Goal: Feedback & Contribution: Contribute content

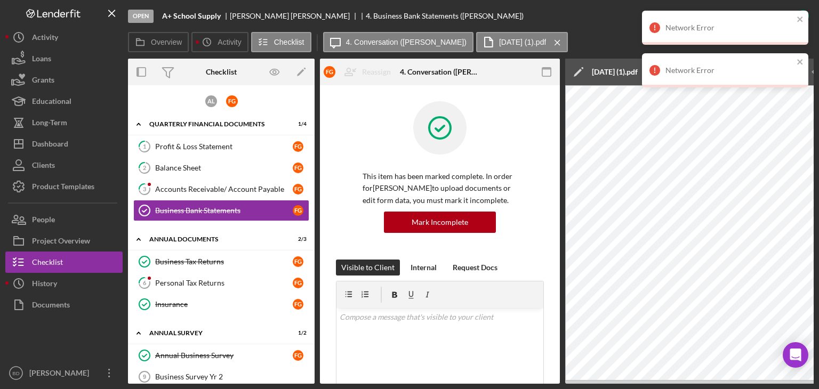
scroll to position [225, 0]
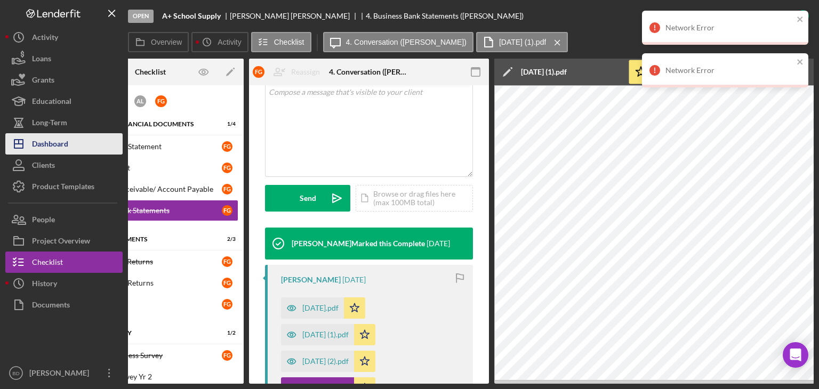
click at [62, 142] on div "Dashboard" at bounding box center [50, 145] width 36 height 24
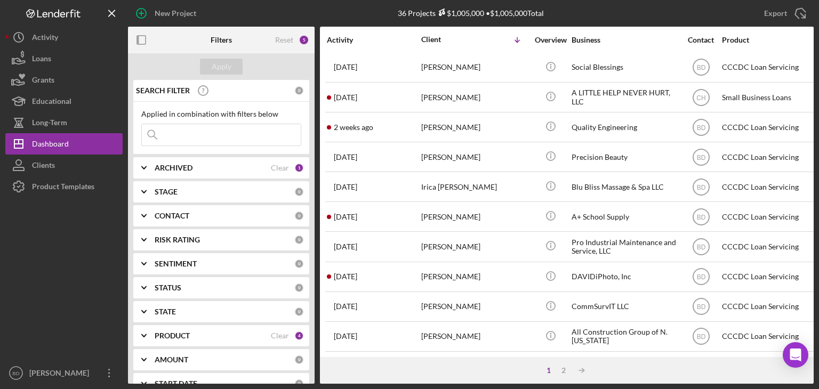
scroll to position [457, 0]
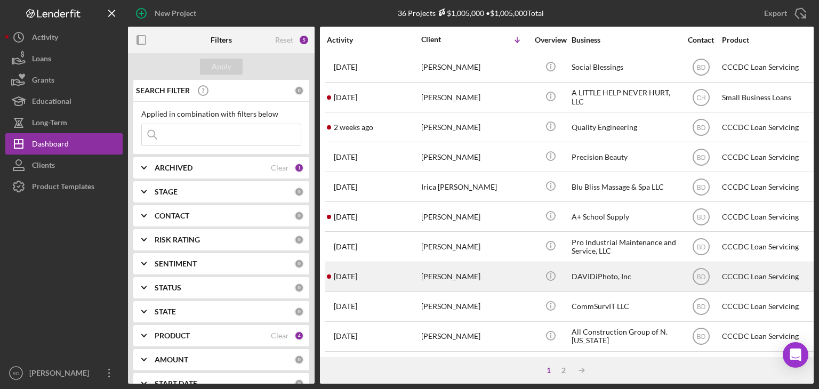
click at [463, 266] on div "David Muir" at bounding box center [474, 277] width 107 height 28
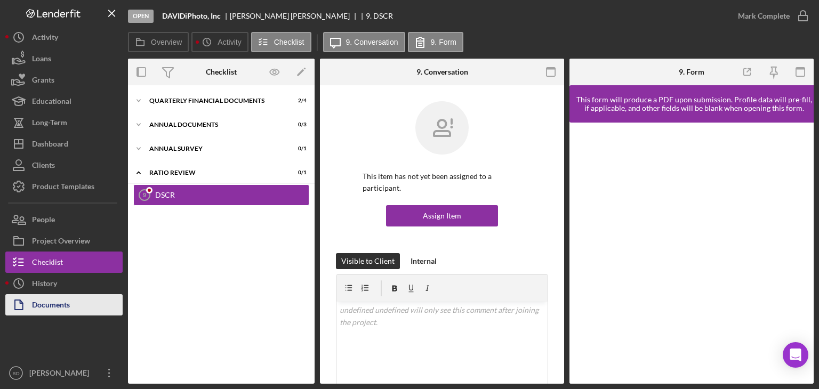
click at [66, 302] on div "Documents" at bounding box center [51, 306] width 38 height 24
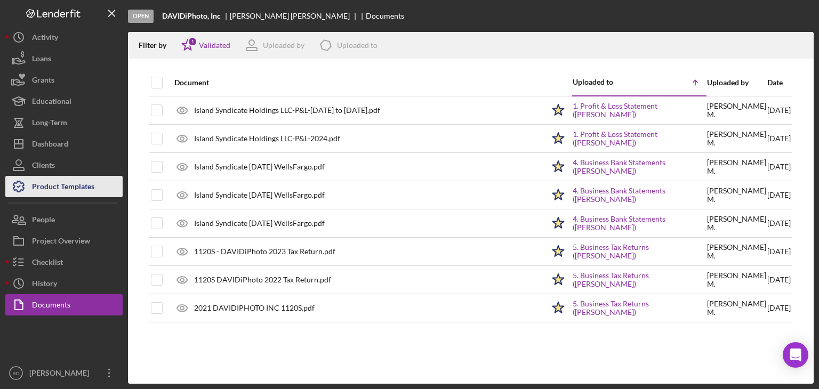
click at [94, 193] on div "Product Templates" at bounding box center [63, 188] width 62 height 24
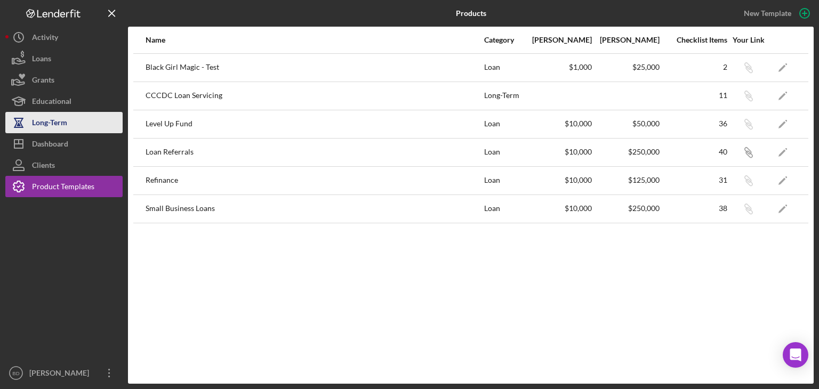
click at [64, 124] on div "Long-Term" at bounding box center [49, 124] width 35 height 24
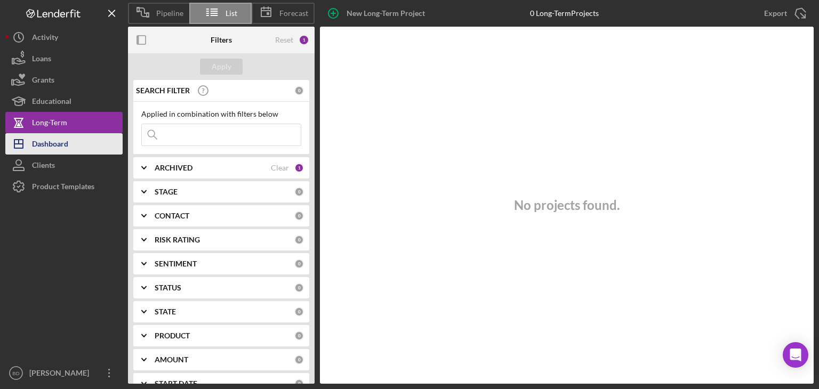
click at [62, 136] on div "Dashboard" at bounding box center [50, 145] width 36 height 24
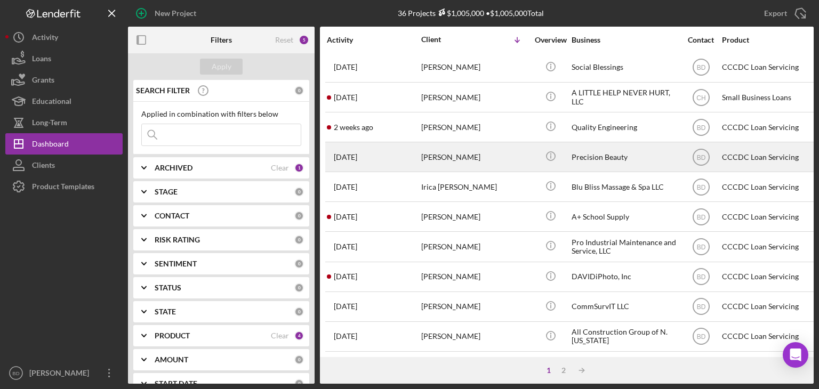
scroll to position [457, 0]
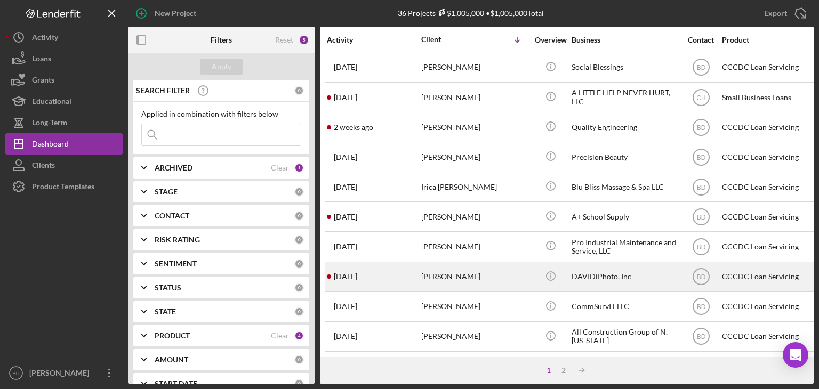
click at [478, 263] on div "David Muir" at bounding box center [474, 277] width 107 height 28
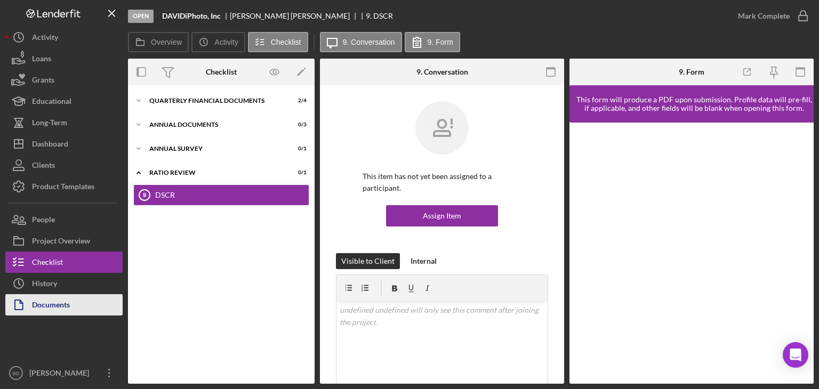
click at [48, 306] on div "Documents" at bounding box center [51, 306] width 38 height 24
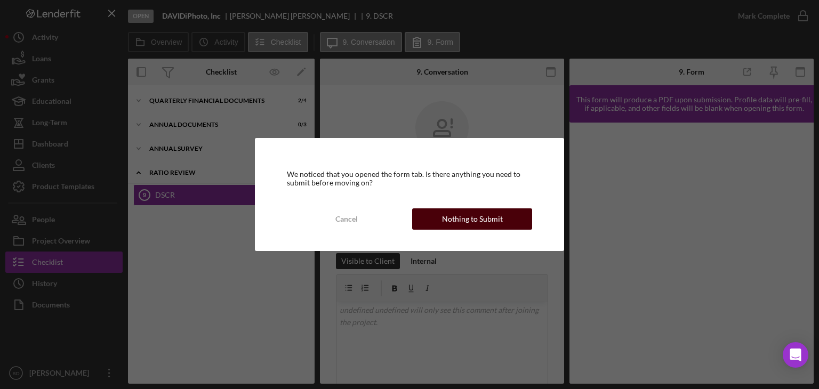
click at [465, 219] on div "Nothing to Submit" at bounding box center [472, 218] width 61 height 21
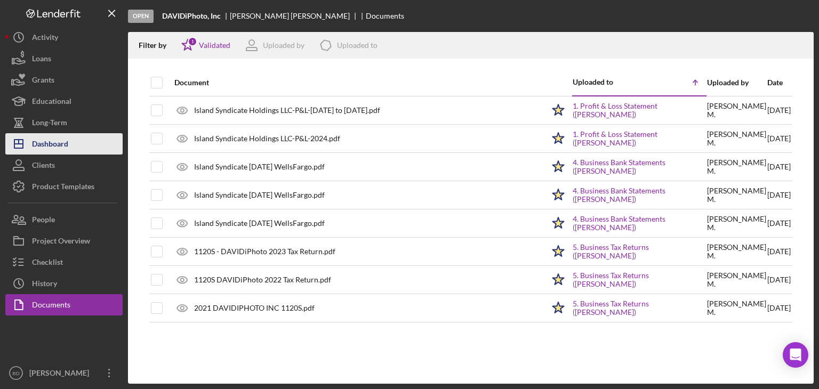
click at [66, 143] on div "Dashboard" at bounding box center [50, 145] width 36 height 24
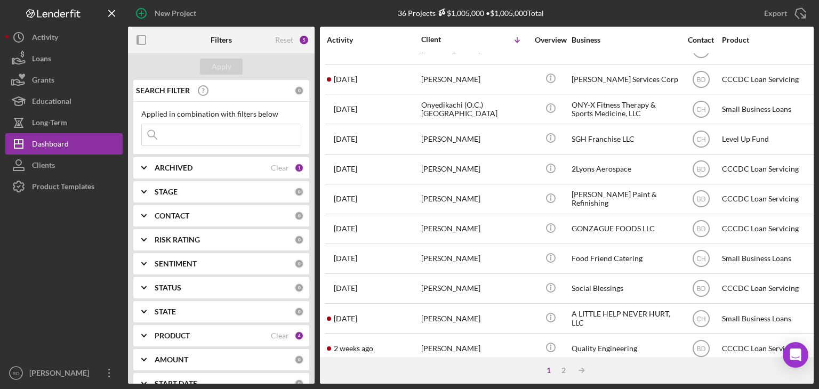
scroll to position [457, 0]
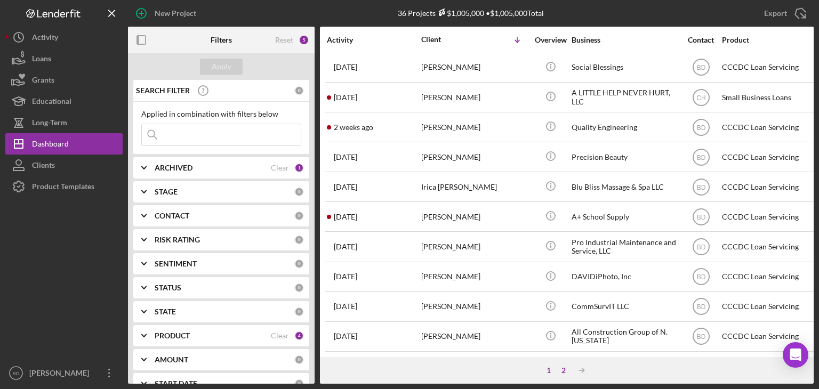
click at [563, 368] on div "2" at bounding box center [563, 370] width 15 height 9
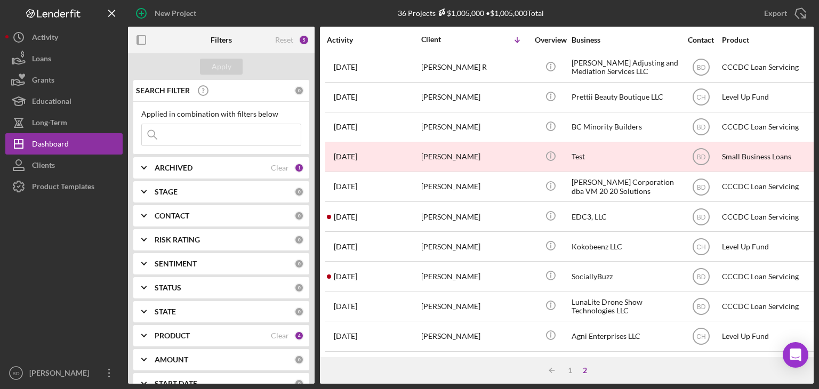
scroll to position [38, 0]
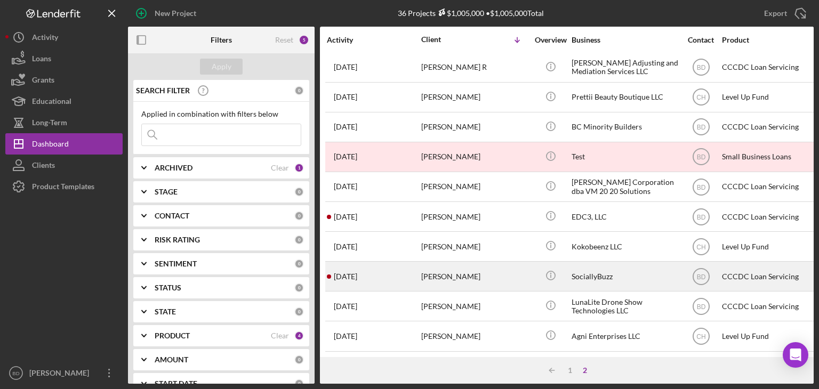
click at [469, 269] on div "Andre Kay" at bounding box center [474, 276] width 107 height 28
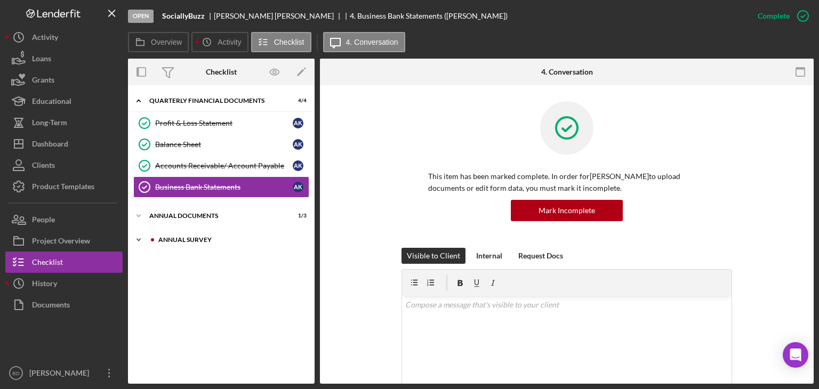
click at [190, 241] on div "Annual Survey" at bounding box center [229, 240] width 143 height 6
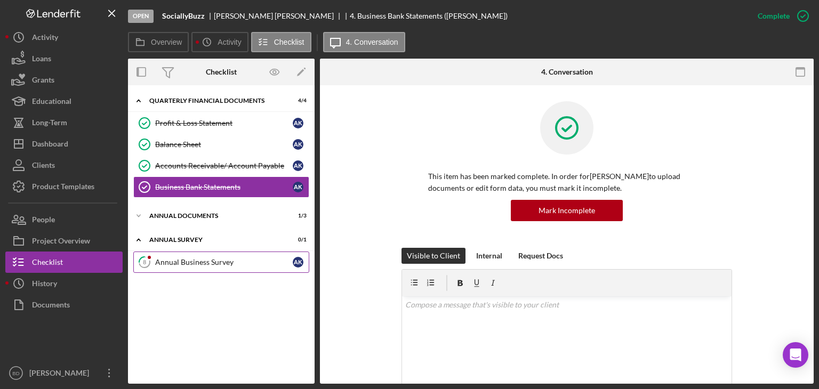
click at [192, 269] on link "8 Annual Business Survey A K" at bounding box center [221, 262] width 176 height 21
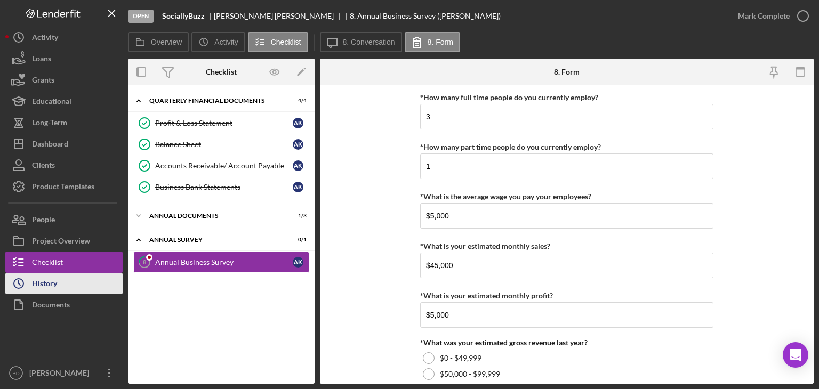
click at [57, 280] on button "Icon/History History" at bounding box center [63, 283] width 117 height 21
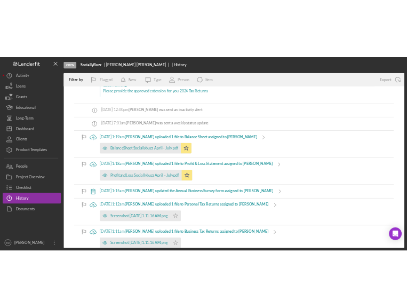
scroll to position [185, 0]
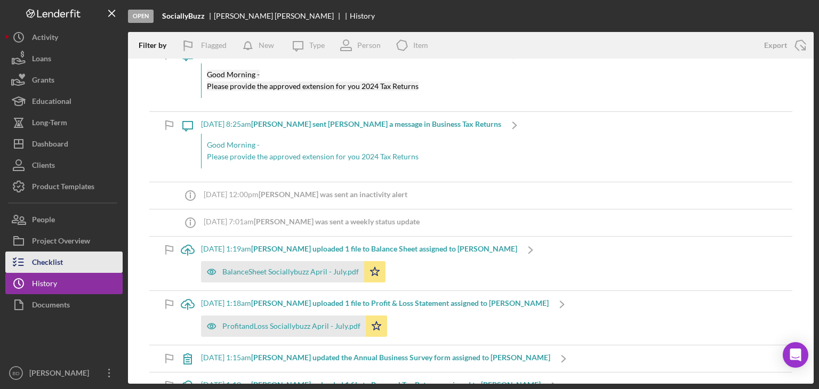
click at [60, 258] on div "Checklist" at bounding box center [47, 264] width 31 height 24
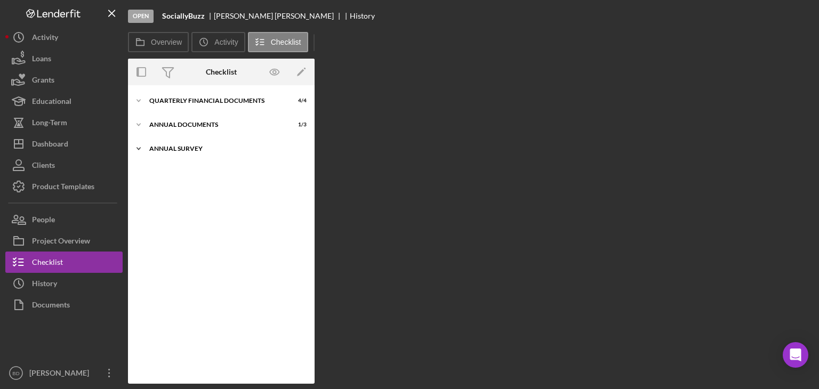
click at [205, 143] on div "Icon/Expander Annual Survey 0 / 1" at bounding box center [221, 148] width 187 height 21
click at [200, 172] on div "Annual Business Survey" at bounding box center [224, 171] width 138 height 9
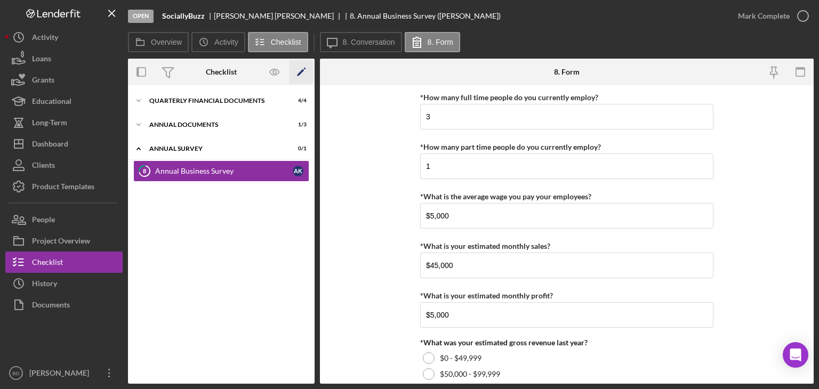
click at [301, 74] on icon "Icon/Edit" at bounding box center [301, 72] width 24 height 24
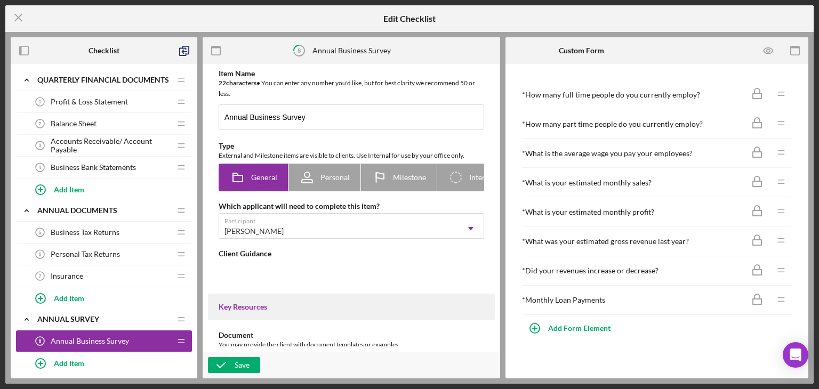
type textarea "<div>We want to know how your business is doing.&nbsp;</div> <div>Please take a…"
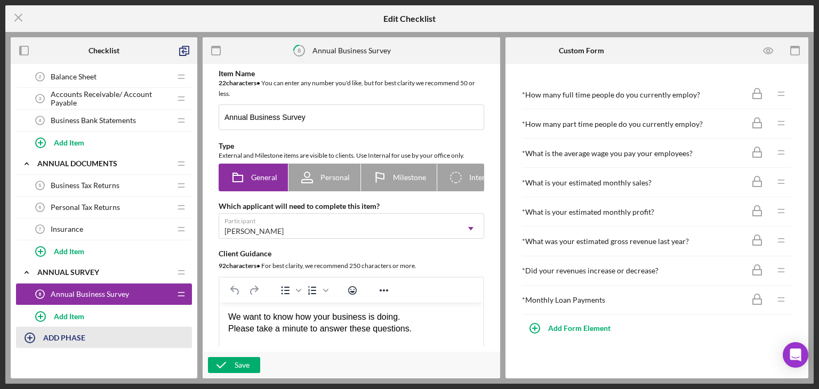
click at [52, 338] on b "ADD PHASE" at bounding box center [64, 337] width 42 height 9
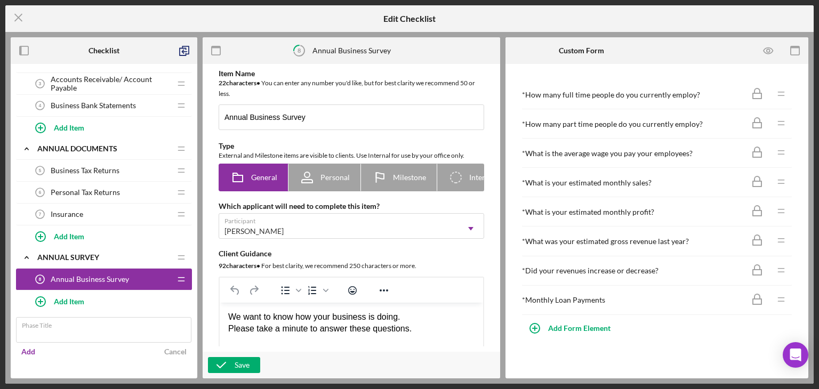
scroll to position [77, 0]
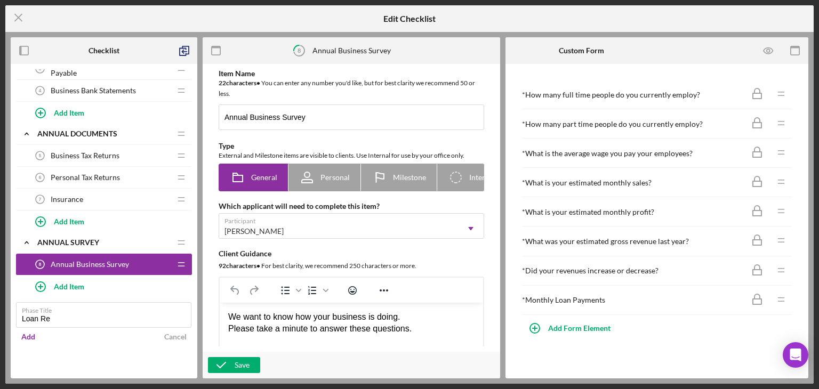
type input "Loan Refinance"
click at [26, 335] on div "Add" at bounding box center [28, 337] width 14 height 16
click at [85, 303] on div "Loan Refinance" at bounding box center [96, 307] width 119 height 9
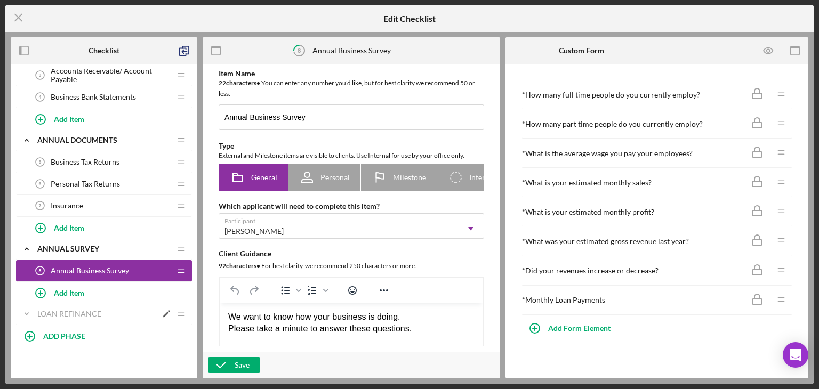
scroll to position [69, 0]
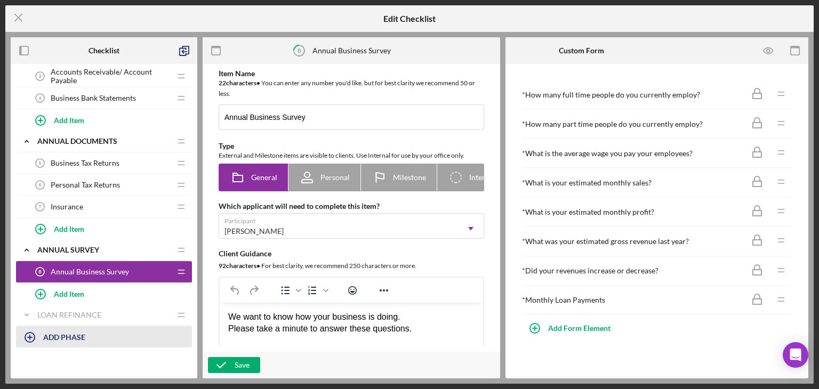
click at [70, 329] on div "ADD PHASE" at bounding box center [64, 337] width 42 height 20
click at [86, 312] on div "Loan Refinance" at bounding box center [96, 315] width 119 height 9
click at [74, 333] on div "Add Item" at bounding box center [69, 337] width 30 height 20
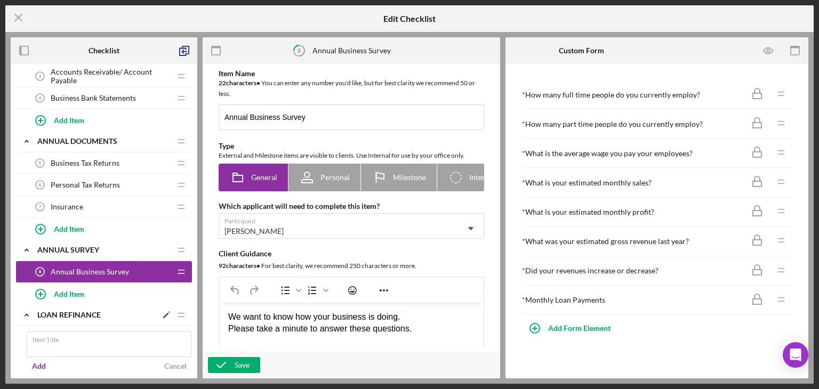
scroll to position [119, 0]
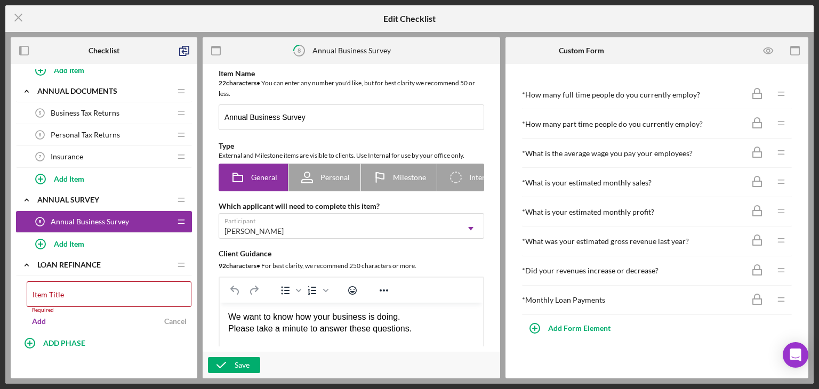
click at [79, 276] on form "Item Title Required Add Cancel" at bounding box center [109, 304] width 165 height 56
click at [106, 263] on div "Icon/Expander Quarterly Financial Documents Icon/Edit Icon/Drag Profit & Loss S…" at bounding box center [104, 141] width 176 height 382
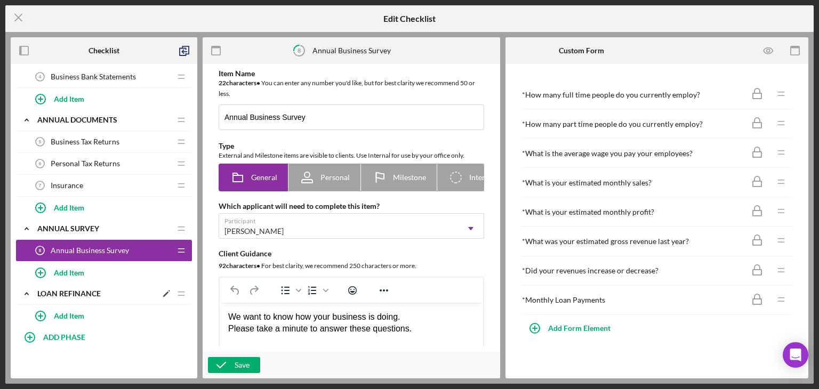
click at [166, 292] on polygon at bounding box center [166, 295] width 6 height 6
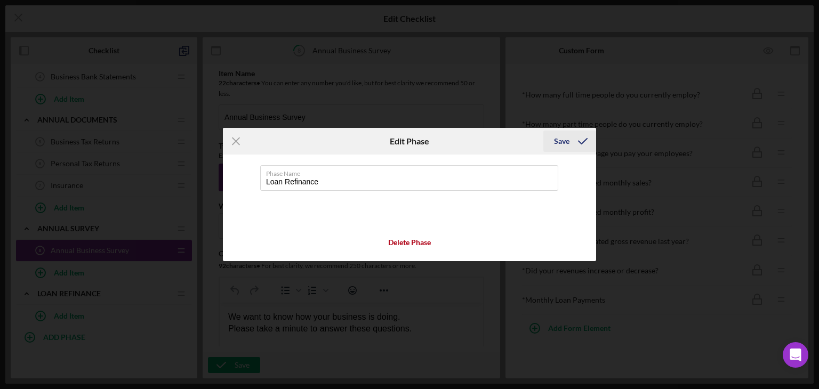
click at [573, 144] on icon "submit" at bounding box center [582, 141] width 27 height 27
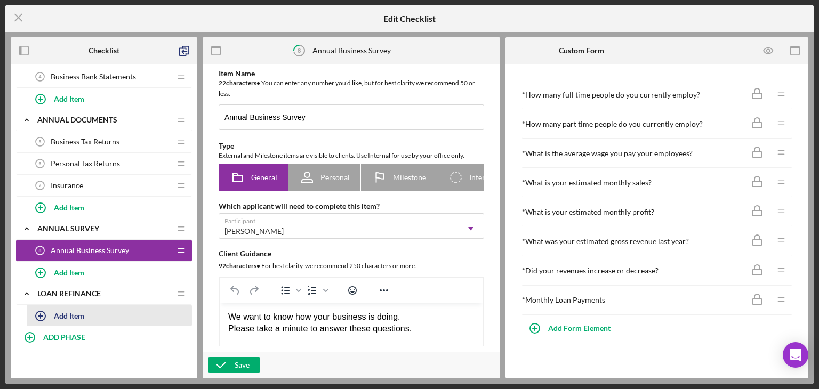
click at [56, 312] on div "Add Item" at bounding box center [69, 315] width 30 height 20
click at [80, 283] on div "Icon/Expander Loan Refinance Icon/Edit Icon/Drag" at bounding box center [104, 294] width 176 height 22
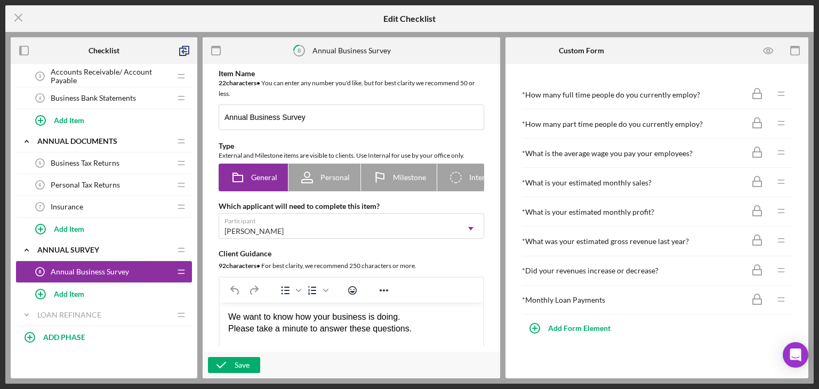
click at [98, 361] on div "Icon/Expander Quarterly Financial Documents Icon/Edit Icon/Drag Profit & Loss S…" at bounding box center [104, 221] width 187 height 304
click at [79, 311] on div "Loan Refinance" at bounding box center [96, 315] width 119 height 9
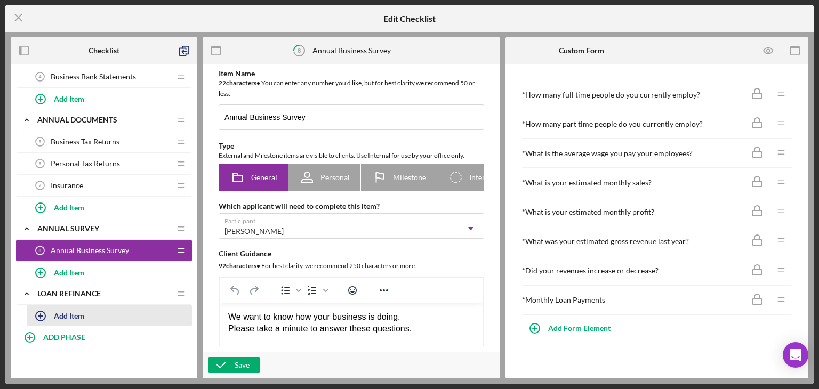
click at [76, 315] on div "Add Item" at bounding box center [69, 315] width 30 height 20
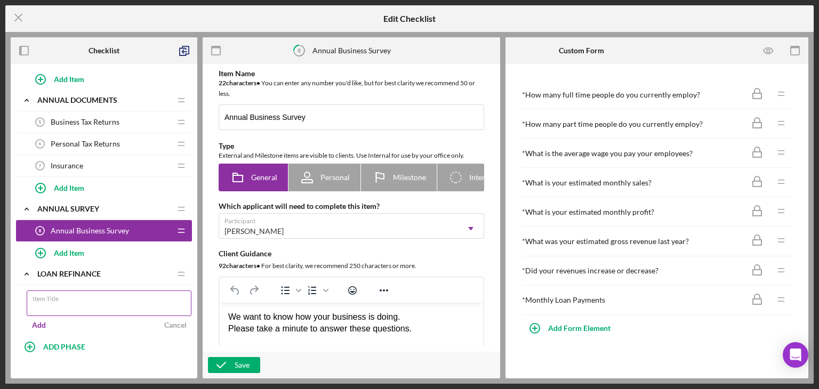
scroll to position [119, 0]
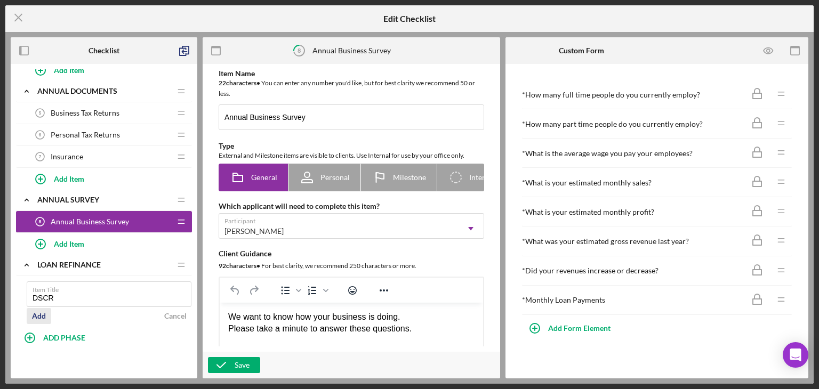
type input "DSCR"
click at [39, 308] on div "Add" at bounding box center [39, 316] width 14 height 16
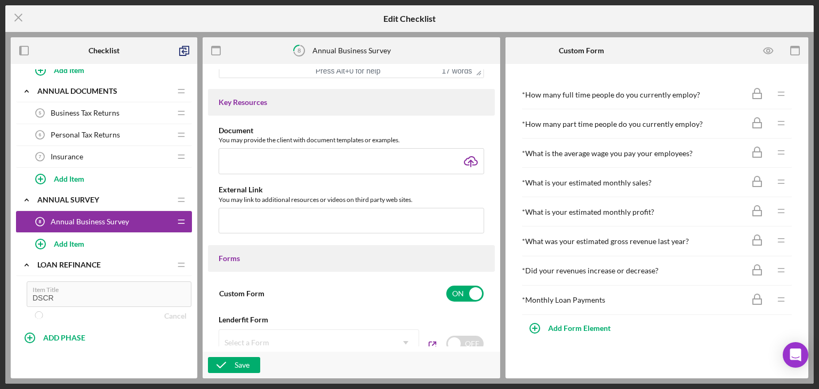
scroll to position [373, 0]
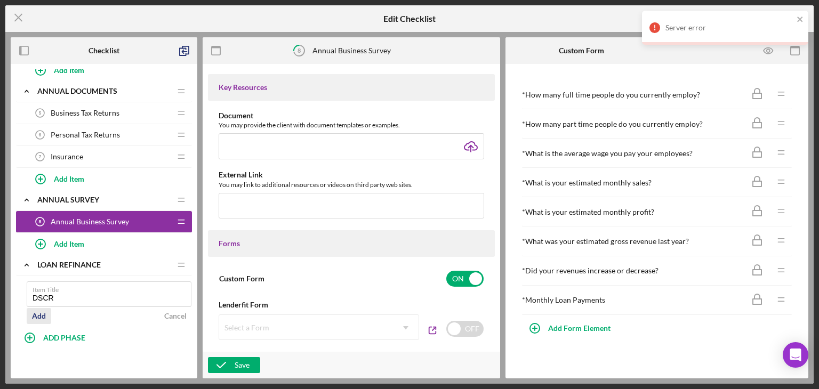
click at [38, 310] on div "Add" at bounding box center [39, 316] width 14 height 16
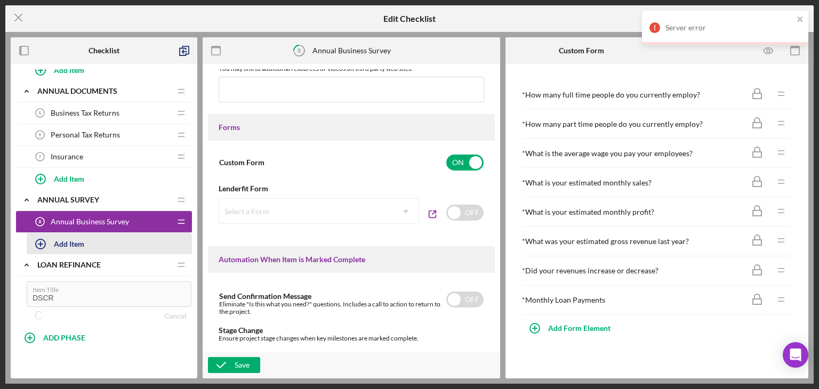
scroll to position [533, 0]
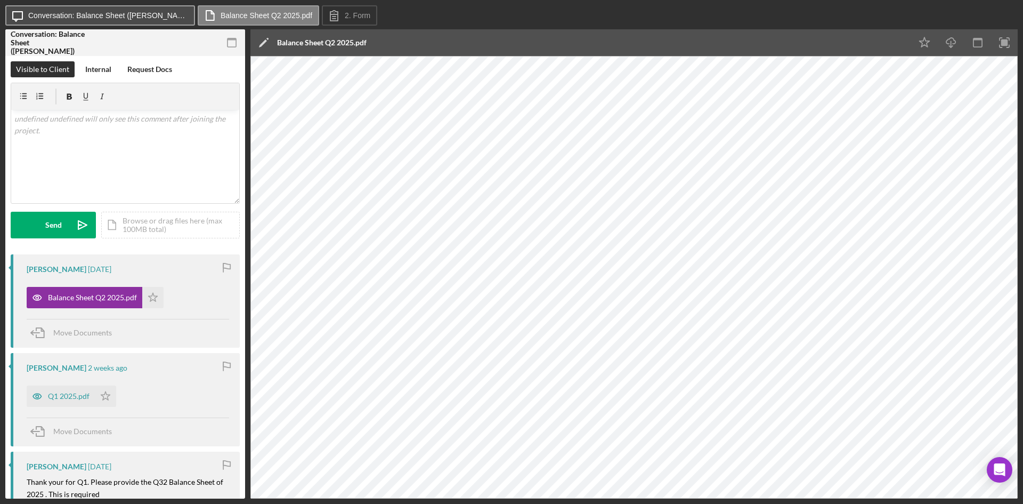
click at [70, 10] on button "Icon/Message Conversation: Balance Sheet (Francine G.)" at bounding box center [100, 15] width 190 height 20
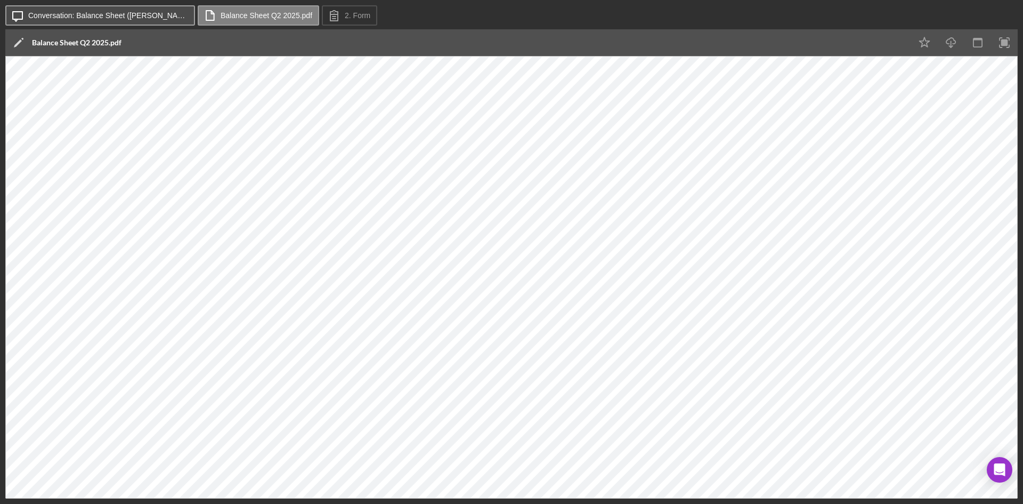
click at [70, 10] on button "Icon/Message Conversation: Balance Sheet (Francine G.)" at bounding box center [100, 15] width 190 height 20
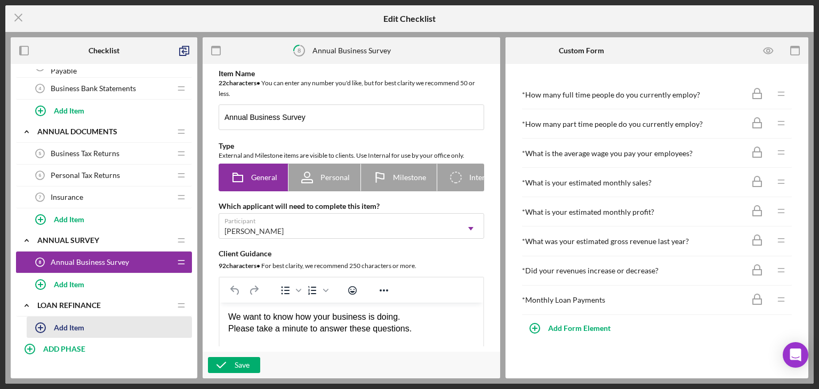
scroll to position [90, 0]
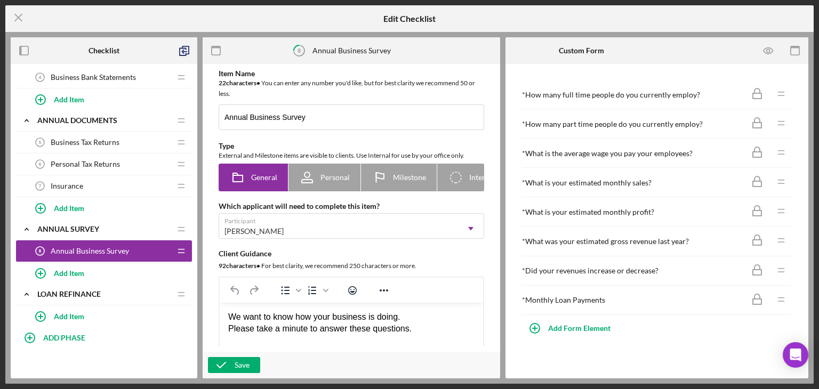
click at [119, 363] on div "Icon/Expander Quarterly Financial Documents Icon/Edit Icon/Drag Profit & Loss S…" at bounding box center [104, 221] width 187 height 304
click at [81, 333] on b "ADD PHASE" at bounding box center [64, 337] width 42 height 9
click at [96, 165] on span "Personal Tax Returns" at bounding box center [85, 164] width 69 height 9
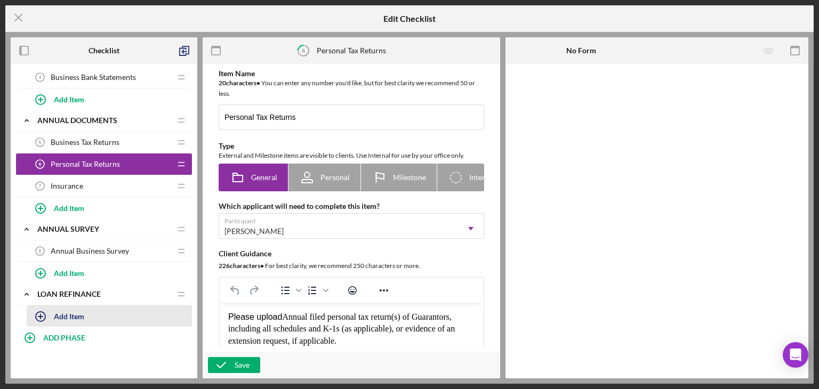
click at [70, 313] on div "Add Item" at bounding box center [69, 316] width 30 height 20
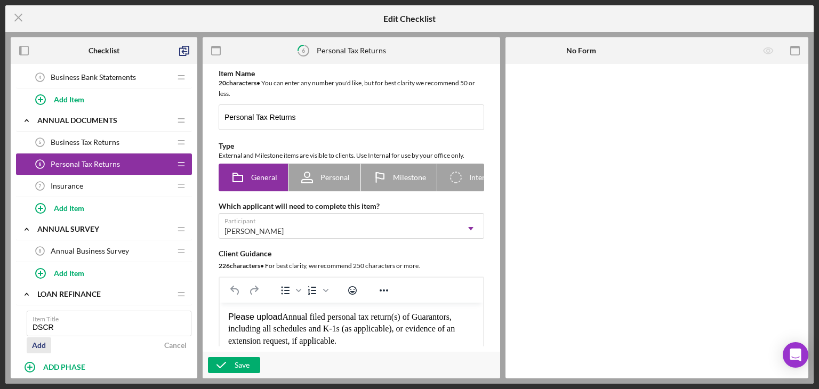
type input "DSCR"
click at [41, 342] on div "Add" at bounding box center [39, 345] width 14 height 16
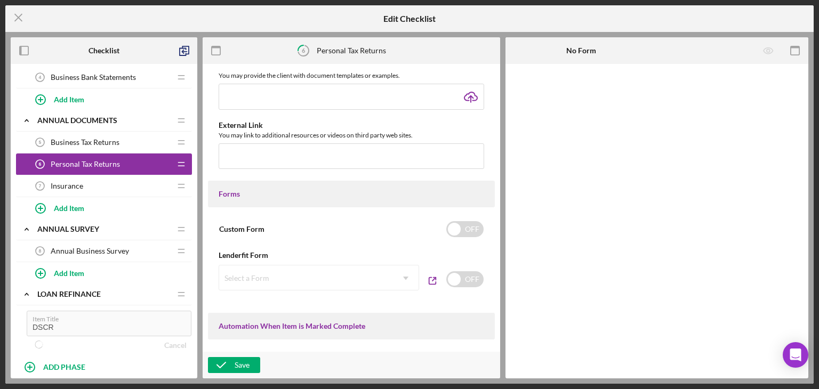
scroll to position [426, 0]
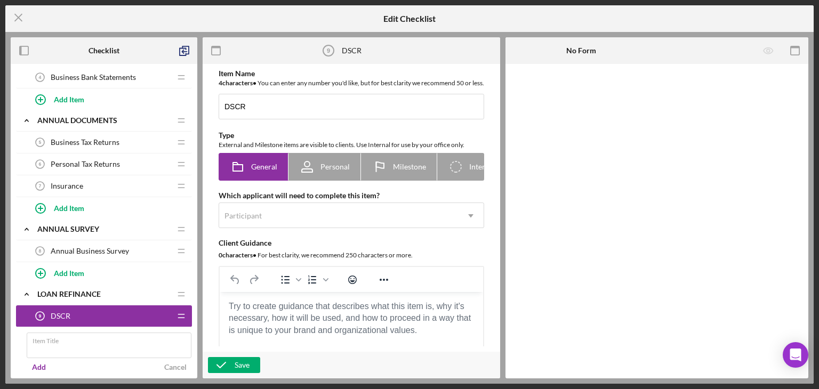
click at [109, 322] on div "DSCR 9 DSCR" at bounding box center [99, 315] width 141 height 21
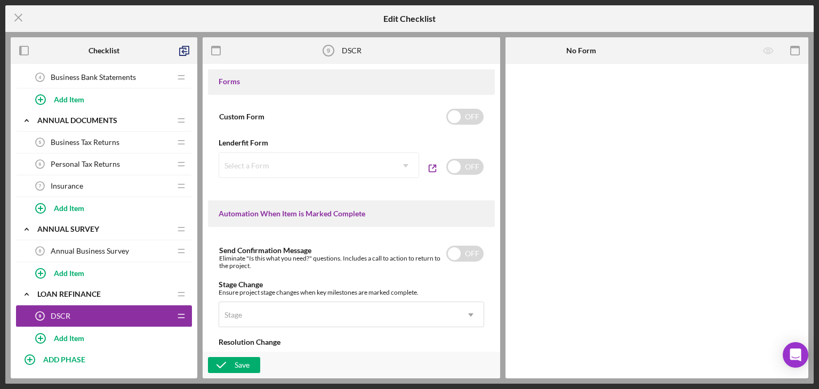
scroll to position [533, 0]
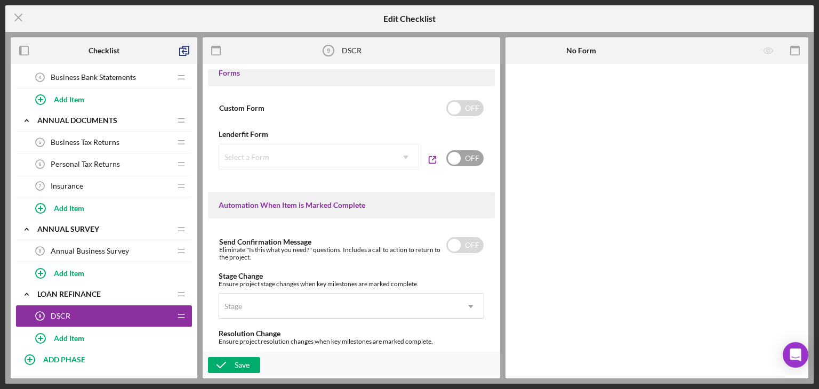
click at [466, 166] on input "checkbox" at bounding box center [464, 158] width 37 height 16
checkbox input "true"
click at [385, 169] on div "Select a Form" at bounding box center [306, 157] width 174 height 25
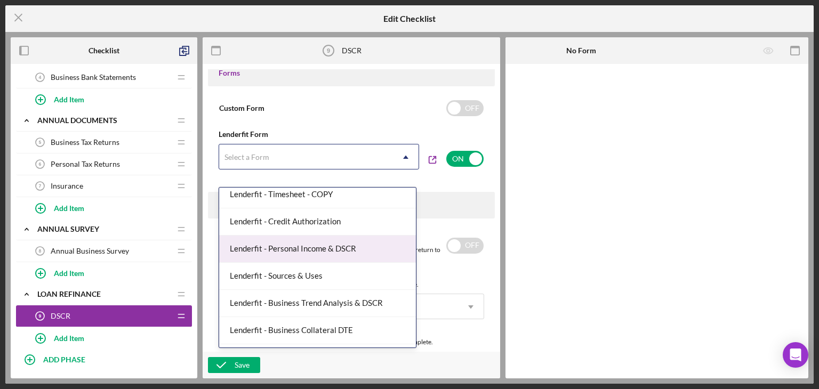
scroll to position [107, 0]
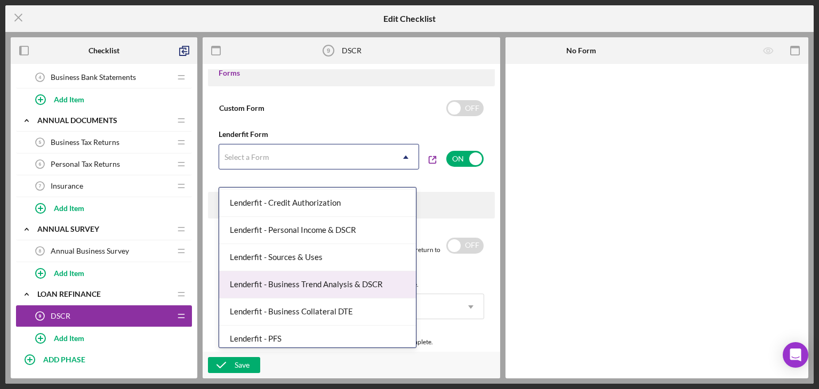
click at [340, 285] on div "Lenderfit - Business Trend Analysis & DSCR" at bounding box center [317, 284] width 197 height 27
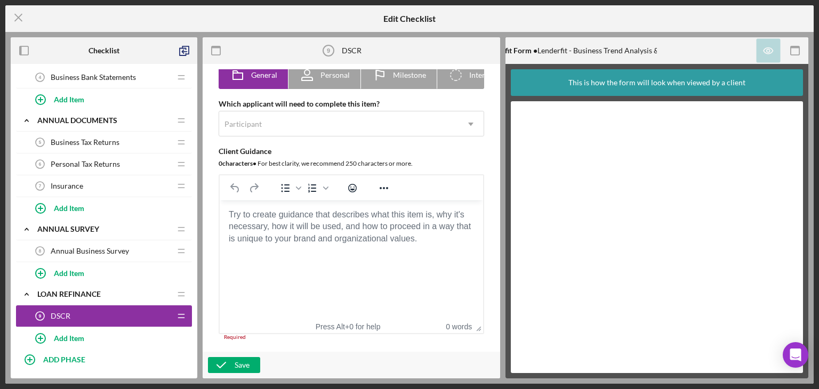
scroll to position [0, 0]
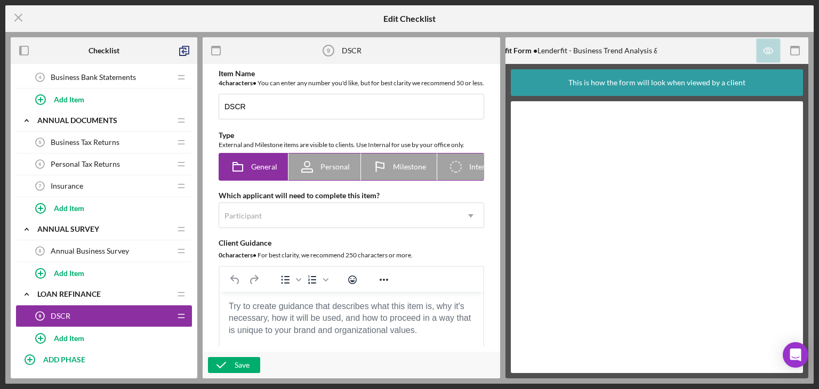
click at [467, 180] on icon "Icon/Checklist Item Internal" at bounding box center [455, 166] width 27 height 27
radio input "false"
radio input "true"
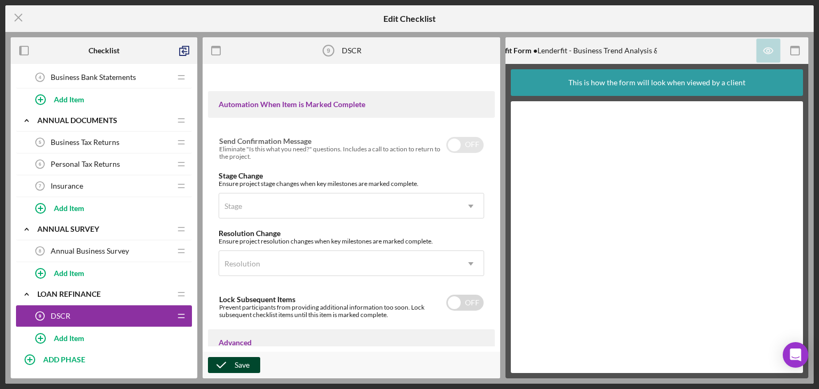
click at [230, 367] on icon "button" at bounding box center [221, 365] width 27 height 27
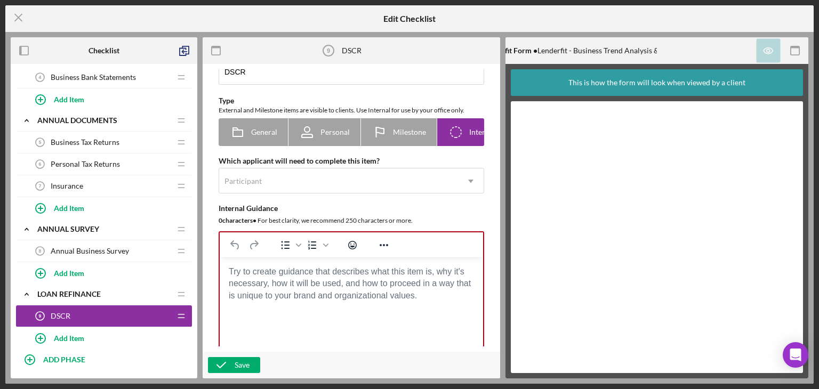
scroll to position [53, 0]
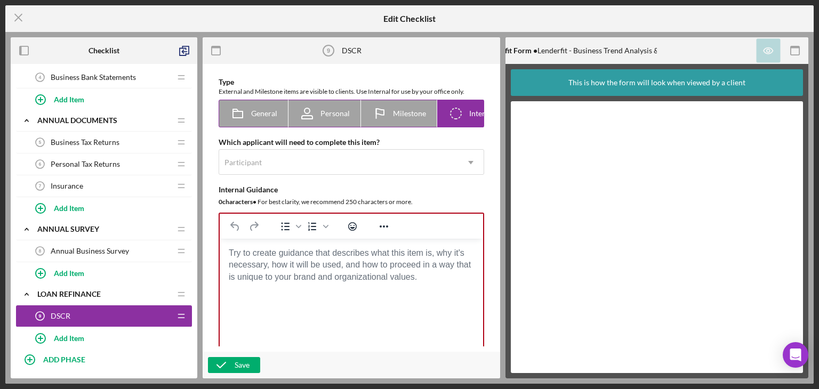
click at [460, 121] on icon "Icon/Checklist Item Internal" at bounding box center [455, 113] width 27 height 27
click at [325, 259] on body "Rich Text Area. Press ALT-0 for help." at bounding box center [351, 253] width 246 height 12
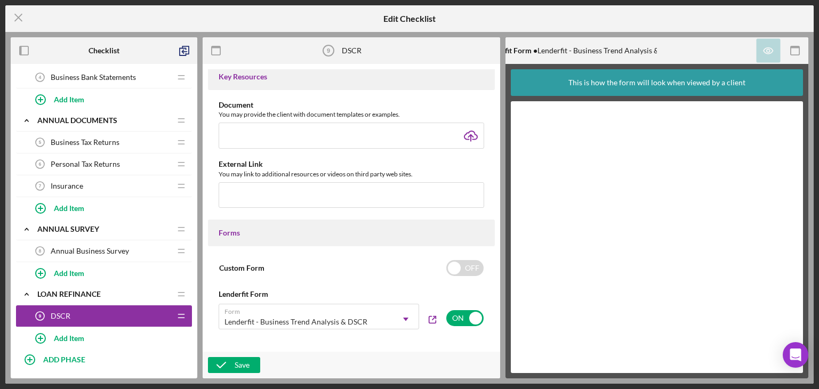
scroll to position [373, 0]
click at [236, 365] on div "Save" at bounding box center [242, 365] width 15 height 16
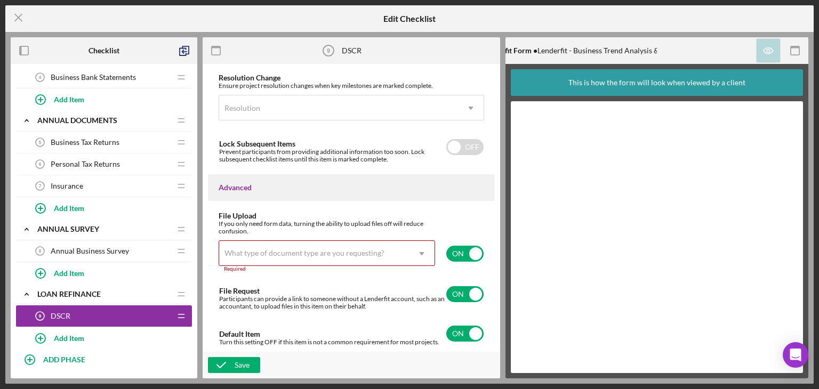
scroll to position [801, 0]
click at [459, 256] on input "checkbox" at bounding box center [464, 254] width 37 height 16
checkbox input "false"
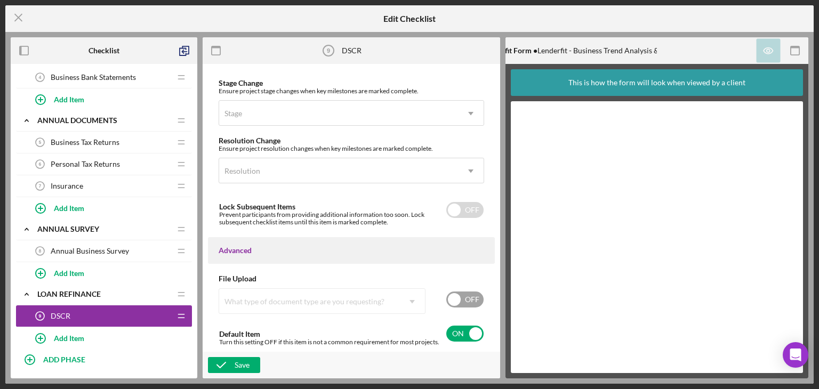
scroll to position [738, 0]
click at [242, 364] on div "Save" at bounding box center [242, 365] width 15 height 16
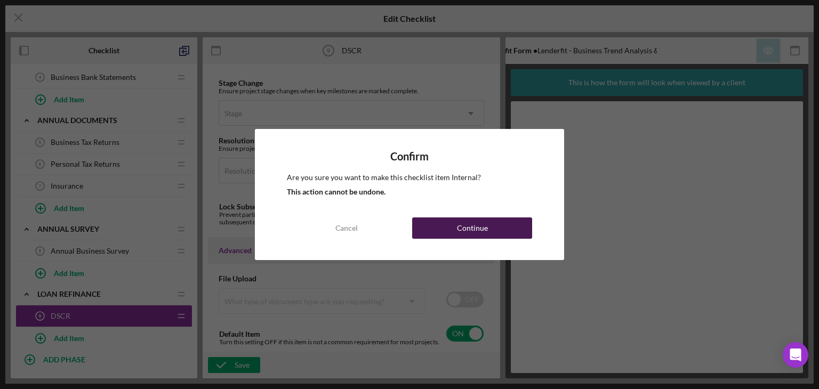
click at [460, 228] on div "Continue" at bounding box center [472, 227] width 31 height 21
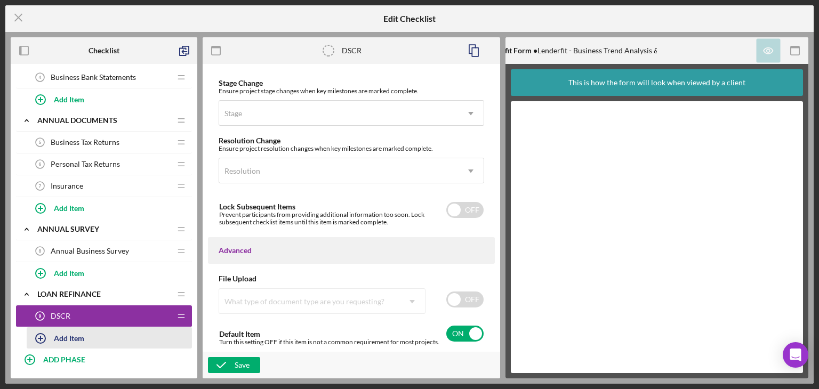
click at [72, 336] on div "Add Item" at bounding box center [69, 338] width 30 height 20
click at [64, 344] on input "Item Title" at bounding box center [109, 346] width 165 height 26
type input "Credit Memo"
click at [43, 361] on div "Add" at bounding box center [39, 367] width 14 height 16
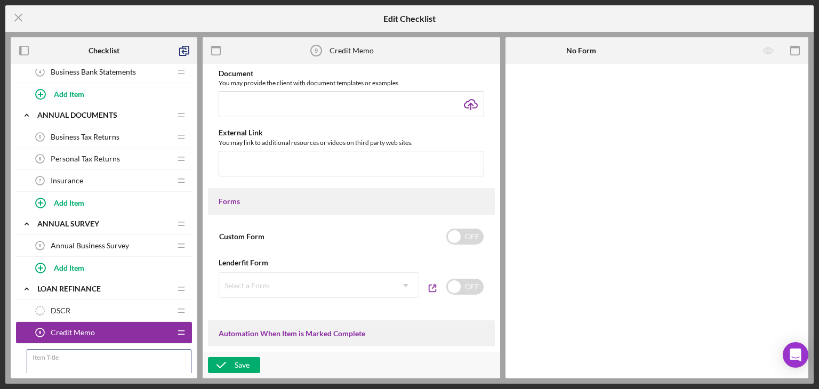
scroll to position [426, 0]
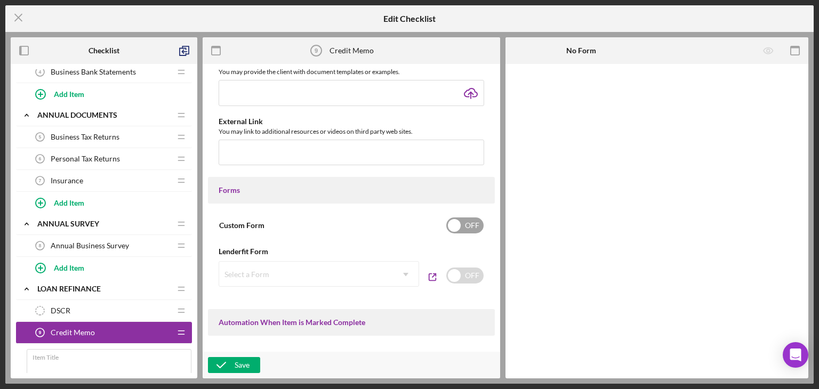
click at [465, 228] on input "checkbox" at bounding box center [464, 225] width 37 height 16
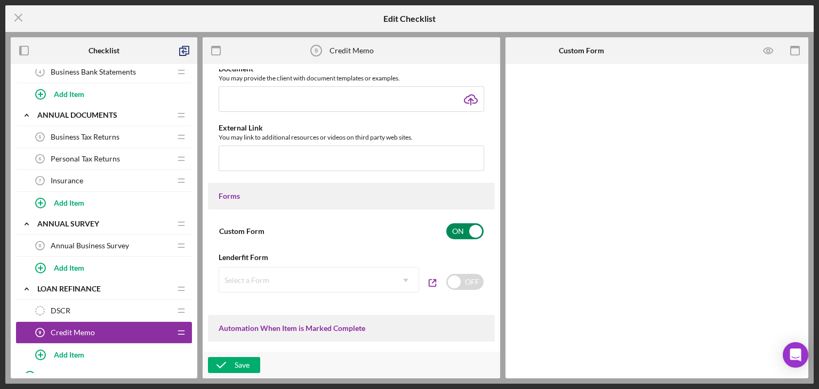
scroll to position [432, 0]
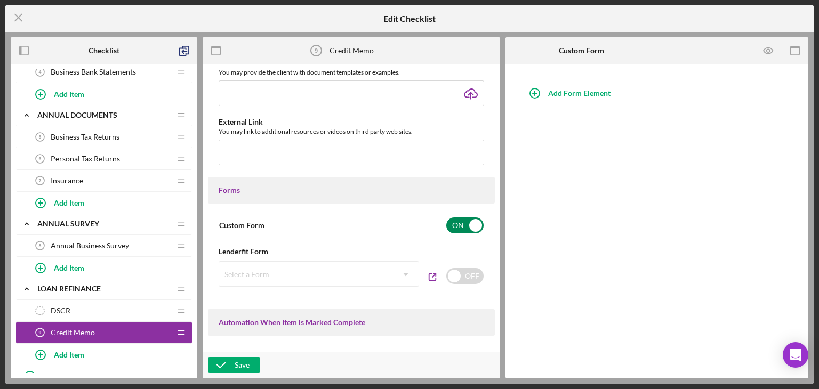
click at [473, 231] on input "checkbox" at bounding box center [464, 225] width 37 height 16
checkbox input "false"
click at [463, 271] on input "checkbox" at bounding box center [464, 276] width 37 height 16
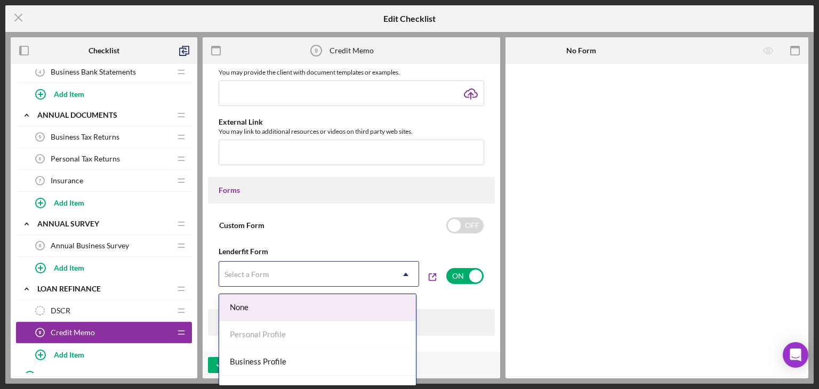
click at [379, 274] on div "Select a Form" at bounding box center [306, 274] width 174 height 25
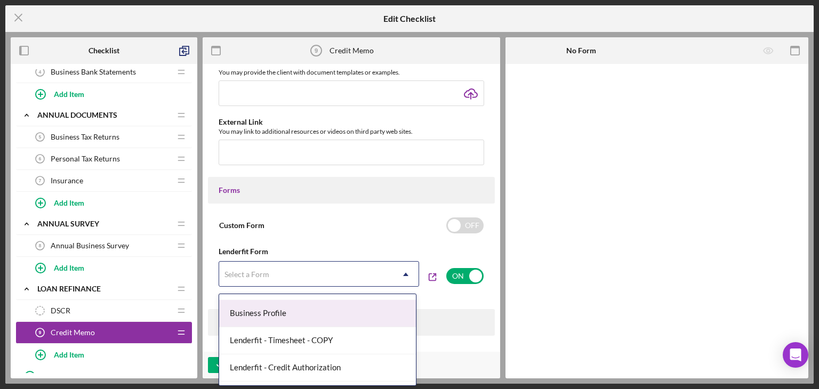
scroll to position [0, 0]
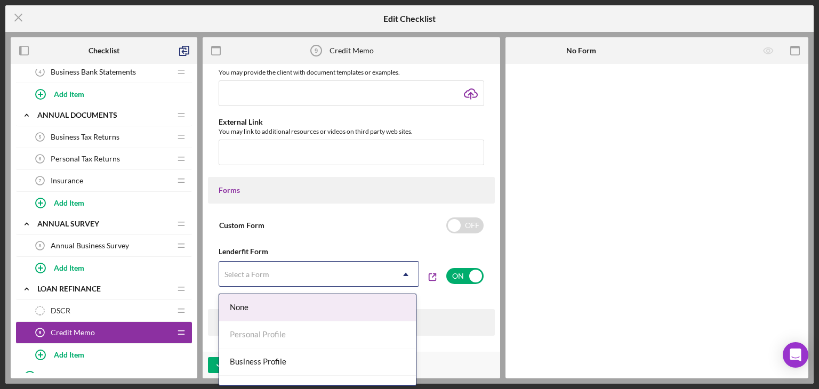
click at [279, 314] on div "None" at bounding box center [317, 307] width 197 height 27
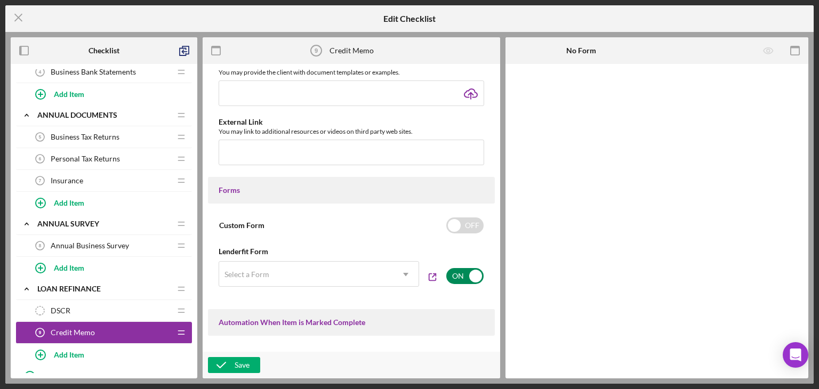
click at [453, 286] on div "ON" at bounding box center [465, 275] width 38 height 29
checkbox input "false"
click at [469, 226] on input "checkbox" at bounding box center [464, 225] width 37 height 16
checkbox input "true"
click at [576, 90] on div "Add Form Element" at bounding box center [579, 93] width 62 height 21
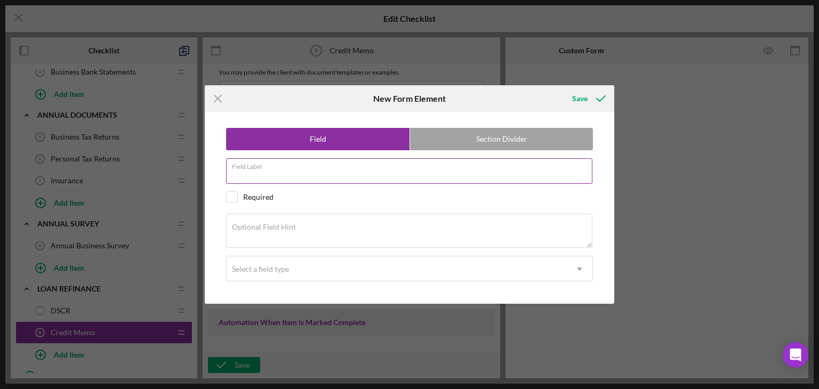
click at [292, 176] on input "Field Label" at bounding box center [409, 171] width 366 height 26
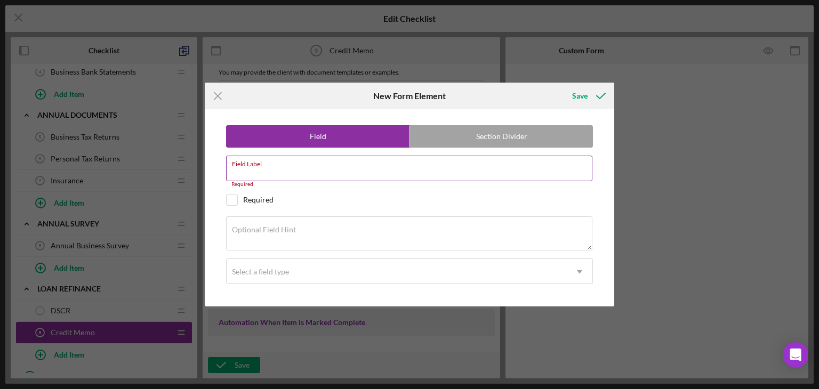
click at [299, 171] on div "Field Label Required" at bounding box center [409, 172] width 367 height 32
click at [211, 96] on icon "Icon/Menu Close" at bounding box center [218, 96] width 27 height 27
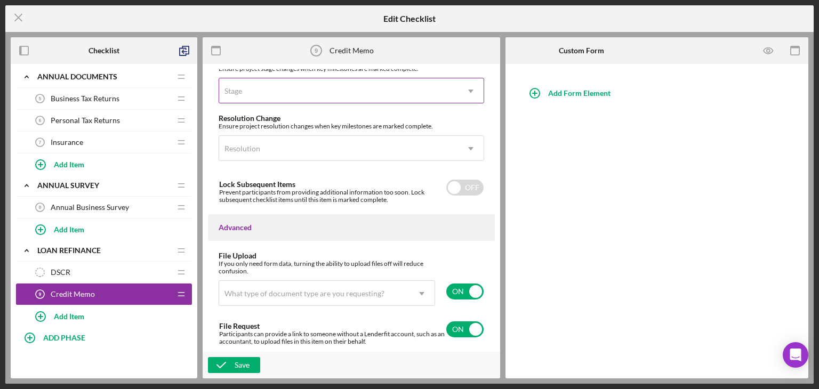
scroll to position [802, 0]
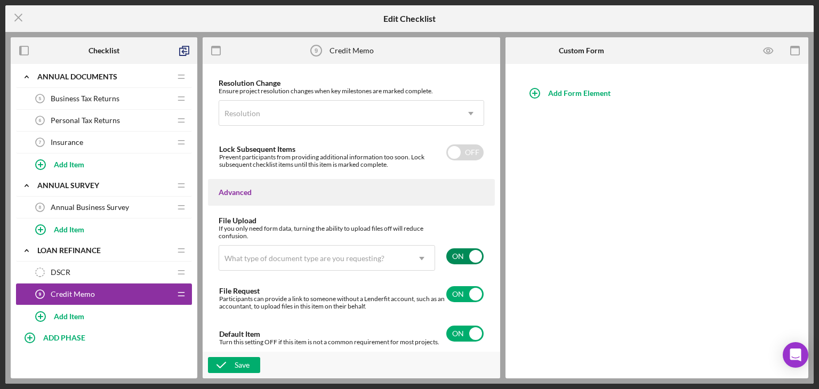
click at [467, 254] on input "checkbox" at bounding box center [464, 256] width 37 height 16
checkbox input "false"
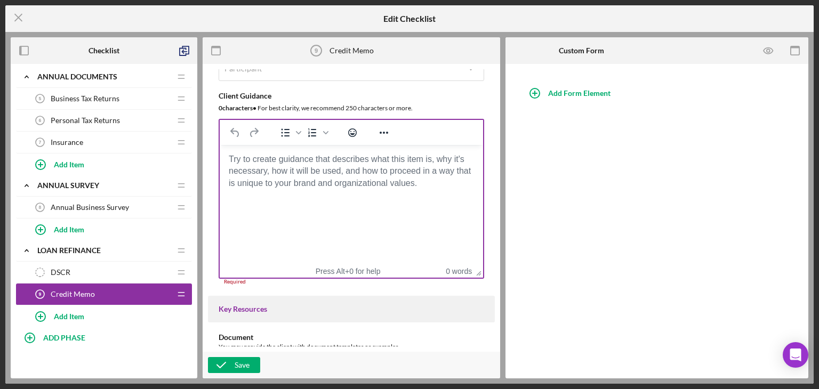
scroll to position [0, 0]
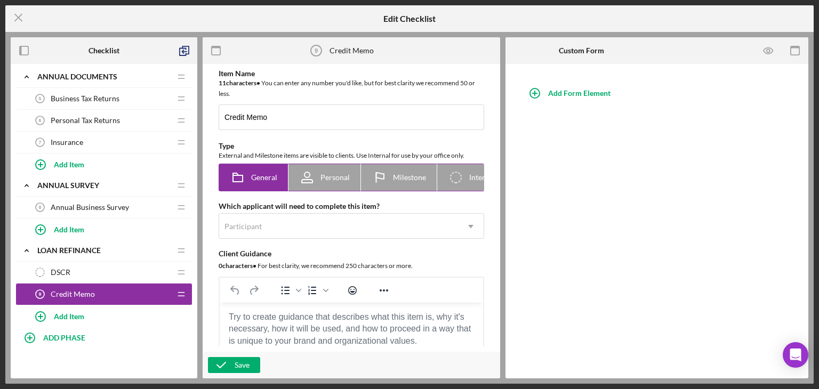
click at [475, 174] on span "Internal" at bounding box center [482, 177] width 26 height 9
radio input "false"
radio input "true"
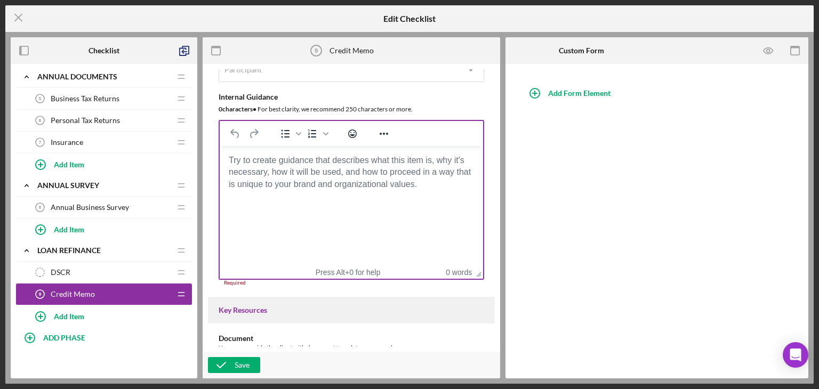
scroll to position [160, 0]
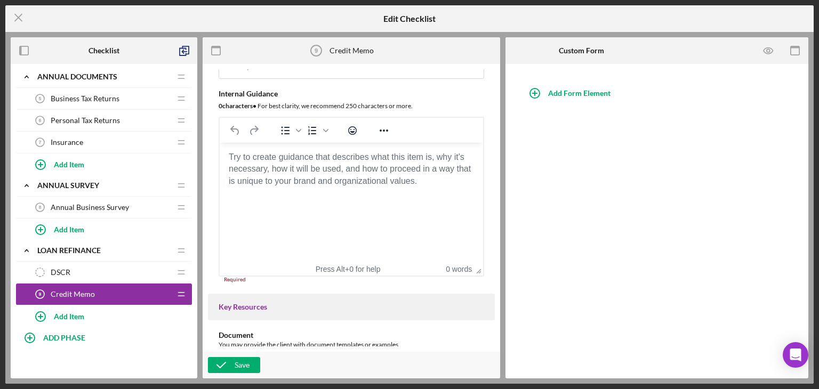
click at [328, 172] on html at bounding box center [351, 157] width 263 height 29
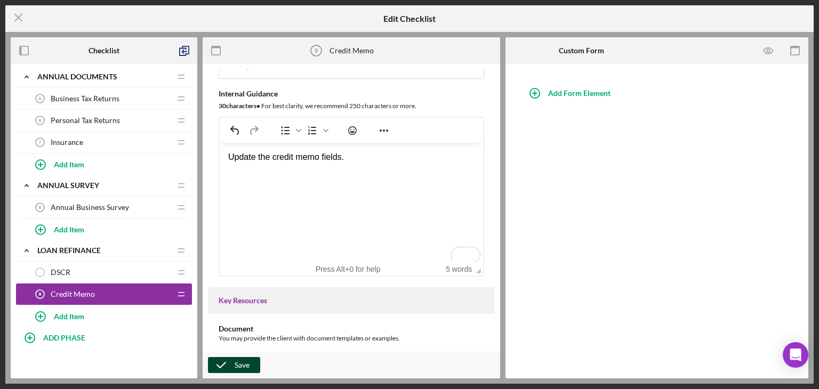
drag, startPoint x: 108, startPoint y: 38, endPoint x: 215, endPoint y: 363, distance: 342.1
click at [215, 363] on icon "button" at bounding box center [221, 365] width 27 height 27
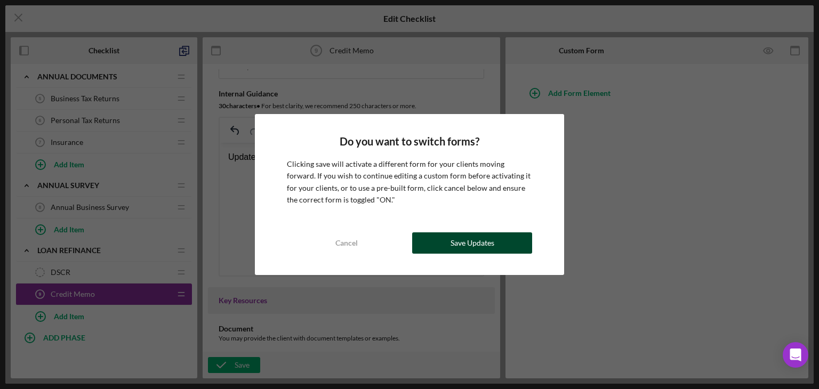
click at [481, 241] on div "Save Updates" at bounding box center [472, 242] width 44 height 21
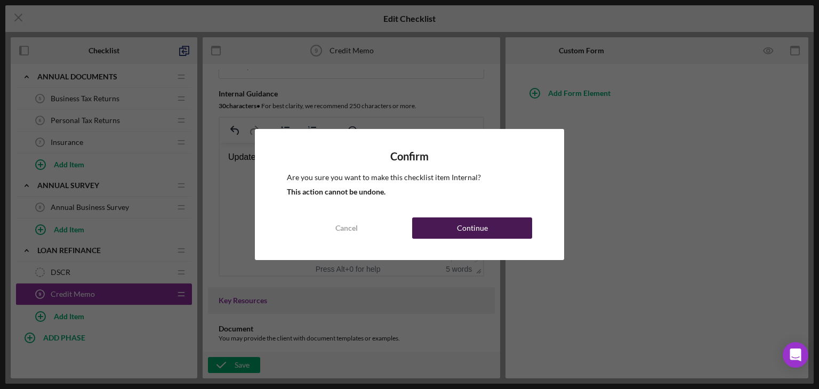
click at [474, 225] on div "Continue" at bounding box center [472, 227] width 31 height 21
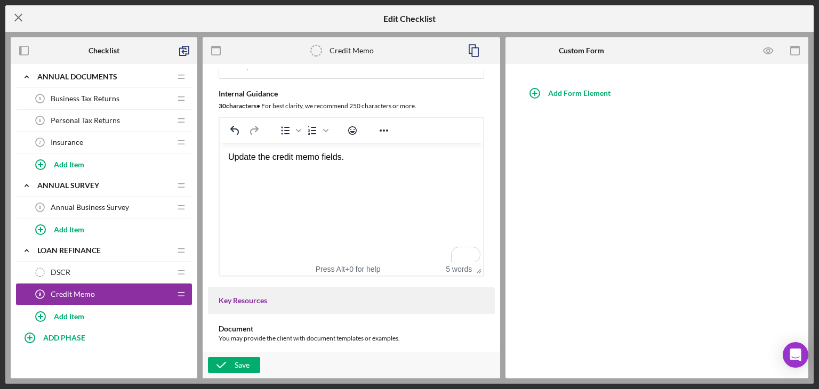
click at [22, 21] on icon "Icon/Menu Close" at bounding box center [18, 17] width 27 height 27
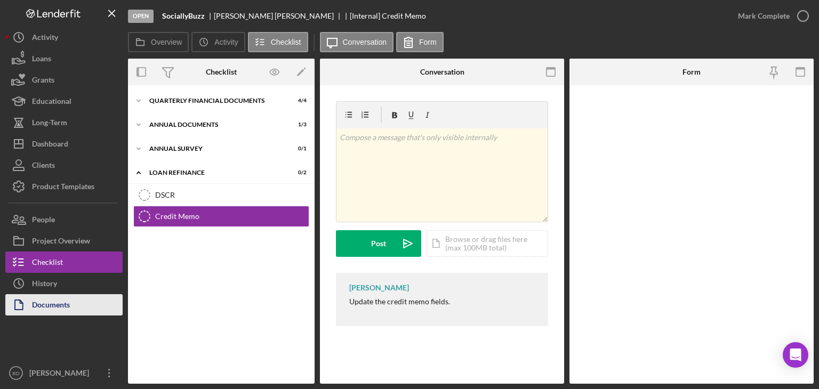
click at [55, 301] on div "Documents" at bounding box center [51, 306] width 38 height 24
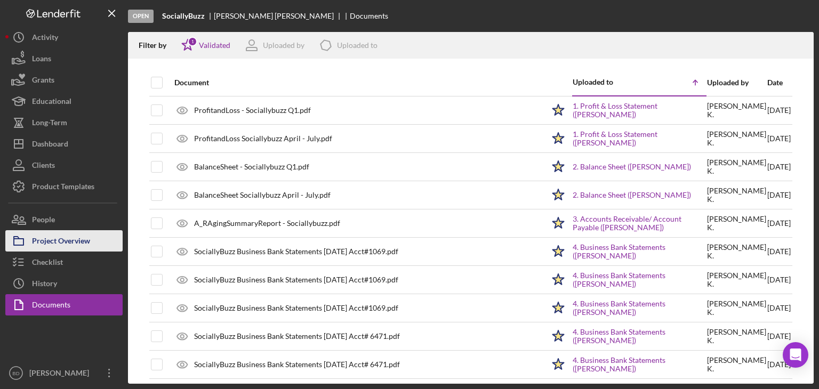
click at [49, 246] on div "Project Overview" at bounding box center [61, 242] width 58 height 24
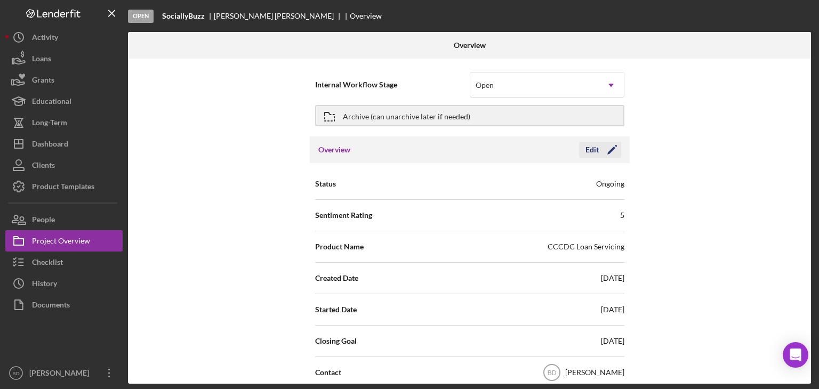
click at [612, 148] on polygon "button" at bounding box center [611, 151] width 8 height 8
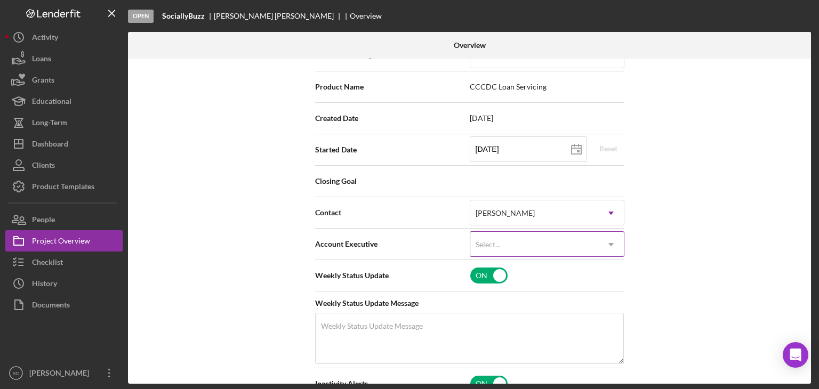
scroll to position [213, 0]
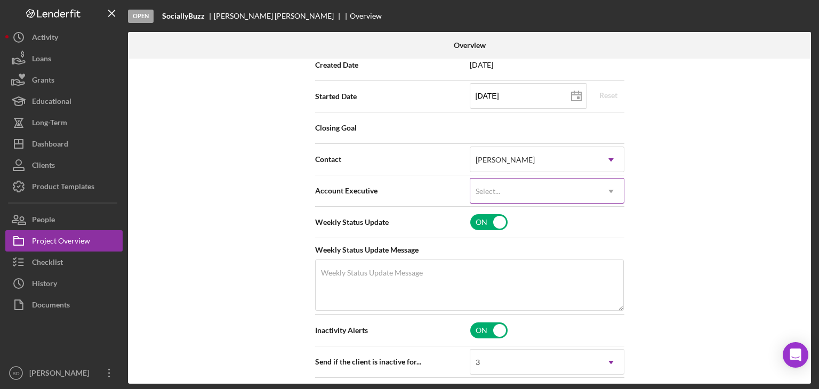
click at [521, 199] on div "Select..." at bounding box center [534, 191] width 128 height 25
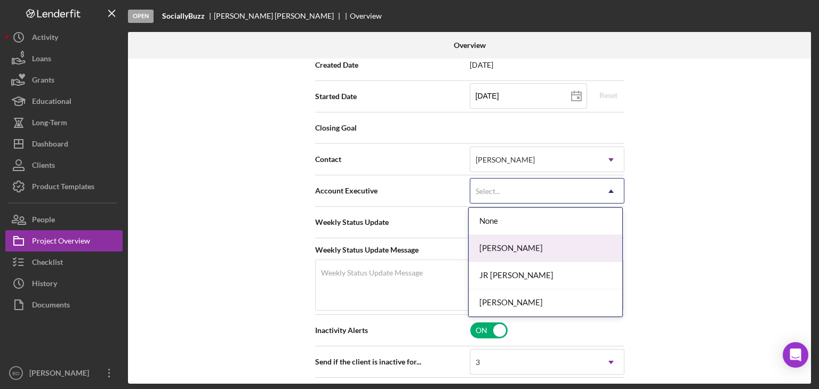
click at [514, 248] on div "[PERSON_NAME]" at bounding box center [544, 248] width 153 height 27
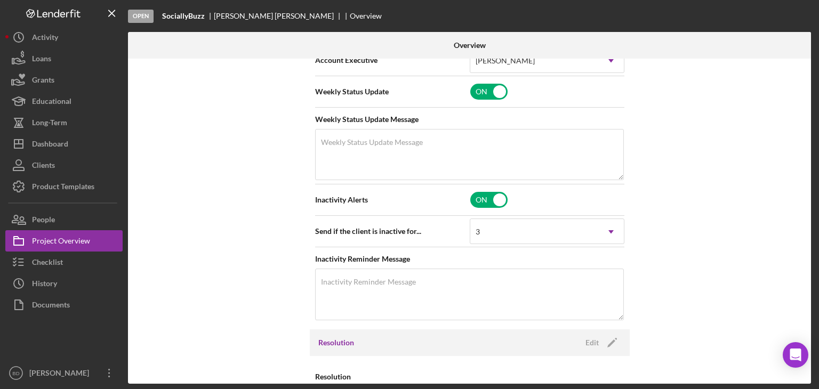
scroll to position [373, 0]
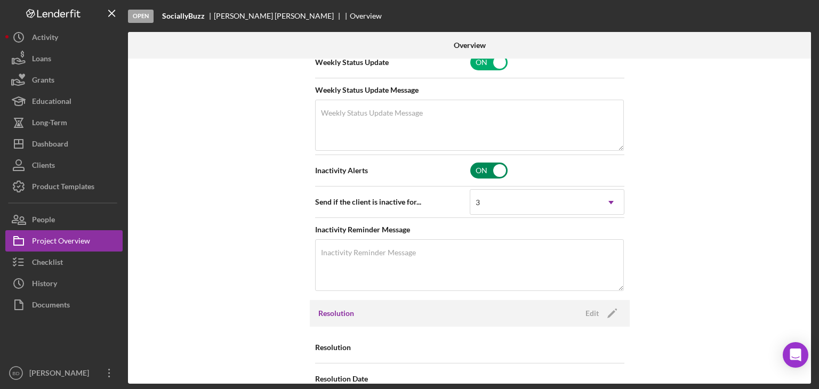
click at [490, 171] on input "checkbox" at bounding box center [488, 171] width 37 height 16
checkbox input "false"
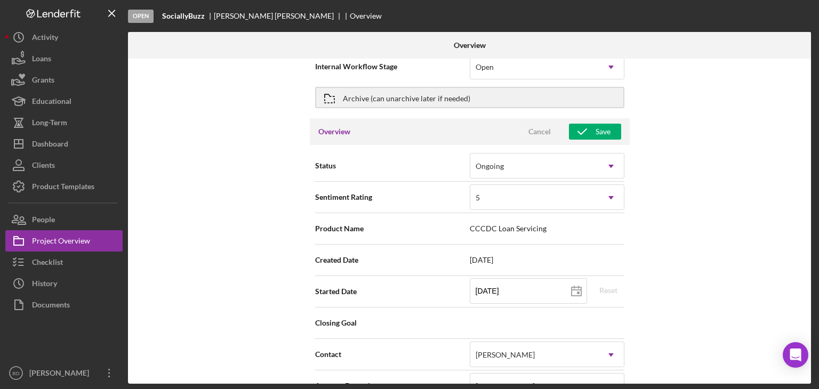
scroll to position [0, 0]
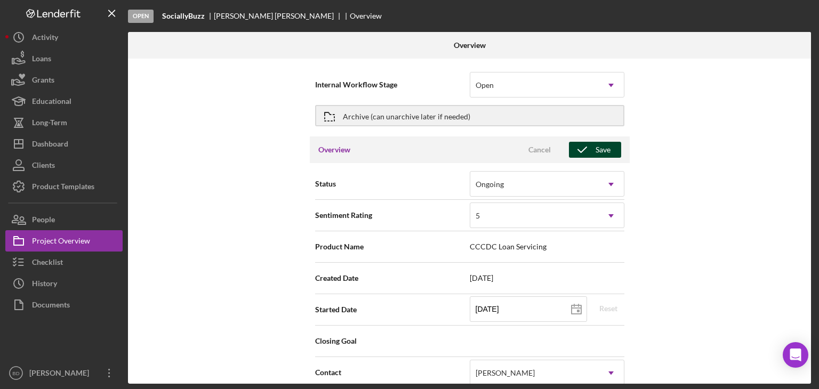
click at [586, 147] on icon "button" at bounding box center [582, 149] width 27 height 27
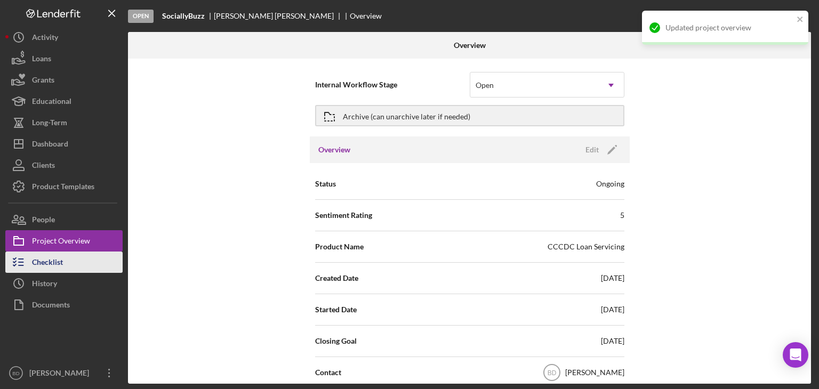
click at [52, 260] on div "Checklist" at bounding box center [47, 264] width 31 height 24
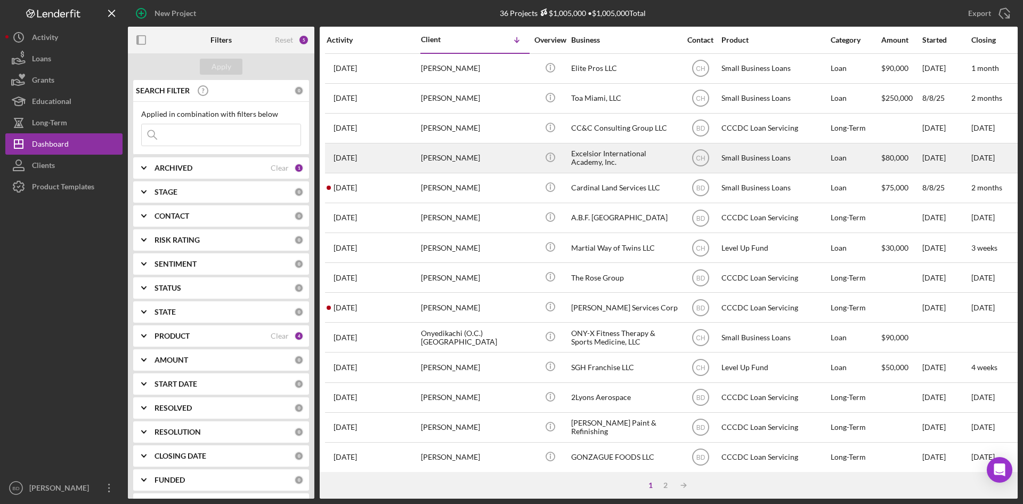
click at [500, 161] on div "[PERSON_NAME]" at bounding box center [474, 158] width 107 height 28
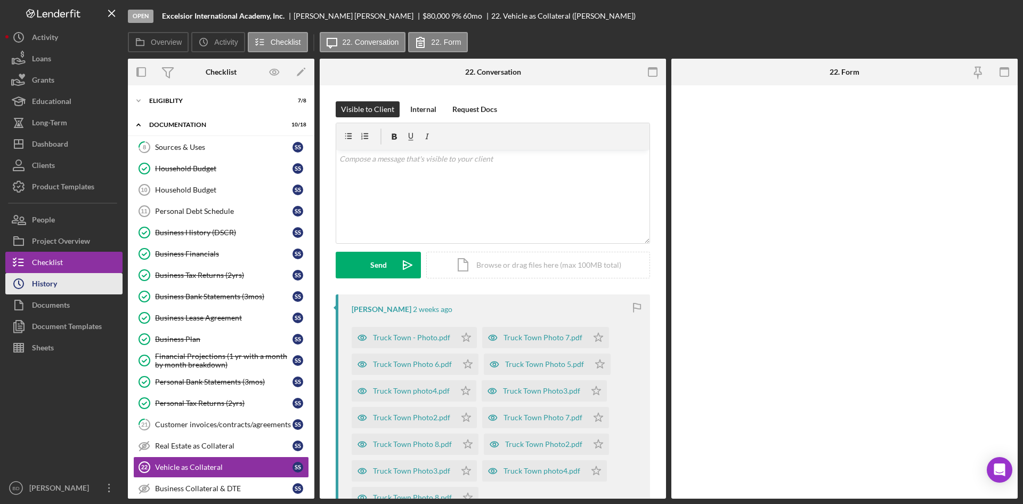
scroll to position [104, 0]
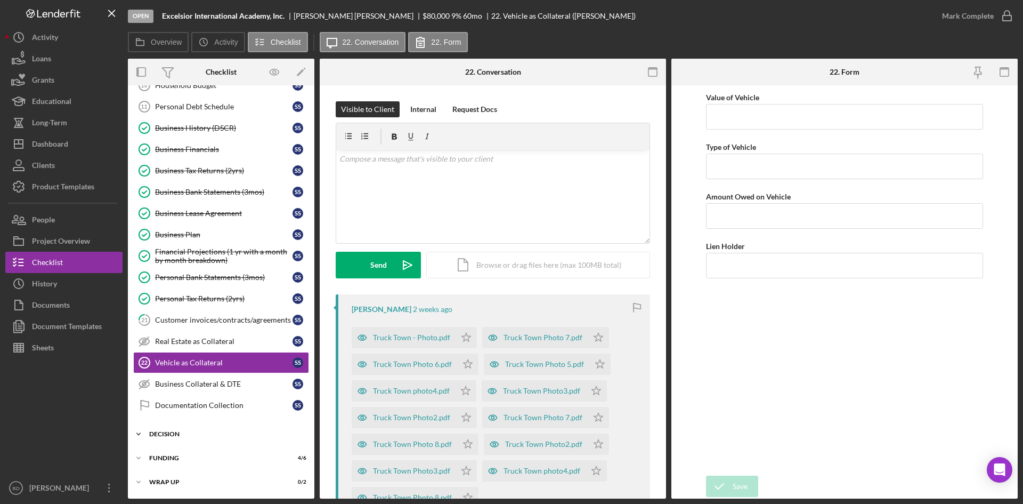
click at [179, 424] on div "Icon/Expander Decision 0 / 4" at bounding box center [221, 433] width 187 height 21
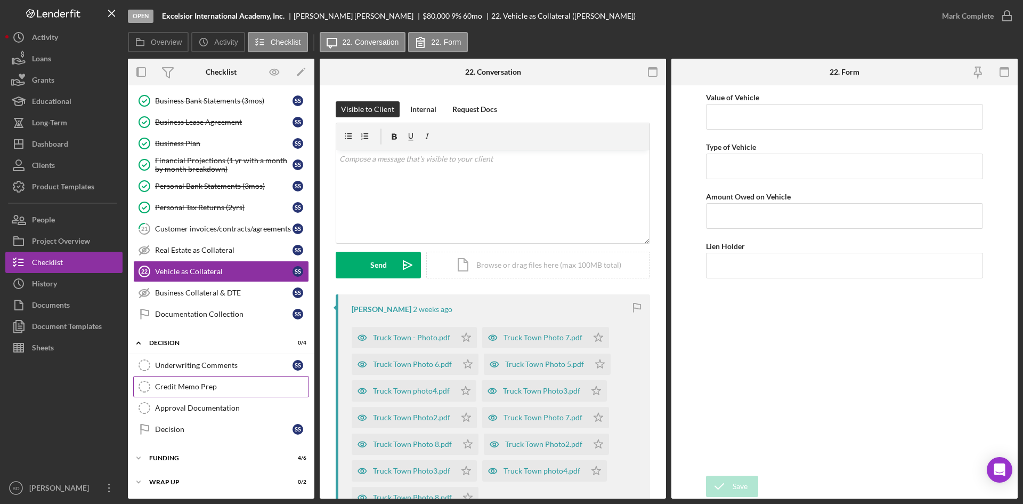
click at [195, 386] on div "Credit Memo Prep" at bounding box center [231, 386] width 153 height 9
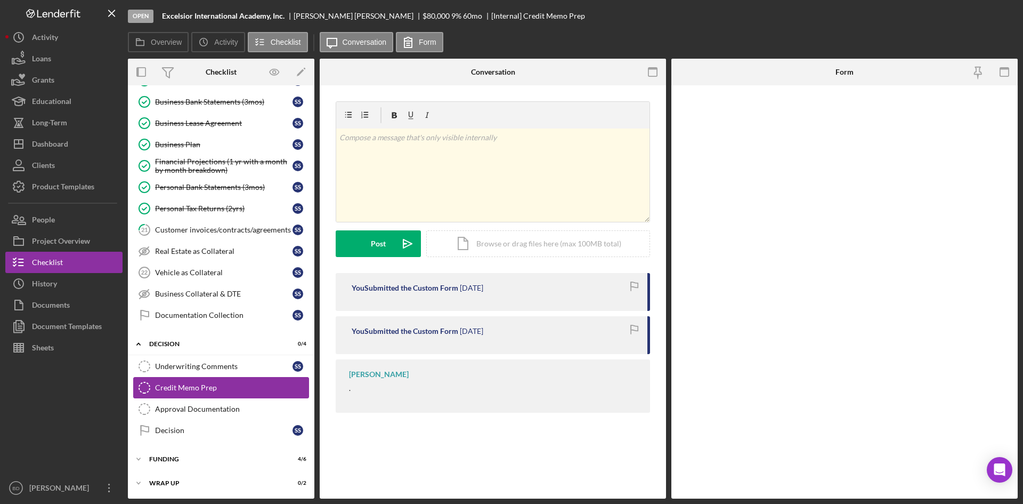
scroll to position [196, 0]
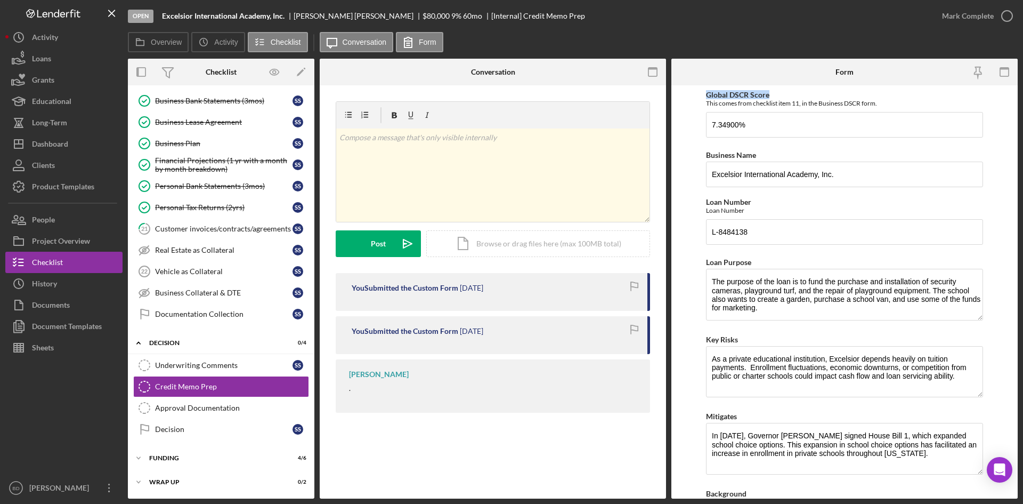
drag, startPoint x: 778, startPoint y: 91, endPoint x: 693, endPoint y: 96, distance: 84.3
click at [693, 96] on form "Global DSCR Score This comes from checklist item 11, in the Business DSCR form.…" at bounding box center [845, 291] width 346 height 413
click at [992, 462] on div "Open Intercom Messenger" at bounding box center [1000, 470] width 28 height 28
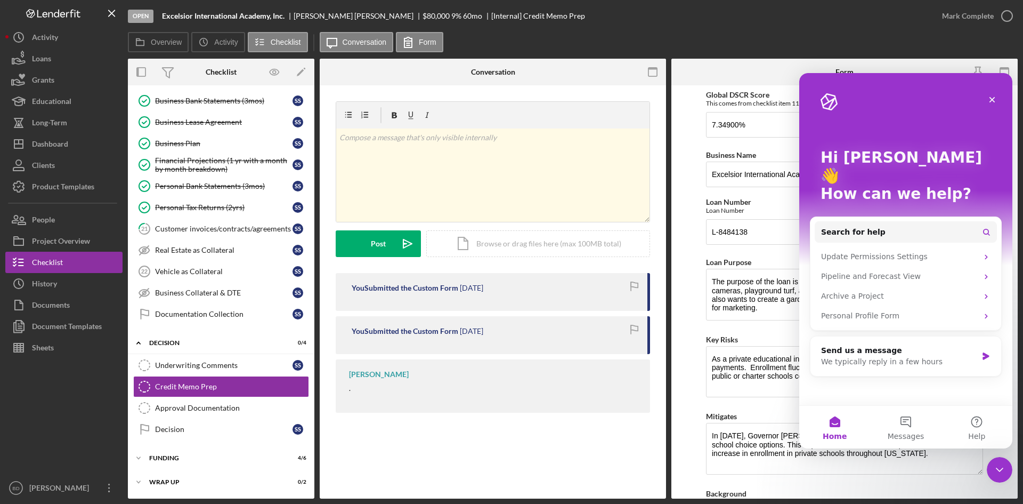
scroll to position [0, 0]
click at [871, 227] on span "Search for help" at bounding box center [853, 232] width 64 height 11
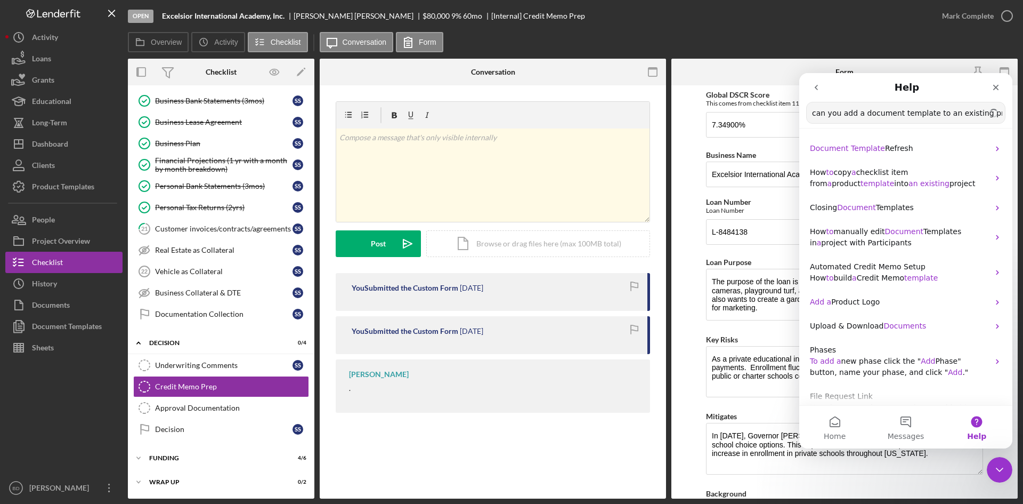
type input "can you add a document template to an existing project?"
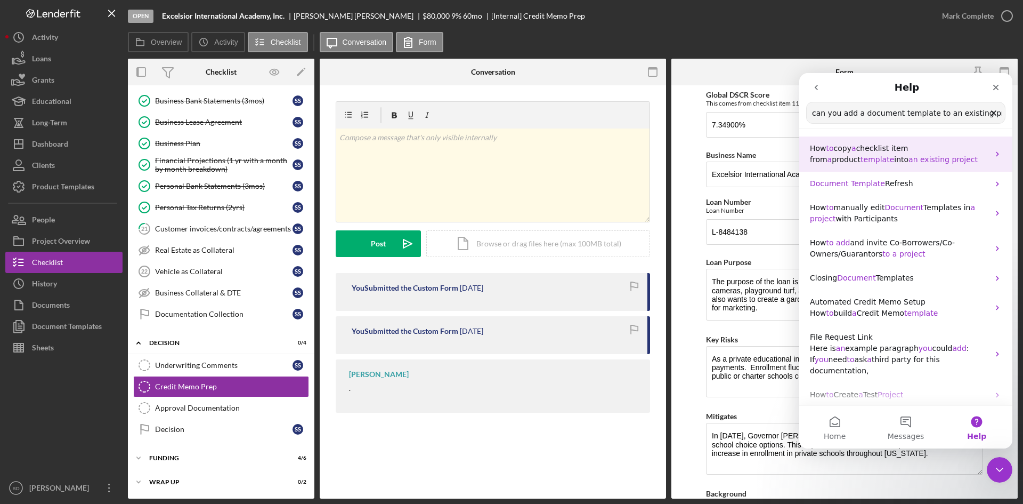
click at [981, 156] on p "How to copy a checklist item from a product template into an existing project" at bounding box center [899, 154] width 179 height 22
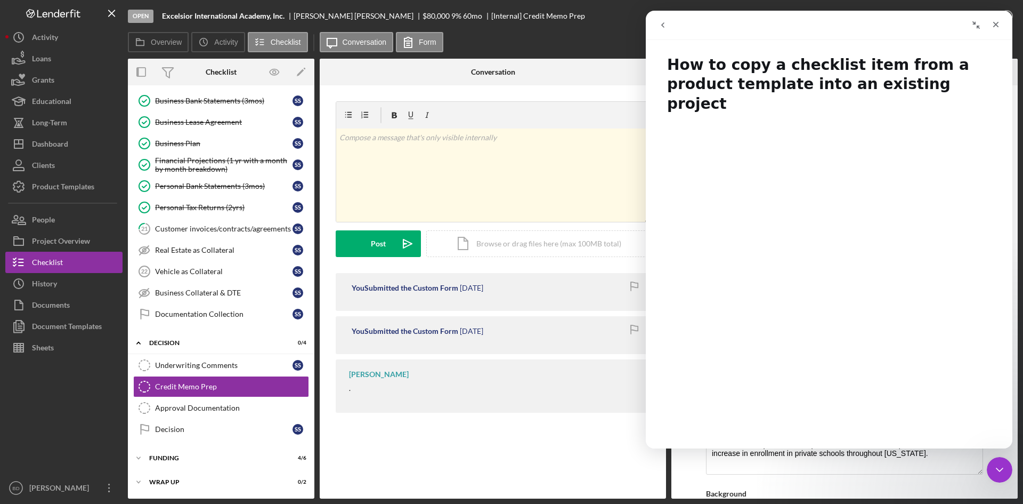
click at [661, 23] on icon "go back" at bounding box center [663, 25] width 9 height 9
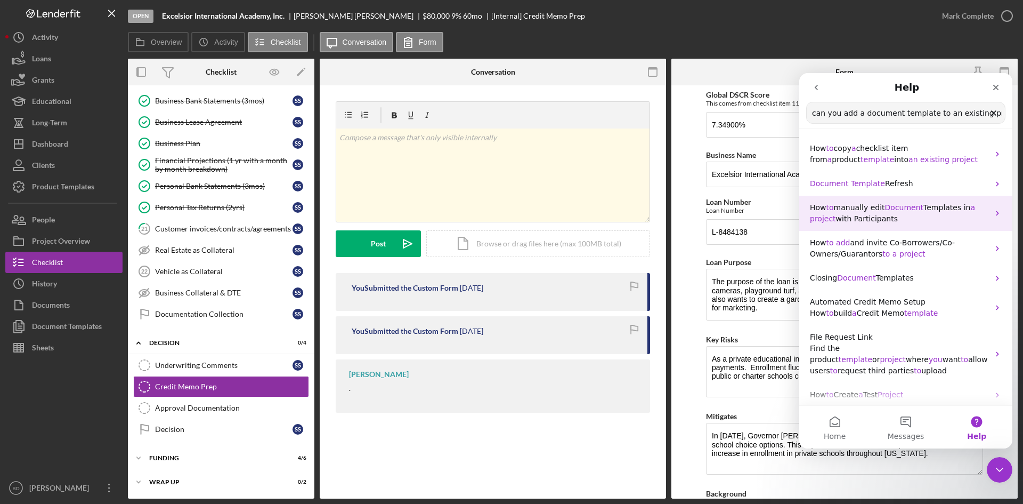
click at [857, 207] on span "manually edit" at bounding box center [859, 207] width 51 height 9
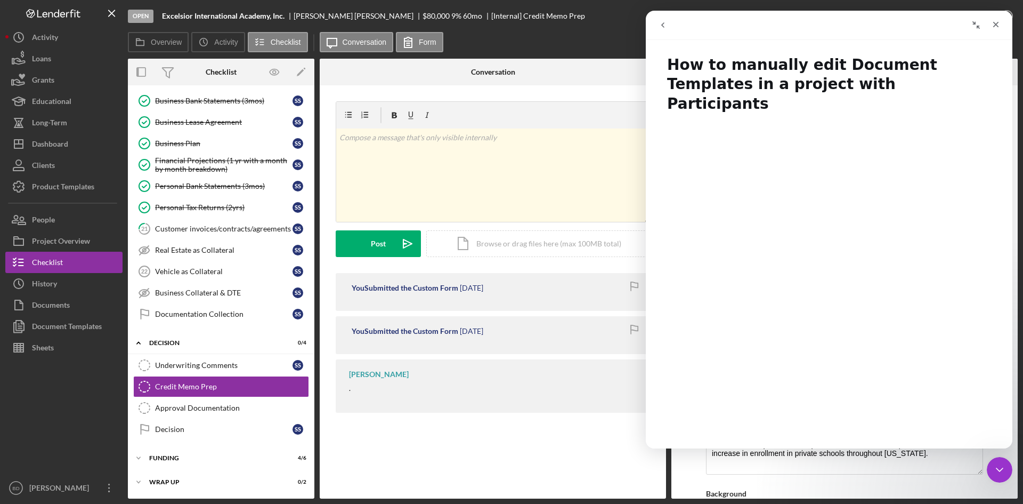
click at [663, 18] on button "go back" at bounding box center [663, 25] width 20 height 20
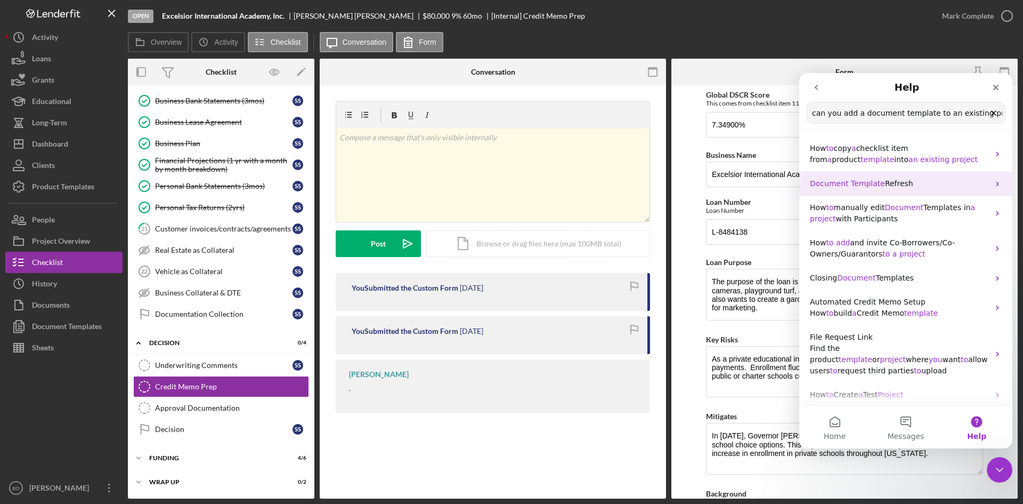
click at [885, 188] on span "Refresh" at bounding box center [899, 183] width 28 height 9
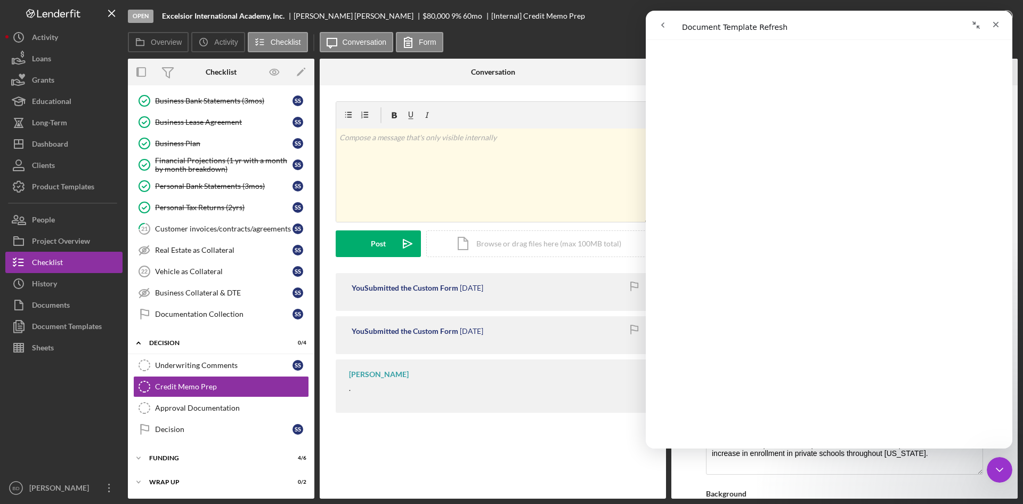
scroll to position [1226, 0]
click at [436, 183] on div "v Color teal Color pink Remove color Add row above Add row below Add column bef…" at bounding box center [492, 174] width 313 height 93
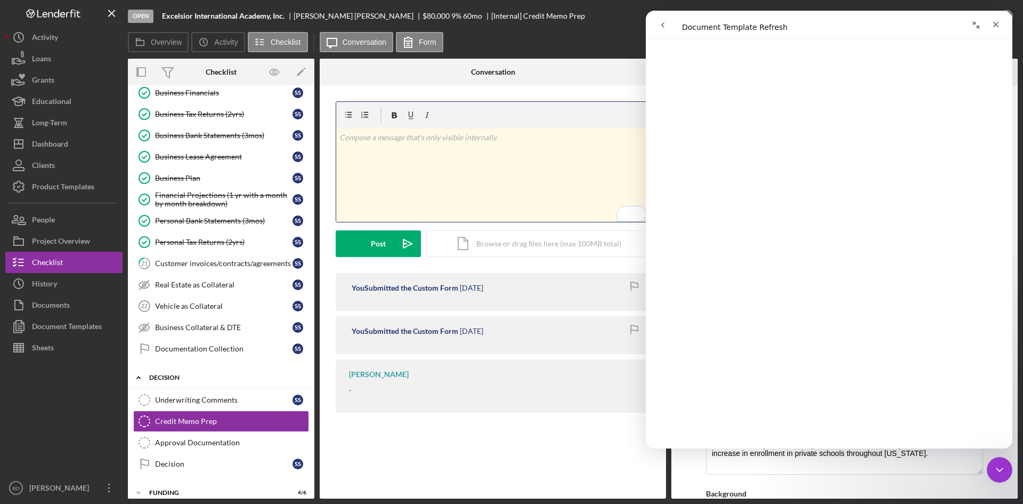
scroll to position [142, 0]
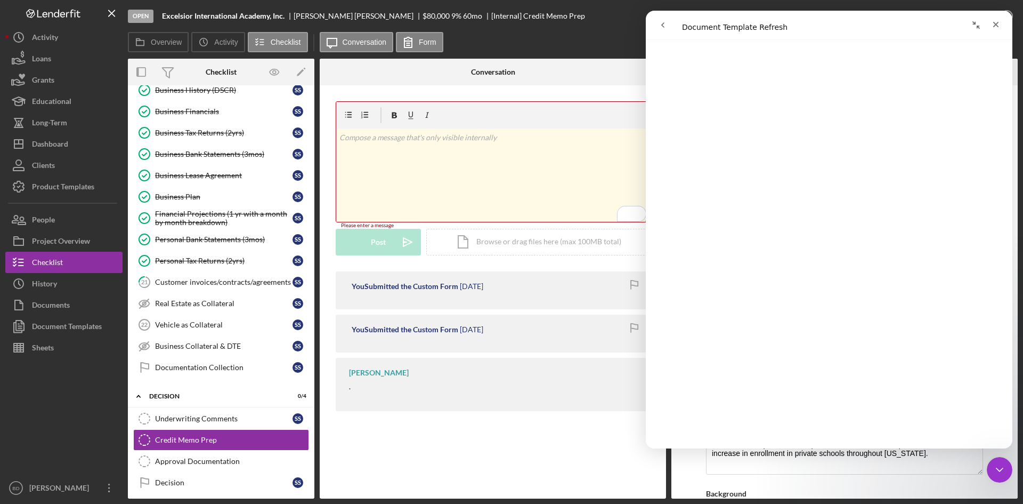
click at [480, 88] on div "v Color teal Color pink Remove color Add row above Add row below Add column bef…" at bounding box center [493, 258] width 346 height 347
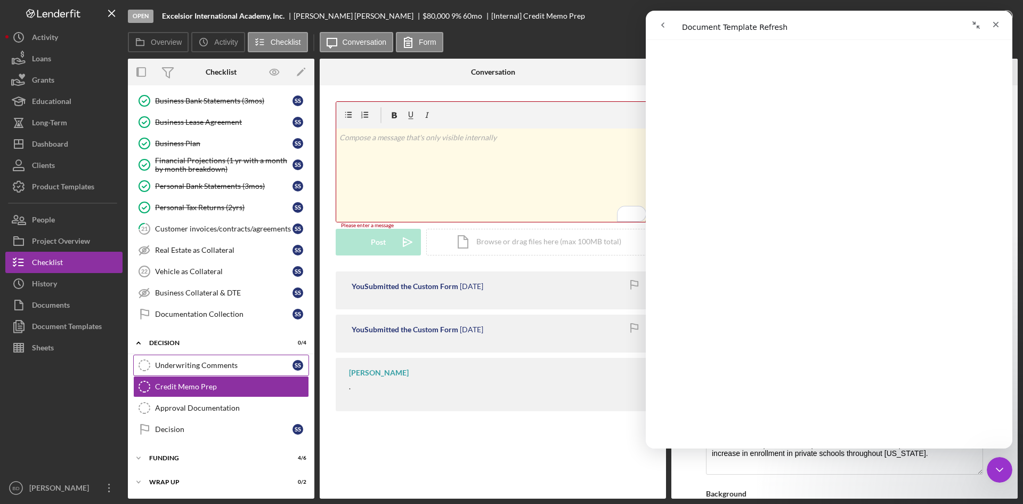
click at [197, 369] on div "Underwriting Comments" at bounding box center [224, 365] width 138 height 9
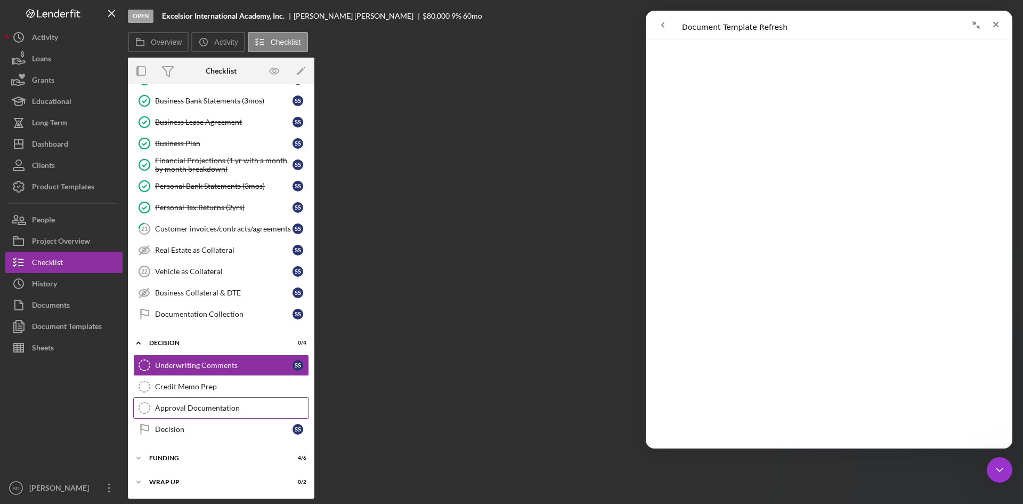
scroll to position [196, 0]
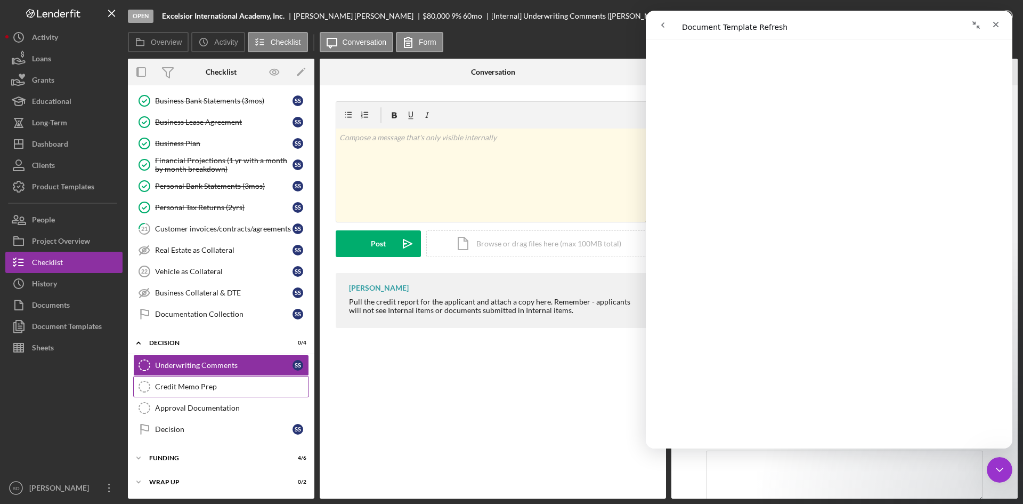
click at [197, 381] on link "Credit Memo Prep Credit Memo Prep" at bounding box center [221, 386] width 176 height 21
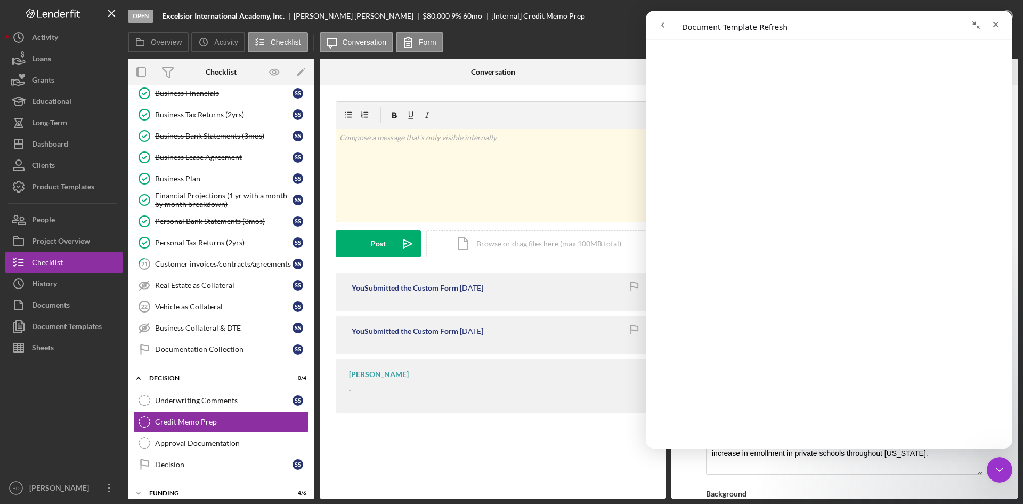
scroll to position [142, 0]
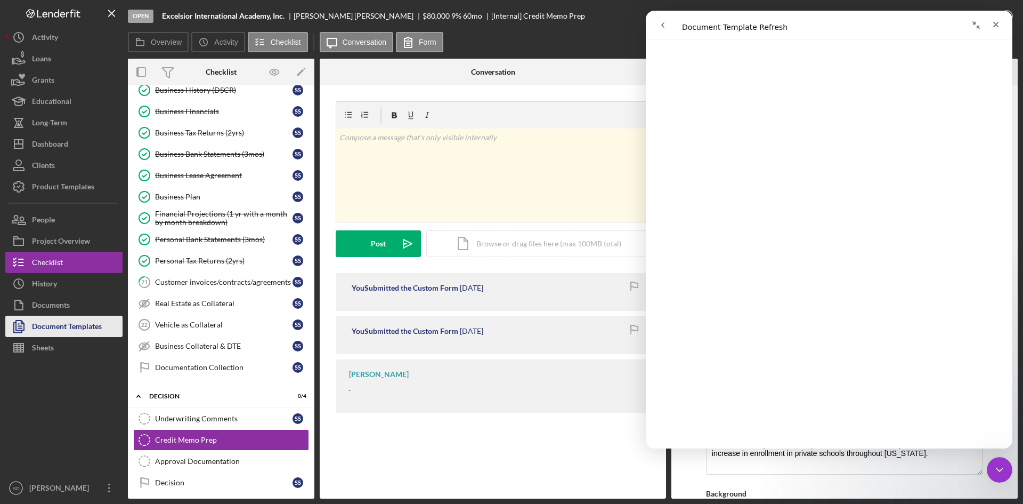
click at [76, 326] on div "Document Templates" at bounding box center [67, 328] width 70 height 24
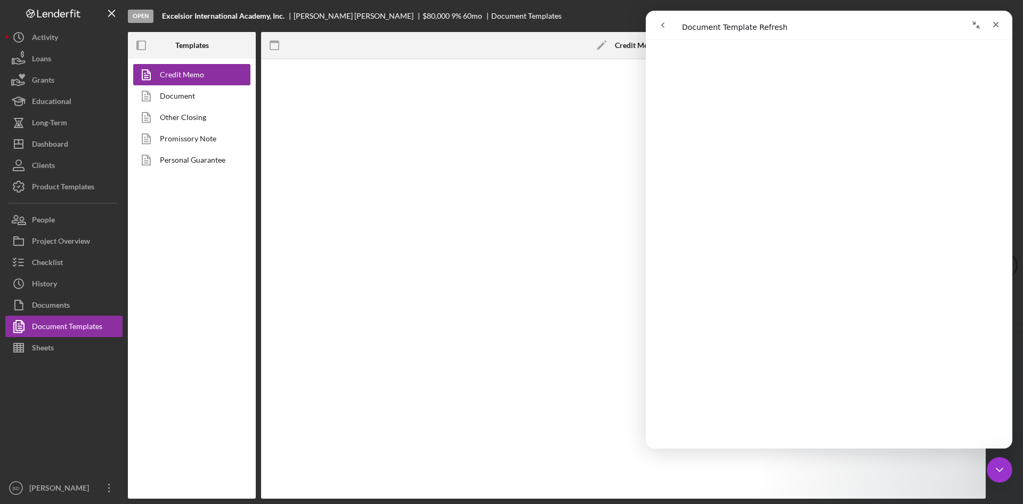
type textarea "<p><span style="background-color: rgb(255, 255, 255);"><img style="display: blo…"
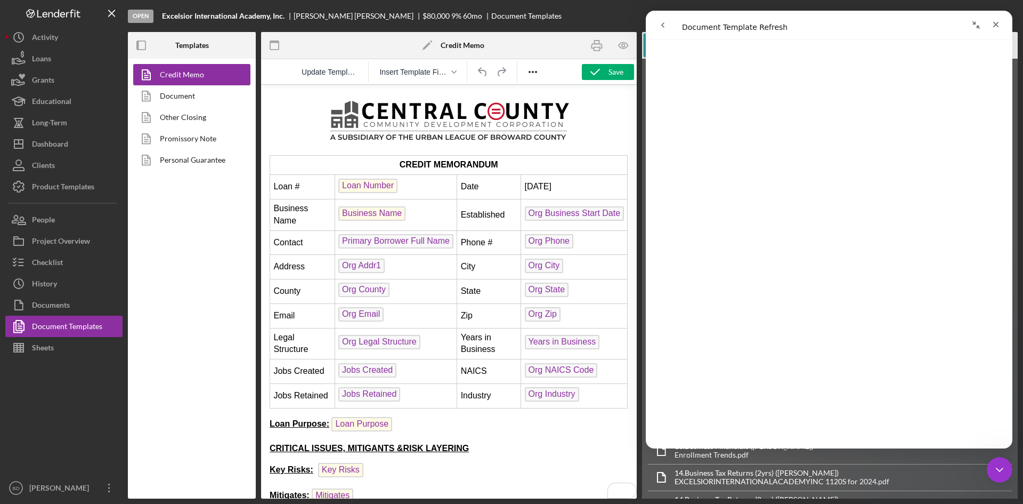
click at [379, 111] on img "To enrich screen reader interactions, please activate Accessibility in Grammarl…" at bounding box center [449, 119] width 256 height 53
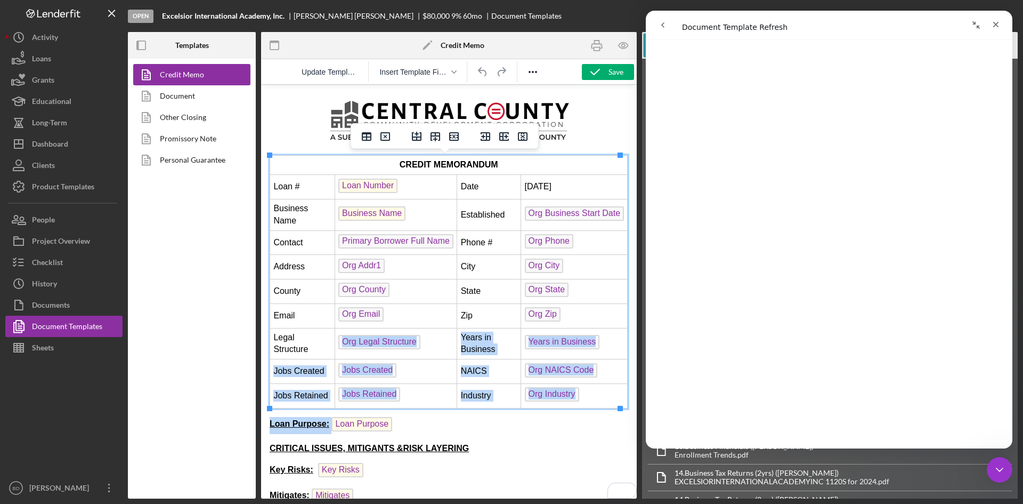
drag, startPoint x: 371, startPoint y: 160, endPoint x: 477, endPoint y: 425, distance: 284.8
click at [457, 410] on body "CREDIT MEMORANDUM Loan # Loan Number Date 7/9/25 Business Name Business Name Es…" at bounding box center [449, 465] width 359 height 745
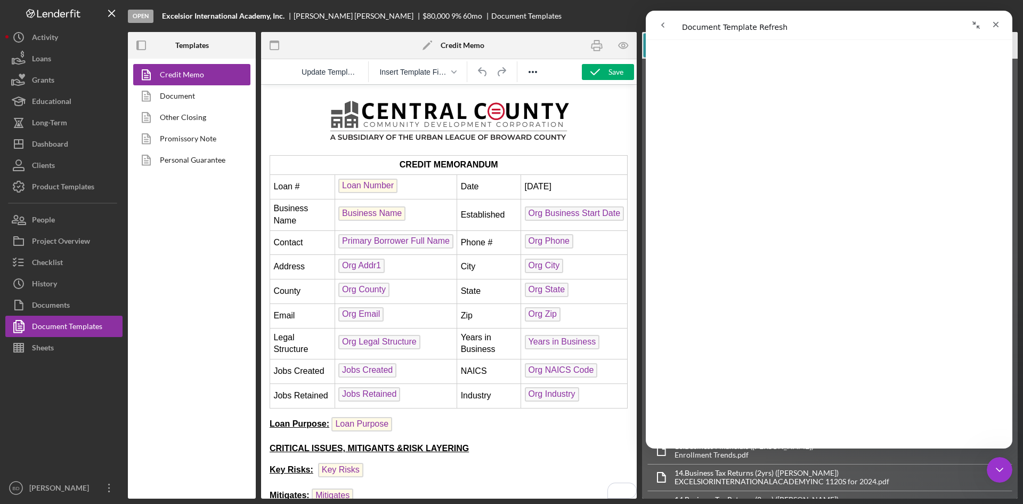
click at [507, 441] on body "CREDIT MEMORANDUM Loan # Loan Number Date 7/9/25 Business Name Business Name Es…" at bounding box center [449, 465] width 359 height 745
click at [305, 166] on td "CREDIT MEMORANDUM" at bounding box center [449, 165] width 358 height 19
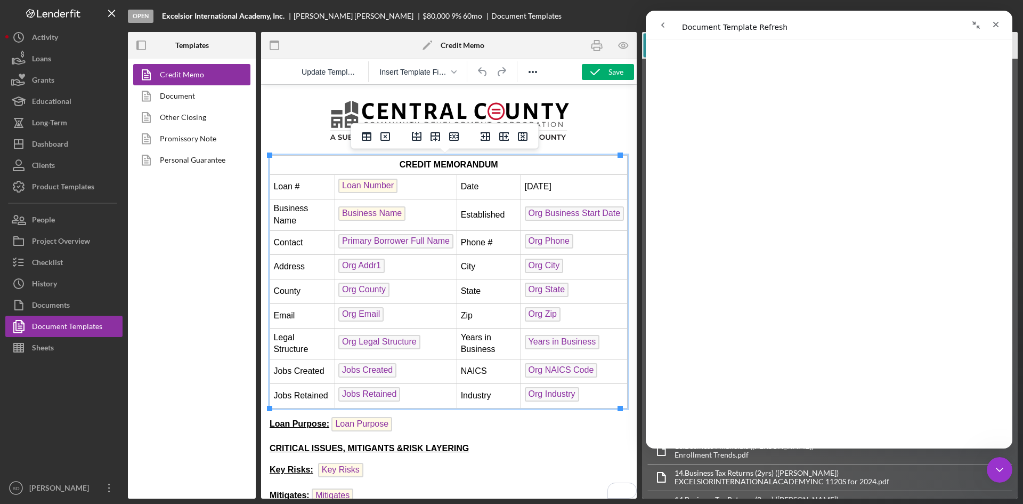
drag, startPoint x: 289, startPoint y: 156, endPoint x: 508, endPoint y: 187, distance: 220.8
click at [508, 189] on td "Date" at bounding box center [489, 187] width 64 height 25
drag, startPoint x: 552, startPoint y: 166, endPoint x: 337, endPoint y: 188, distance: 215.8
click at [338, 188] on span "Loan Number" at bounding box center [367, 186] width 59 height 14
click at [303, 163] on td "CREDIT MEMORANDUM" at bounding box center [449, 165] width 358 height 19
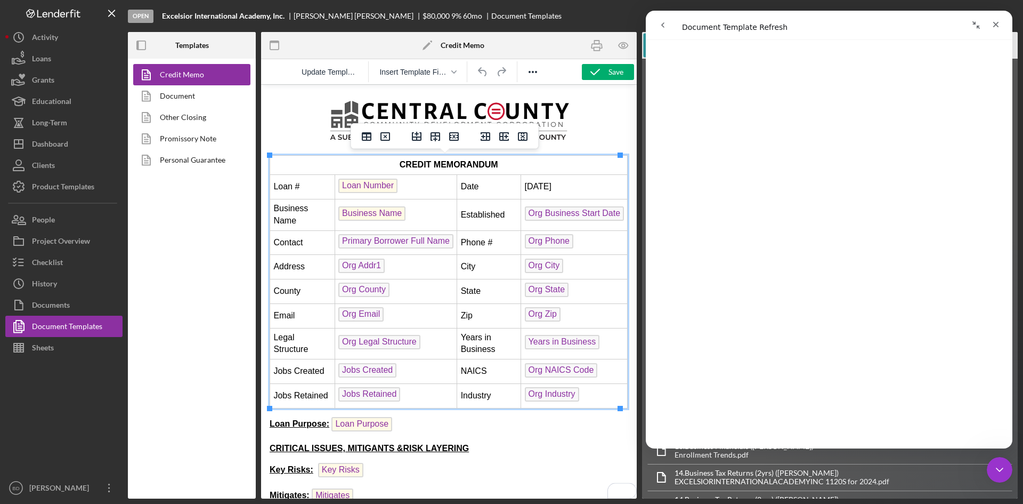
drag, startPoint x: 298, startPoint y: 386, endPoint x: 277, endPoint y: 335, distance: 55.4
click at [276, 343] on span "Legal Structure" at bounding box center [290, 343] width 35 height 21
click at [280, 156] on td "CREDIT MEMORANDUM" at bounding box center [449, 165] width 358 height 19
click at [289, 151] on body "CREDIT MEMORANDUM Loan # Loan Number Date 7/9/25 Business Name Business Name Es…" at bounding box center [449, 465] width 359 height 745
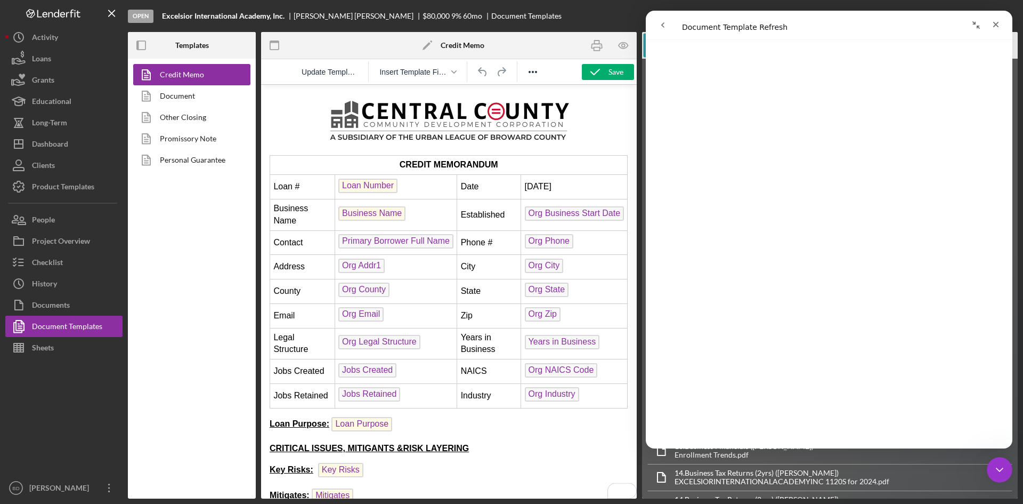
click at [283, 111] on span "To enrich screen reader interactions, please activate Accessibility in Grammarl…" at bounding box center [449, 119] width 359 height 53
click at [534, 71] on icon "Reveal or hide additional toolbar items" at bounding box center [533, 72] width 9 height 2
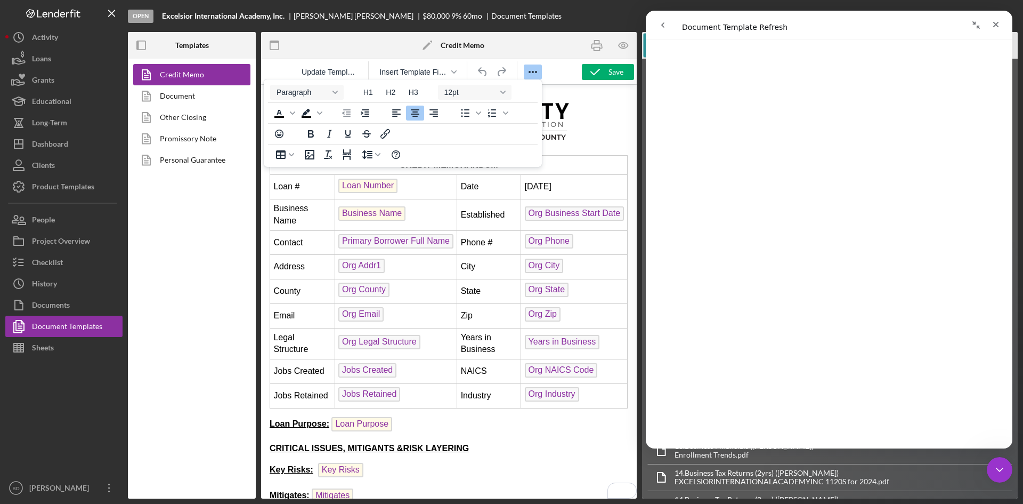
click at [525, 212] on span "Org Business Start Date" at bounding box center [575, 213] width 100 height 14
click at [608, 139] on span "To enrich screen reader interactions, please activate Accessibility in Grammarl…" at bounding box center [449, 119] width 359 height 53
click at [538, 75] on icon "Reveal or hide additional toolbar items" at bounding box center [533, 72] width 13 height 13
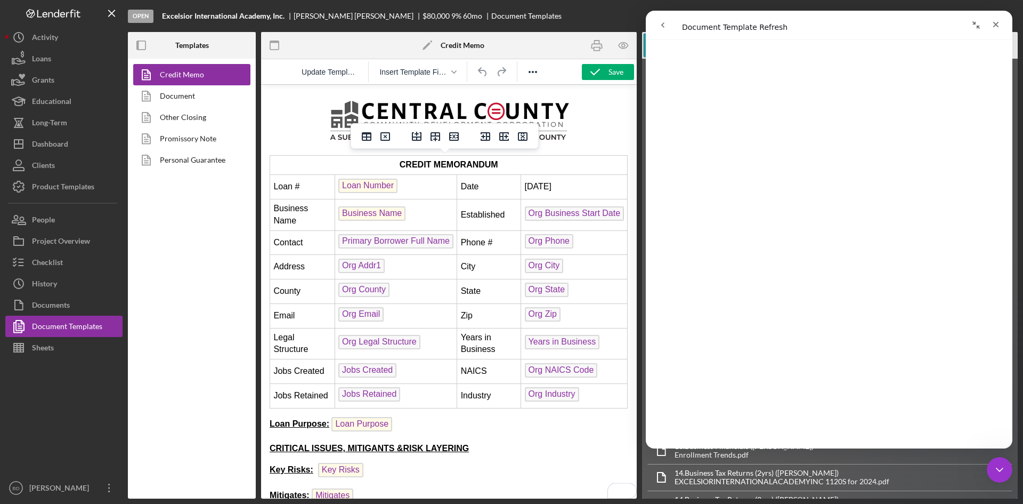
click at [540, 171] on td "CREDIT MEMORANDUM" at bounding box center [449, 165] width 358 height 19
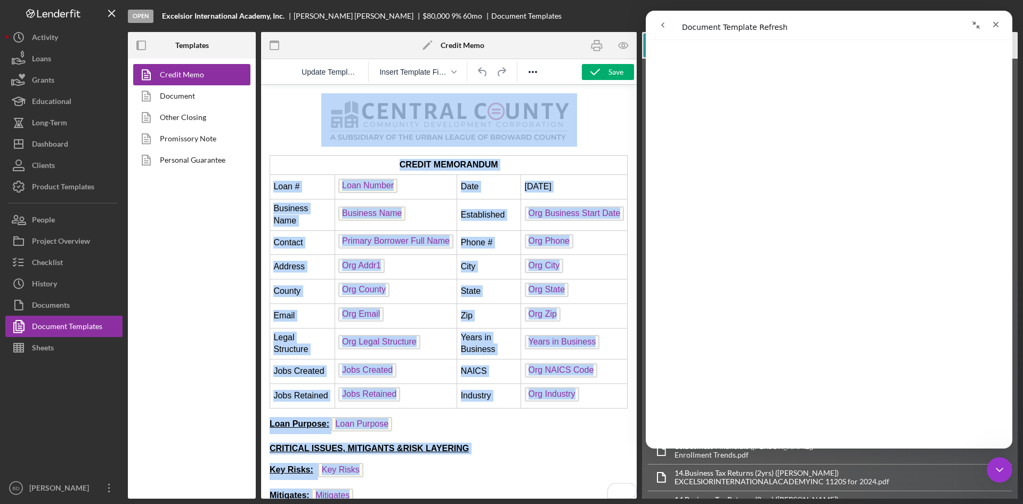
copy body "CREDIT MEMORANDUM Loan # Loan Number Date 7/9/25 Business Name Business Name Es…"
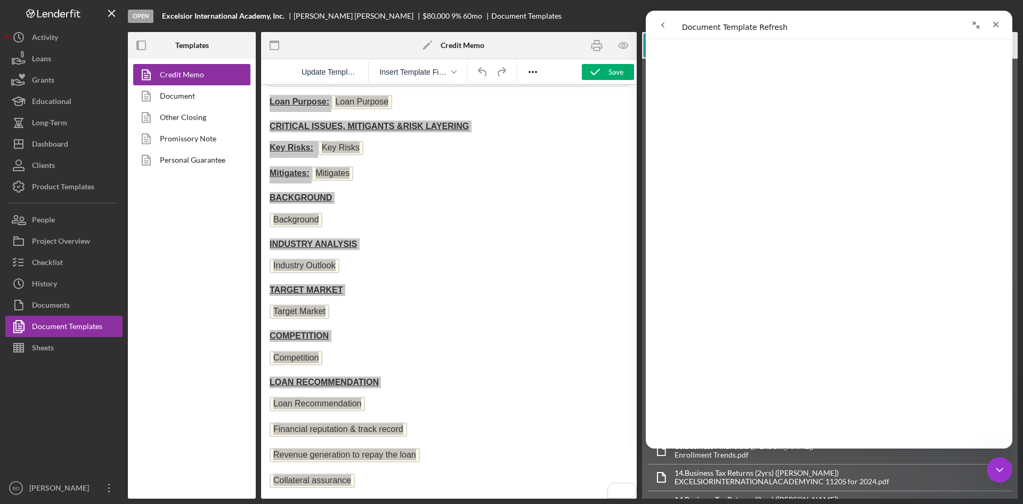
scroll to position [348, 0]
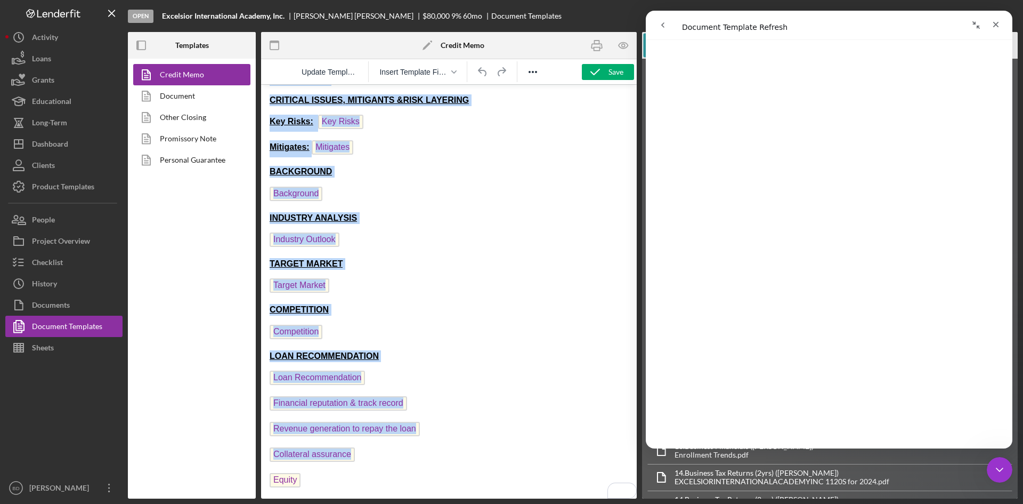
click at [409, 346] on body "CREDIT MEMORANDUM Loan # Loan Number Date 7/9/25 Business Name Business Name Es…" at bounding box center [449, 117] width 359 height 745
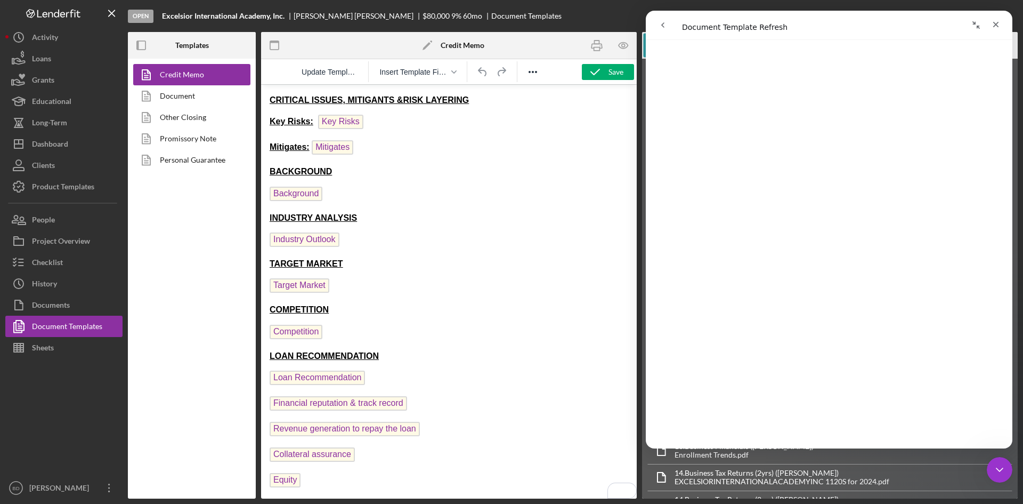
click at [327, 484] on p "Equity" at bounding box center [449, 481] width 359 height 17
click at [295, 476] on span "EQUITY Equity" at bounding box center [301, 479] width 63 height 9
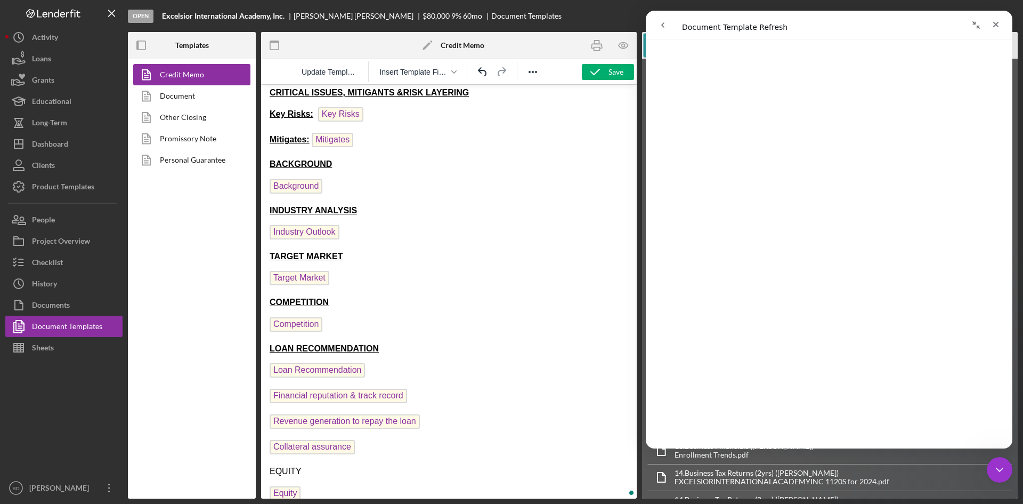
scroll to position [355, 0]
click at [281, 472] on span "EQUITY" at bounding box center [286, 470] width 32 height 9
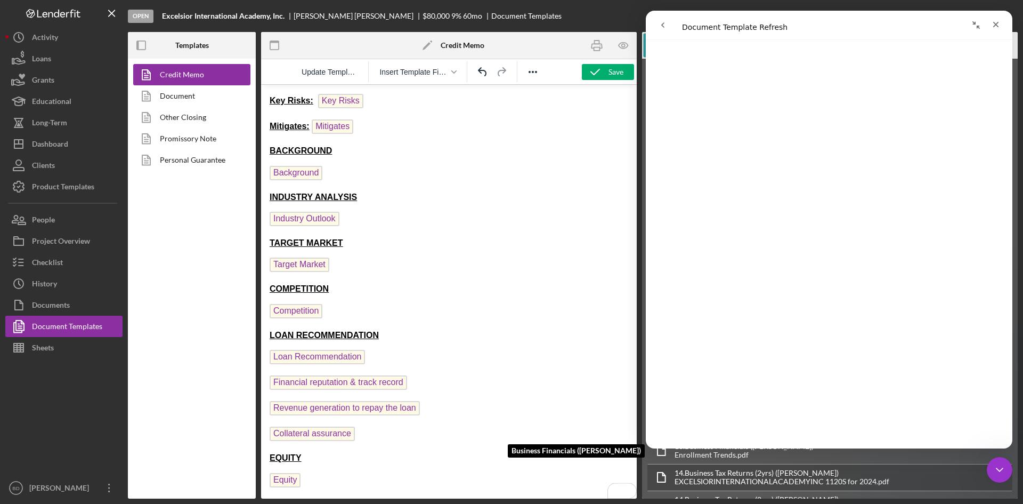
scroll to position [1066, 0]
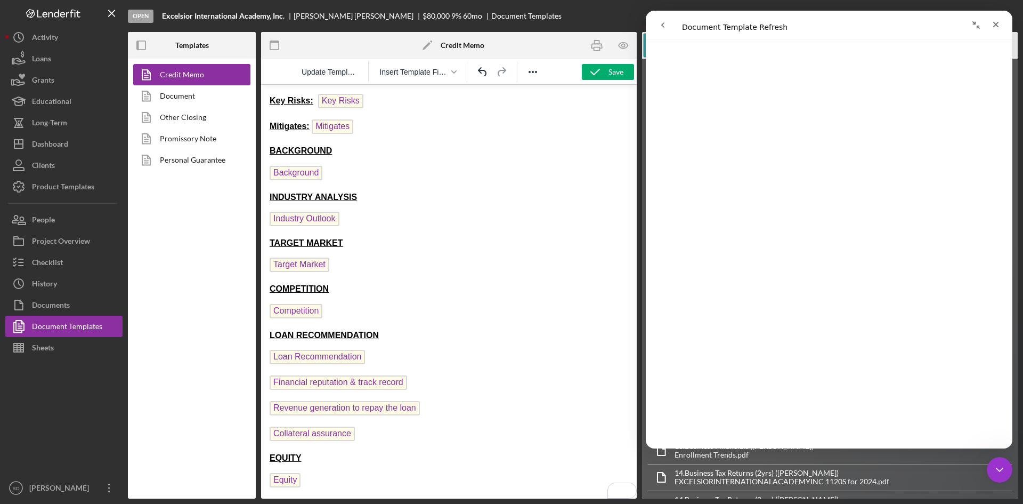
click at [268, 433] on html "CREDIT MEMORANDUM Loan # Loan Number Date 7/9/25 Business Name Business Name Es…" at bounding box center [449, 107] width 376 height 782
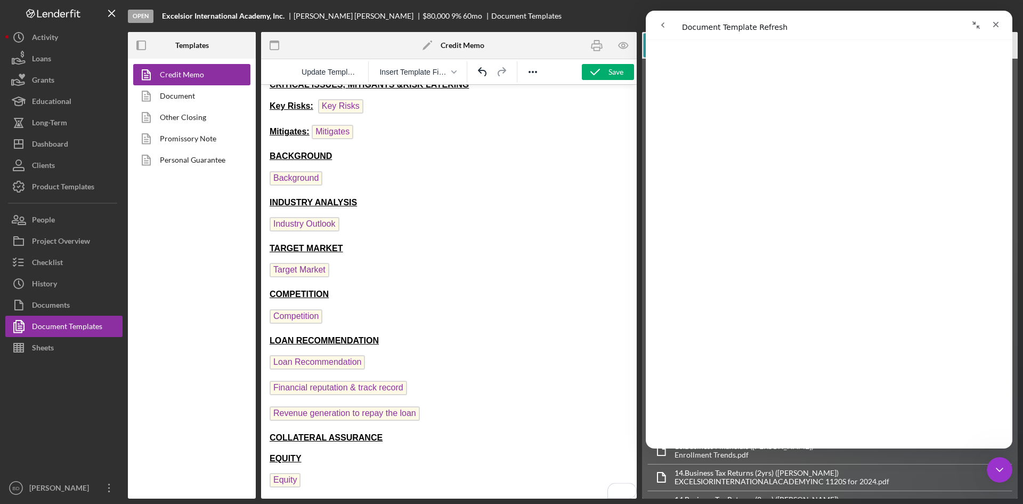
scroll to position [363, 0]
click at [484, 70] on icon "Undo" at bounding box center [482, 71] width 9 height 9
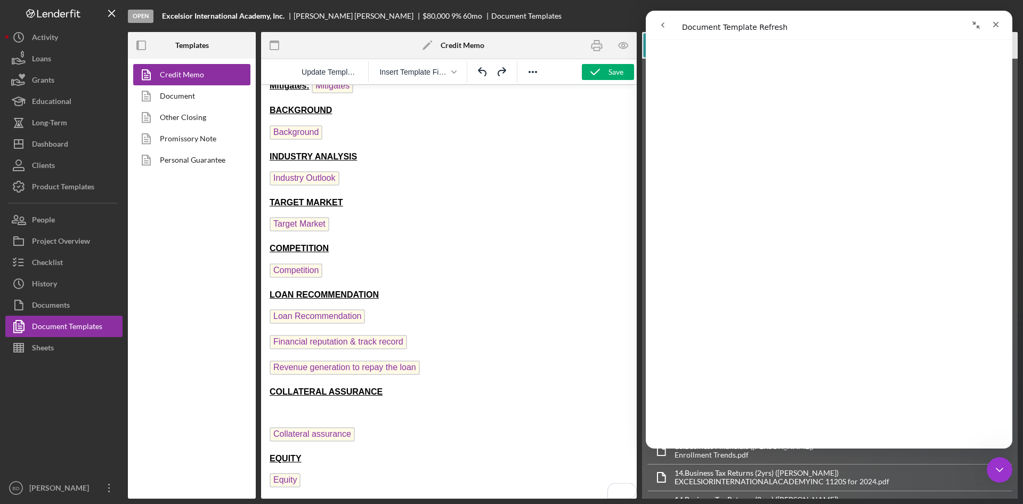
scroll to position [409, 0]
click at [338, 413] on p "To enrich screen reader interactions, please activate Accessibility in Grammarl…" at bounding box center [449, 413] width 359 height 12
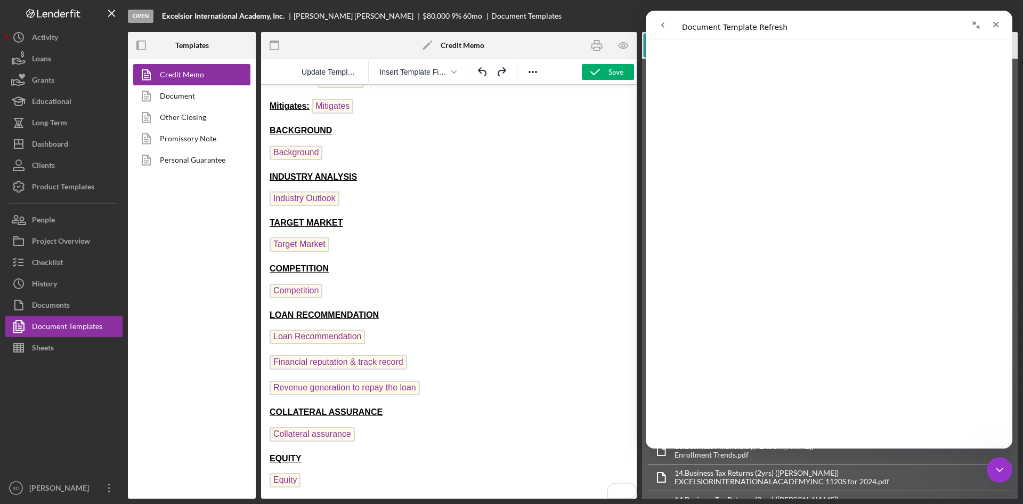
scroll to position [389, 0]
click at [269, 383] on html "CREDIT MEMORANDUM Loan # Loan Number Date 7/9/25 Business Name Business Name Es…" at bounding box center [449, 97] width 376 height 803
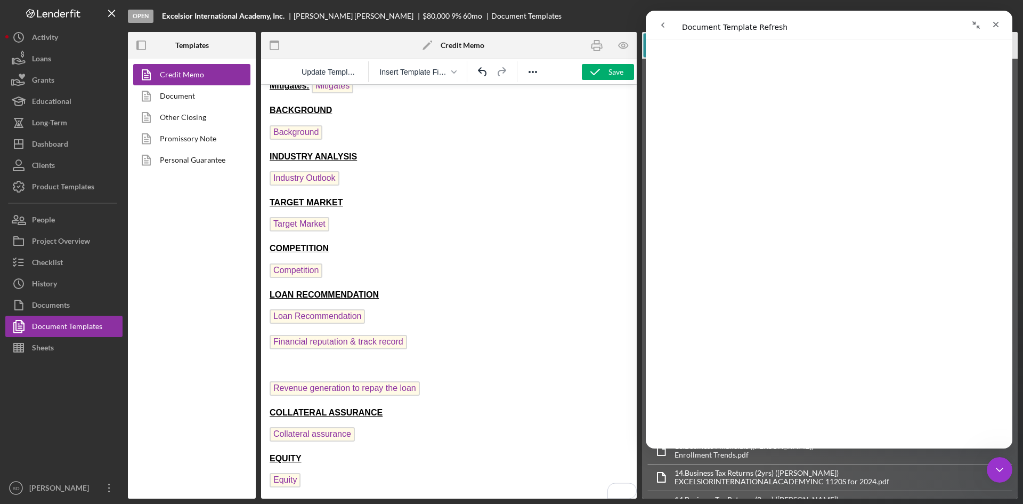
scroll to position [409, 0]
click at [282, 371] on p "To enrich screen reader interactions, please activate Accessibility in Grammarl…" at bounding box center [449, 366] width 359 height 12
click at [270, 340] on span "Financial reputation & track record" at bounding box center [339, 342] width 138 height 14
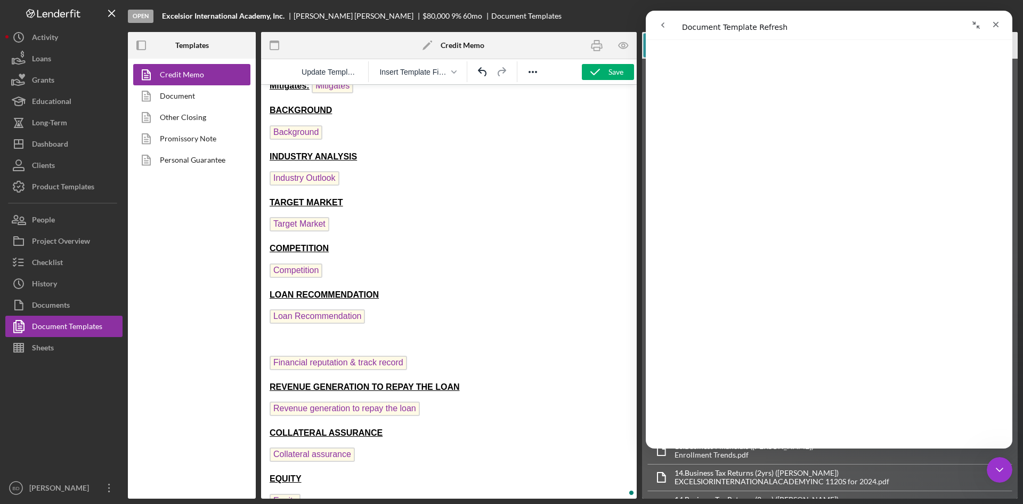
click at [289, 340] on p "To enrich screen reader interactions, please activate Accessibility in Grammarl…" at bounding box center [449, 341] width 359 height 12
click at [298, 344] on p "To enrich screen reader interactions, please activate Accessibility in Grammarl…" at bounding box center [449, 341] width 359 height 12
click at [599, 75] on icon "button" at bounding box center [595, 72] width 27 height 27
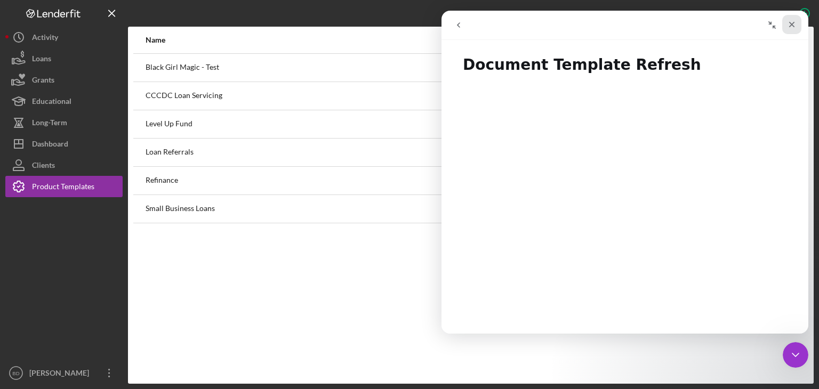
click at [793, 20] on icon "Close" at bounding box center [791, 24] width 9 height 9
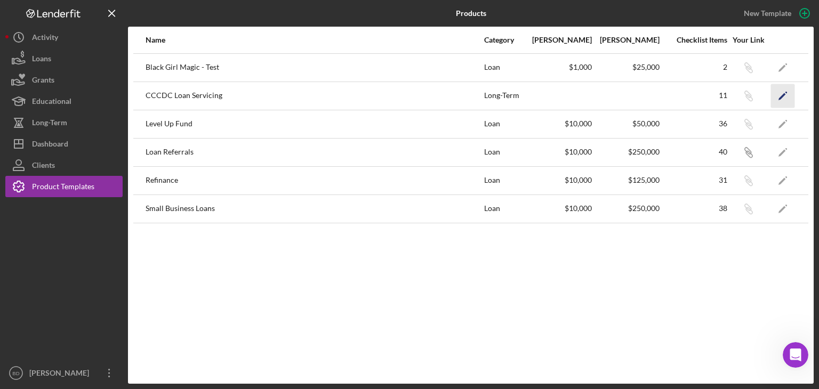
click at [779, 96] on icon "Icon/Edit" at bounding box center [783, 96] width 24 height 24
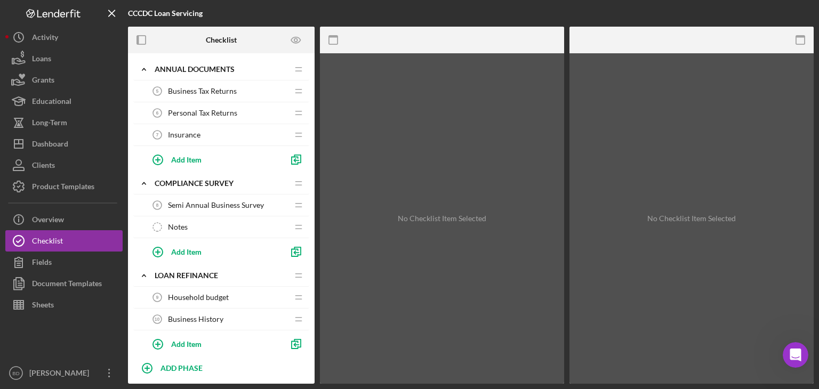
scroll to position [161, 0]
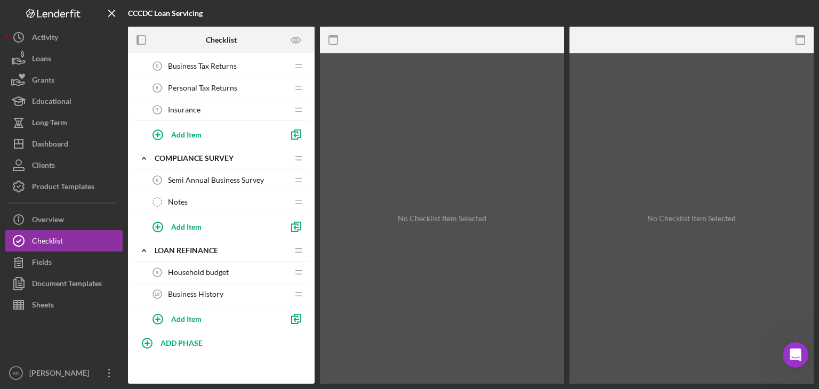
click at [197, 265] on div "Household budget 9 Household budget" at bounding box center [217, 272] width 141 height 21
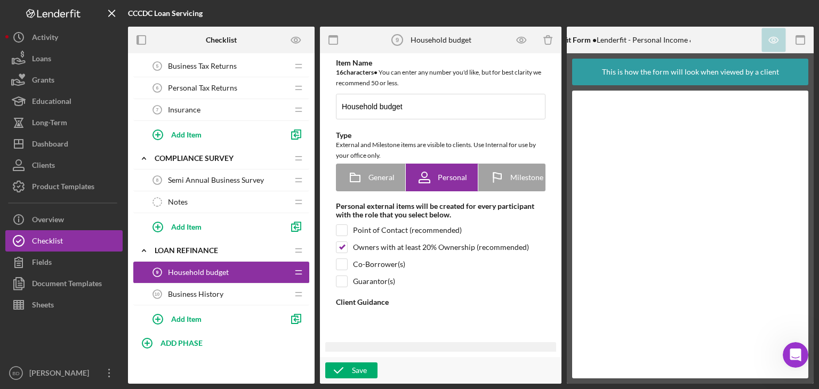
type textarea "<div>This form will allow us to understand your personal financial situation be…"
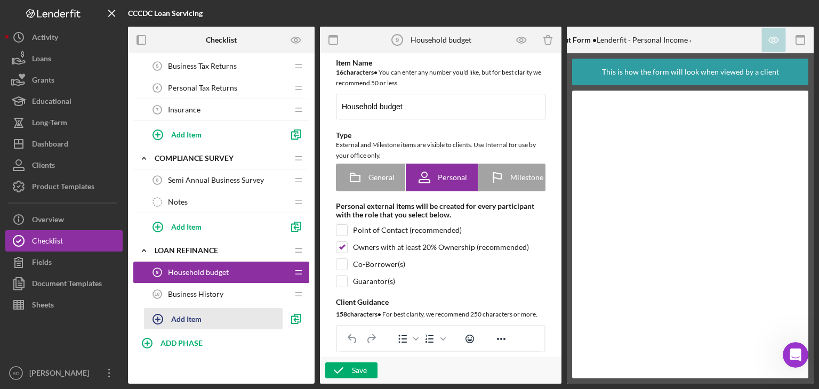
click at [186, 316] on div "Add Item" at bounding box center [186, 319] width 30 height 20
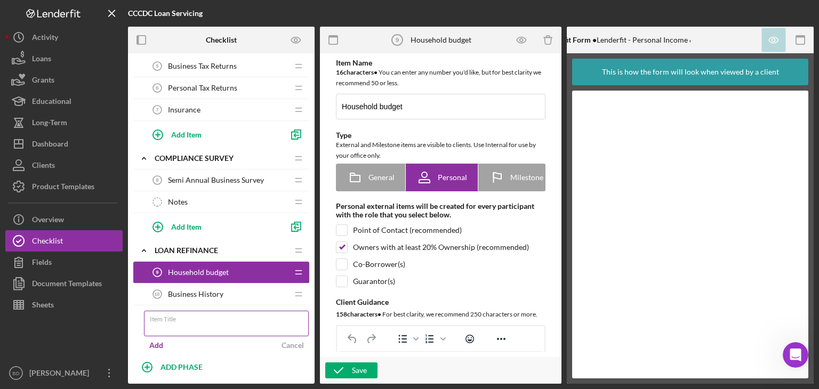
click at [183, 322] on input "Item Title" at bounding box center [226, 324] width 165 height 26
type input "Credit Memo"
click at [158, 344] on div "Add" at bounding box center [156, 345] width 14 height 16
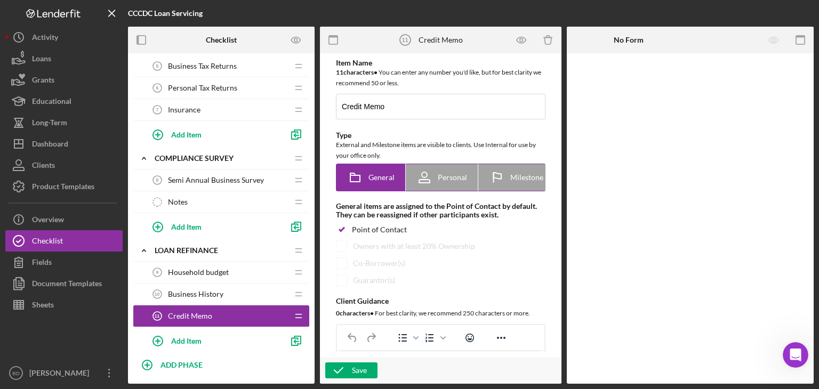
scroll to position [0, 79]
click at [527, 180] on span "Internal" at bounding box center [521, 177] width 26 height 9
radio input "false"
radio input "true"
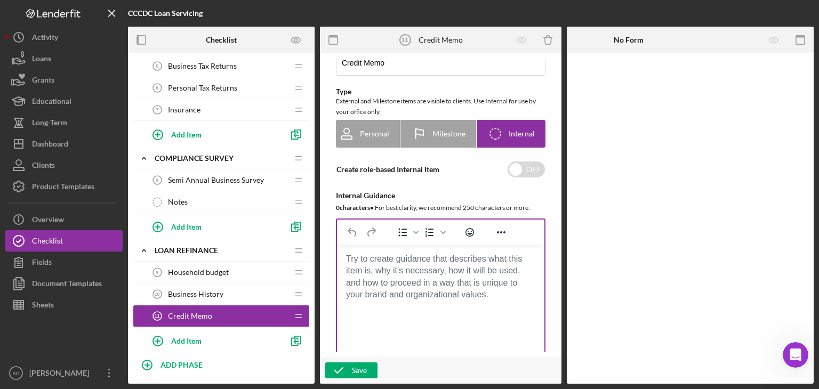
scroll to position [107, 0]
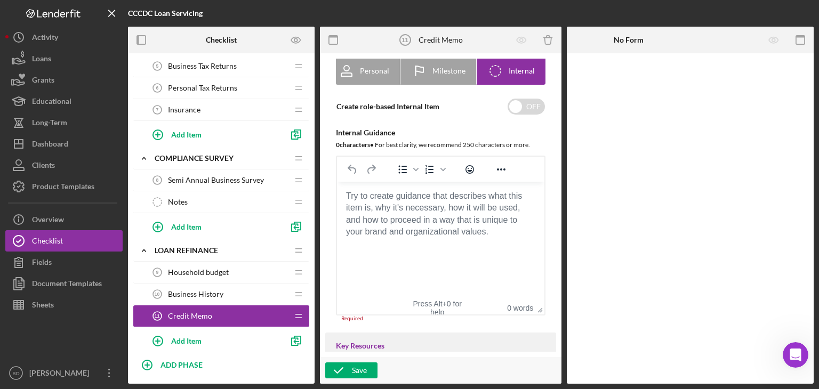
click at [417, 202] on body "Rich Text Area. Press ALT-0 for help." at bounding box center [440, 196] width 190 height 12
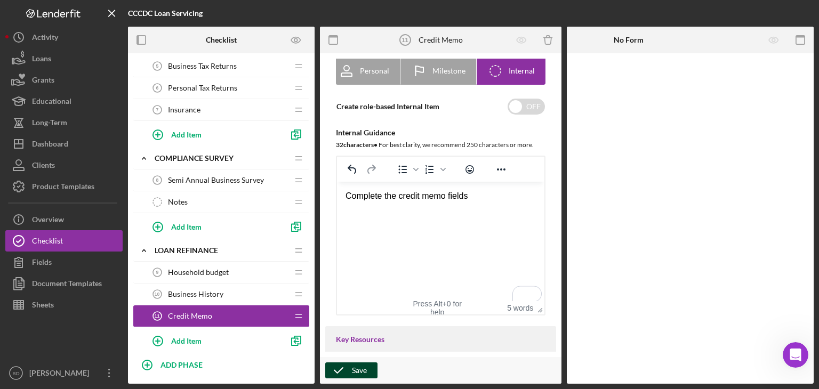
click at [358, 368] on div "Save" at bounding box center [359, 370] width 15 height 16
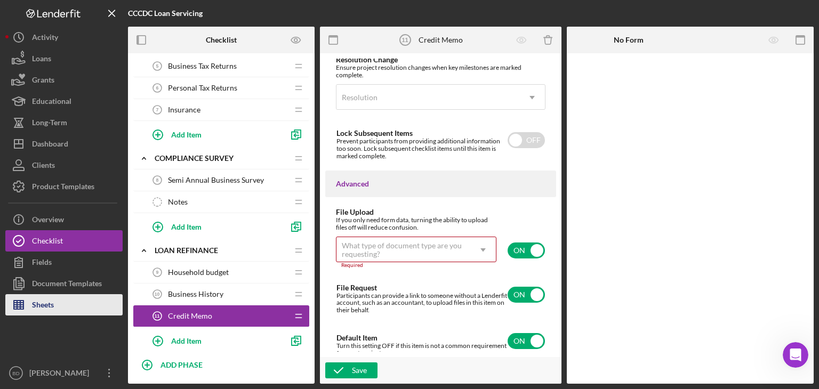
scroll to position [810, 0]
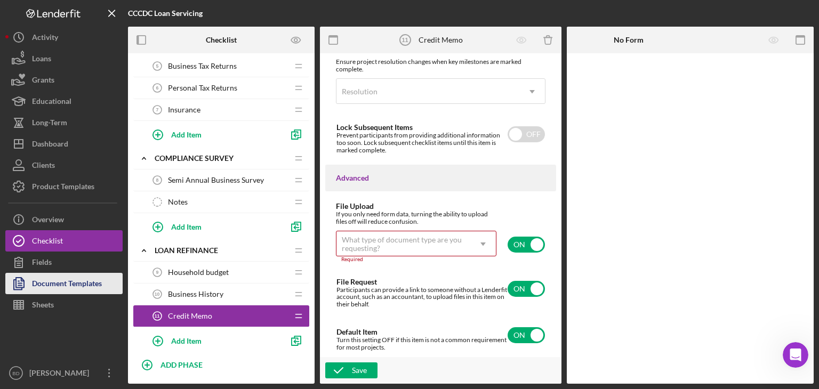
click at [77, 284] on div "Document Templates" at bounding box center [67, 285] width 70 height 24
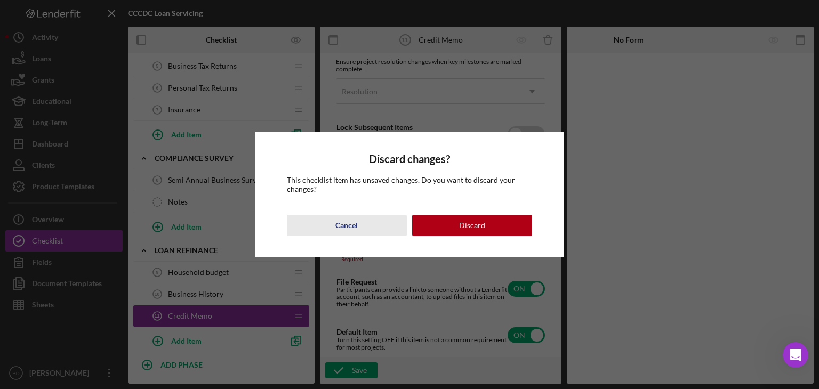
click at [335, 225] on div "Cancel" at bounding box center [346, 225] width 22 height 21
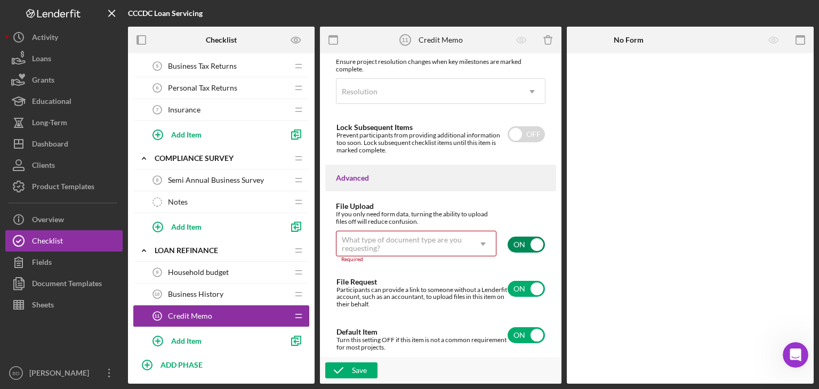
click at [530, 239] on input "checkbox" at bounding box center [525, 245] width 37 height 16
checkbox input "false"
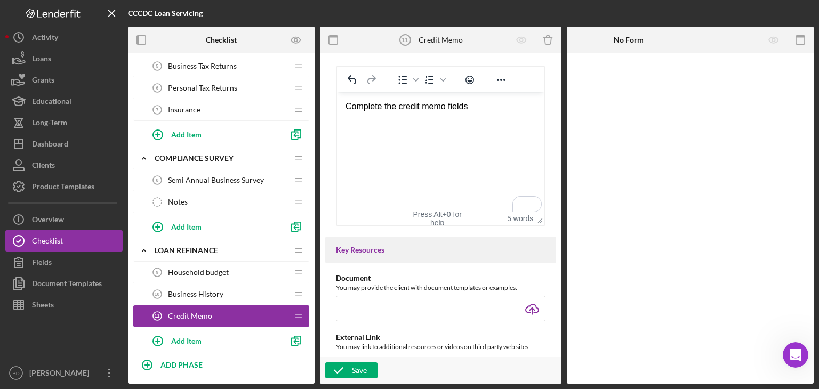
scroll to position [0, 0]
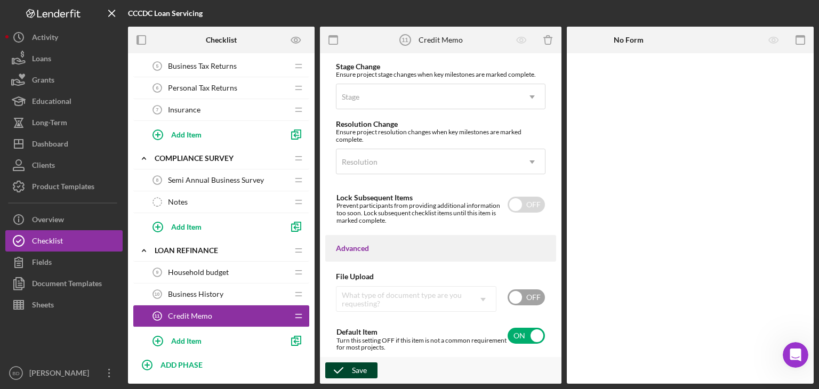
click at [347, 365] on icon "button" at bounding box center [338, 370] width 27 height 27
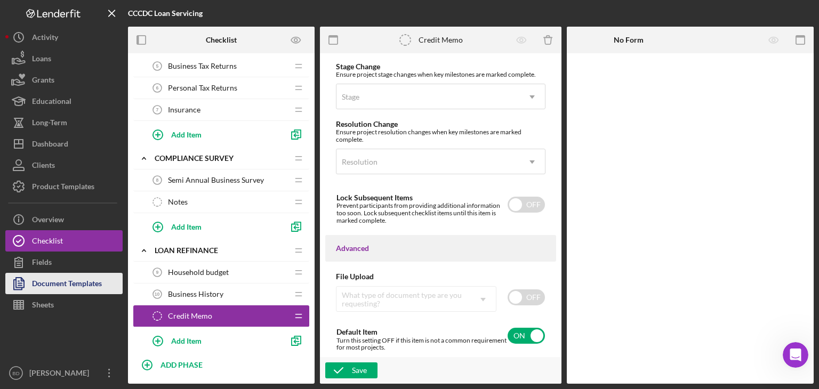
click at [83, 278] on div "Document Templates" at bounding box center [67, 285] width 70 height 24
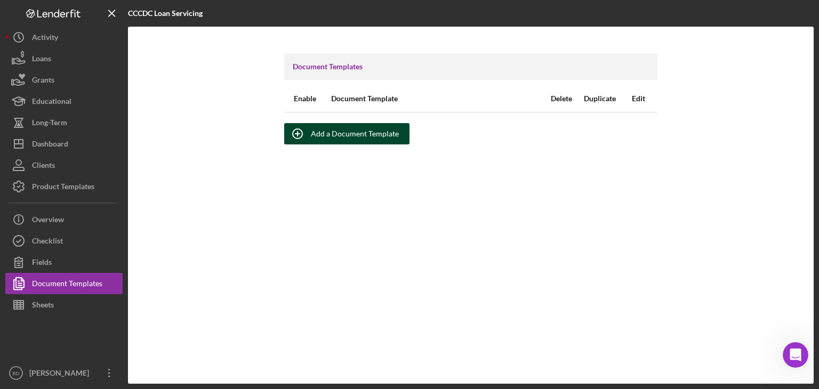
click at [346, 133] on div "Add a Document Template" at bounding box center [355, 133] width 88 height 21
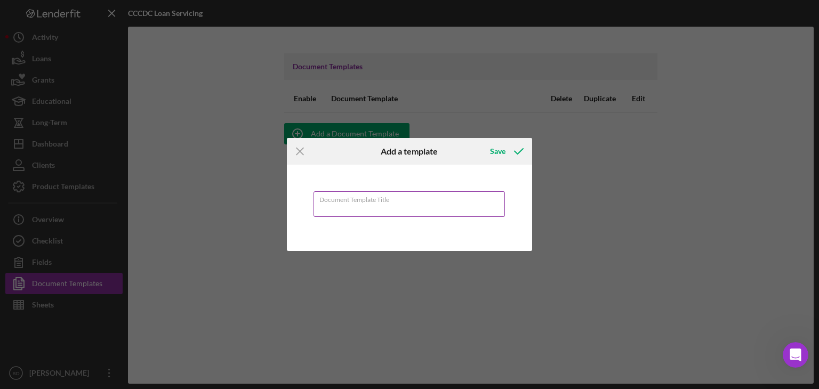
click at [379, 209] on input "Document Template Title" at bounding box center [409, 204] width 192 height 26
click at [394, 207] on input "Credi" at bounding box center [409, 204] width 192 height 26
type input "Credit Memo"
click at [497, 152] on div "Save" at bounding box center [497, 151] width 15 height 21
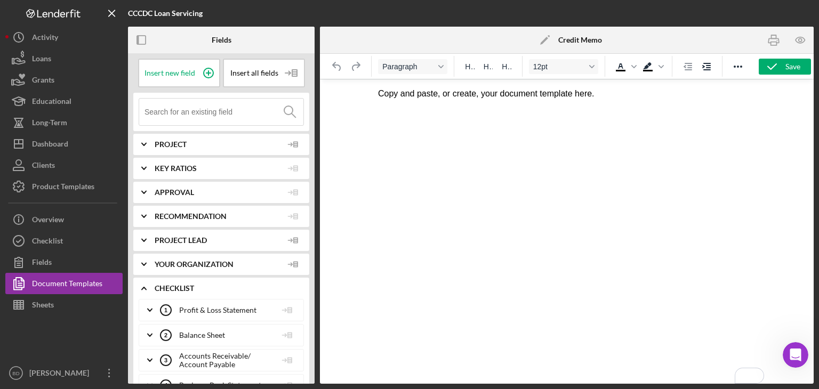
click at [549, 101] on html "Copy and paste, or create, your document template here." at bounding box center [566, 93] width 395 height 29
click at [533, 98] on p "Copy and paste, or create, your document template here." at bounding box center [566, 94] width 378 height 12
drag, startPoint x: 631, startPoint y: 98, endPoint x: 291, endPoint y: 90, distance: 339.6
click at [369, 90] on html "Copy and paste, or create, your document template here." at bounding box center [566, 93] width 395 height 29
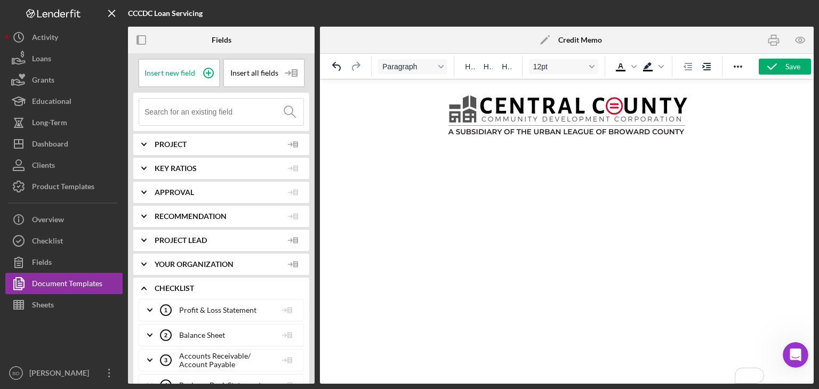
click at [571, 150] on html at bounding box center [566, 114] width 395 height 70
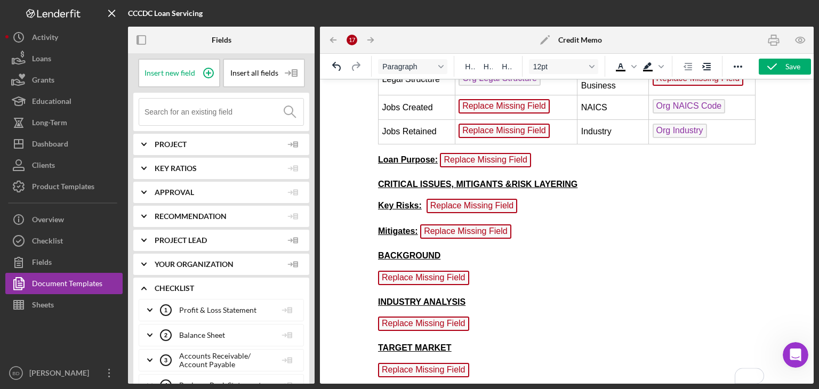
scroll to position [360, 0]
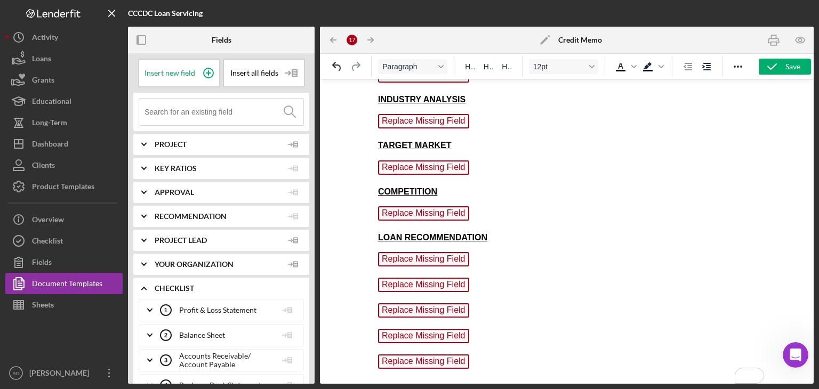
click at [457, 257] on body "CREDIT MEMORANDUM Loan # Replace Missing Field Date [DATE] Business Name Replac…" at bounding box center [566, 13] width 378 height 758
click at [460, 252] on span "Replace Missing Field" at bounding box center [422, 259] width 91 height 14
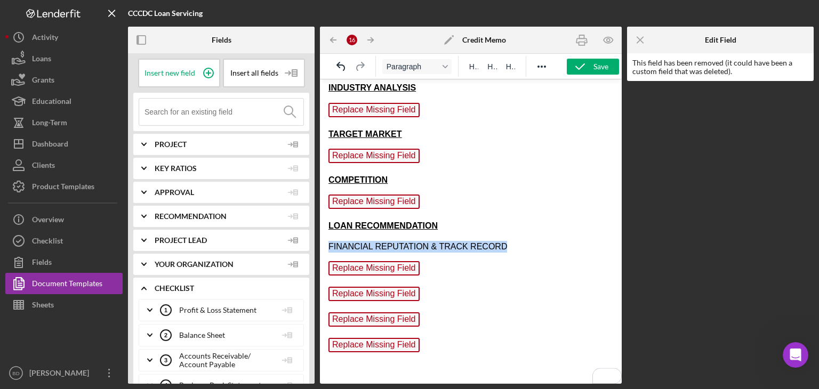
drag, startPoint x: 495, startPoint y: 240, endPoint x: 324, endPoint y: 246, distance: 170.6
drag, startPoint x: 420, startPoint y: 340, endPoint x: 326, endPoint y: 253, distance: 128.6
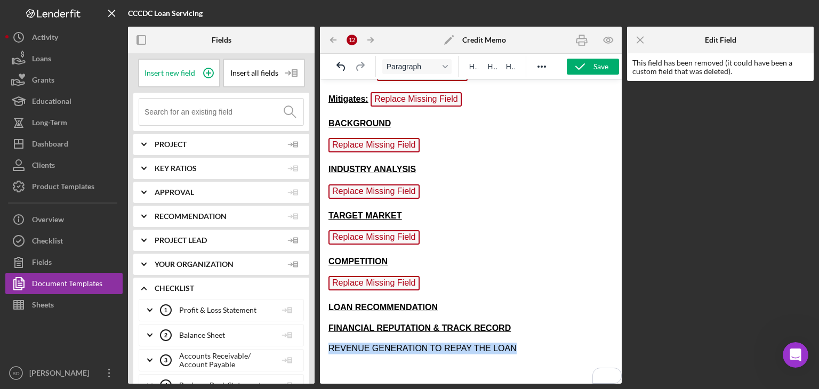
drag, startPoint x: 508, startPoint y: 337, endPoint x: 614, endPoint y: 421, distance: 134.8
click at [320, 341] on html "CREDIT MEMORANDUM Loan # Replace Missing Field Date [DATE] Business Name Replac…" at bounding box center [471, 29] width 302 height 709
click at [484, 351] on body "CREDIT MEMORANDUM Loan # Replace Missing Field Date [DATE] Business Name Replac…" at bounding box center [470, 29] width 285 height 692
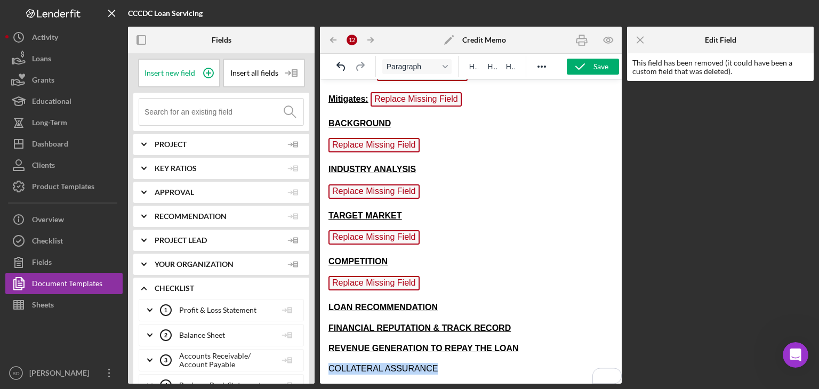
drag, startPoint x: 439, startPoint y: 363, endPoint x: 328, endPoint y: 362, distance: 110.9
click at [328, 362] on html "CREDIT MEMORANDUM Loan # Replace Missing Field Date [DATE] Business Name Replac…" at bounding box center [471, 29] width 302 height 709
drag, startPoint x: 458, startPoint y: 371, endPoint x: 460, endPoint y: 365, distance: 6.7
click at [459, 368] on html "CREDIT MEMORANDUM Loan # Replace Missing Field Date [DATE] Business Name Replac…" at bounding box center [471, 29] width 302 height 709
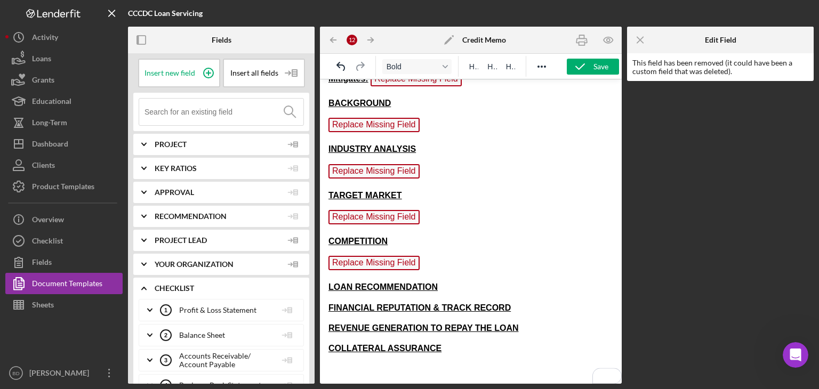
click at [448, 374] on html "CREDIT MEMORANDUM Loan # Replace Missing Field Date [DATE] Business Name Replac…" at bounding box center [471, 19] width 302 height 729
click at [425, 363] on p "To enrich screen reader interactions, please activate Accessibility in Grammarl…" at bounding box center [470, 369] width 285 height 12
drag, startPoint x: 401, startPoint y: 338, endPoint x: 324, endPoint y: 343, distance: 77.4
click at [324, 343] on html "CREDIT MEMORANDUM Loan # Replace Missing Field Date [DATE] Business Name Replac…" at bounding box center [471, 19] width 302 height 729
copy strong "COLLATERAL ASSURANCE"
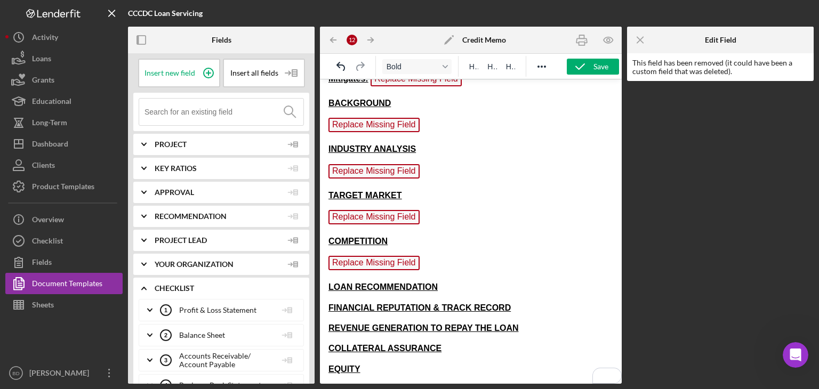
click at [408, 324] on strong "REVENUE GENERATION TO REPAY THE LOAN" at bounding box center [423, 328] width 190 height 9
copy strong "REVENUE GENERATION TO REPAY THE LOAN"
click at [347, 303] on span "FINANCIAL REPUTATION & TRACK RECORD" at bounding box center [419, 307] width 182 height 9
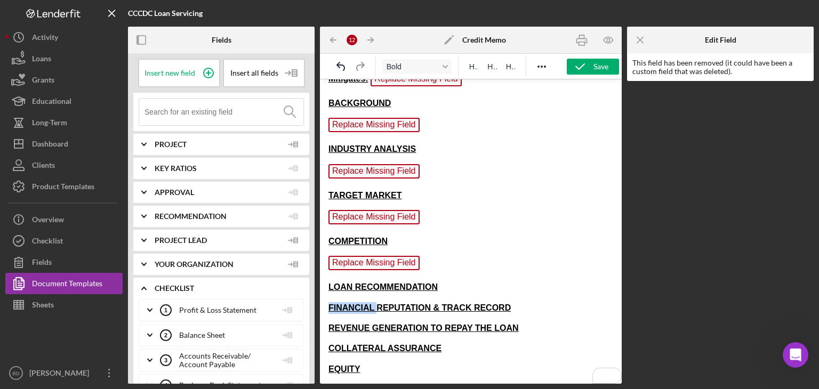
click at [347, 303] on span "FINANCIAL REPUTATION & TRACK RECORD" at bounding box center [419, 307] width 182 height 9
copy span "FINANCIAL REPUTATION & TRACK RECORD"
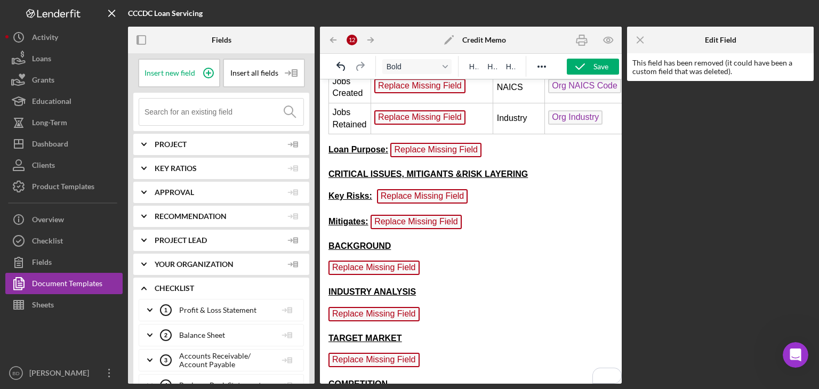
scroll to position [162, 0]
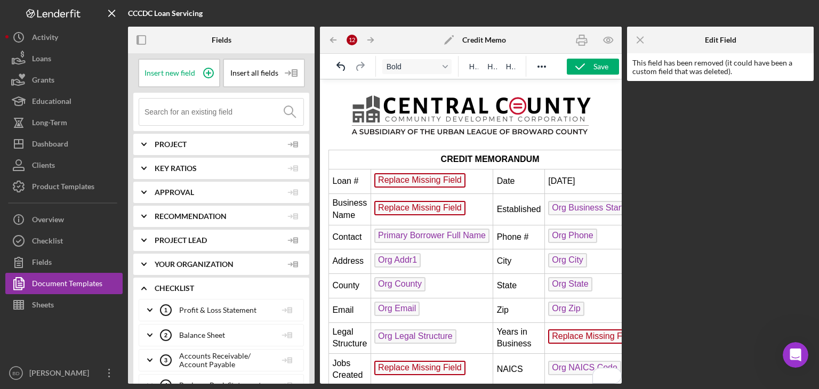
click at [401, 183] on span "Replace Missing Field" at bounding box center [419, 180] width 91 height 14
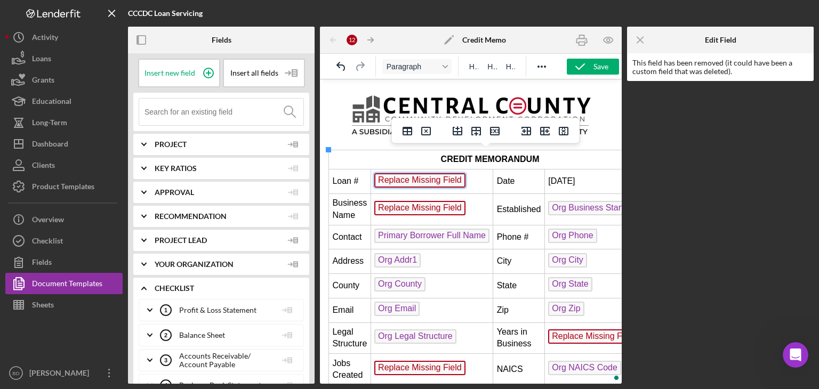
click at [429, 183] on span "Replace Missing Field" at bounding box center [419, 180] width 91 height 14
click at [640, 37] on icon "Icon/Menu Close" at bounding box center [640, 40] width 24 height 24
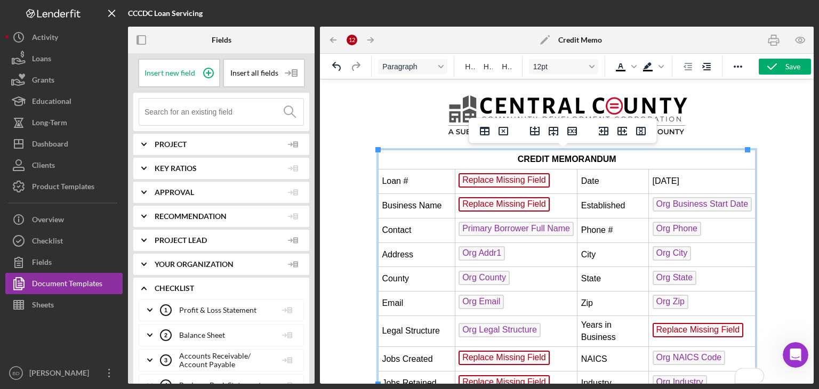
click at [672, 181] on td "[DATE]" at bounding box center [701, 181] width 107 height 25
click at [660, 179] on td "[DATE]" at bounding box center [701, 181] width 107 height 25
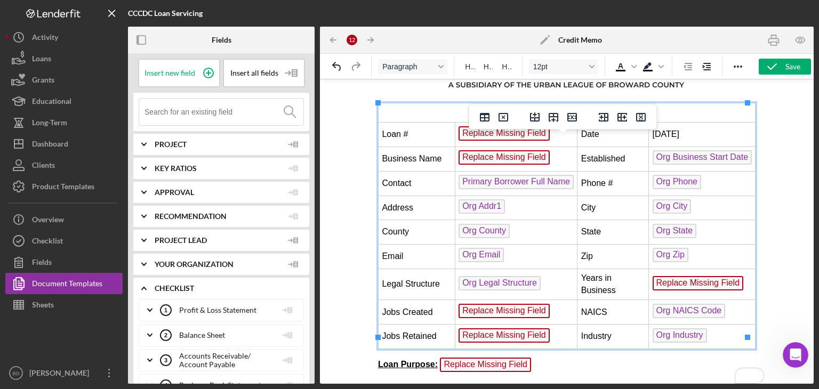
scroll to position [200, 0]
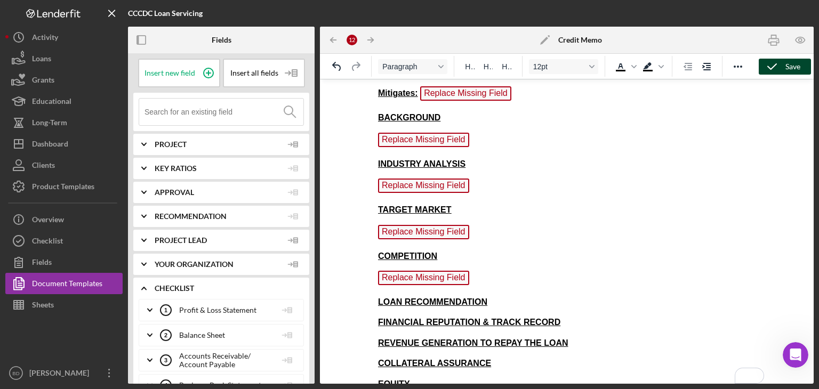
click at [772, 69] on icon "button" at bounding box center [771, 66] width 27 height 27
